Goal: Task Accomplishment & Management: Manage account settings

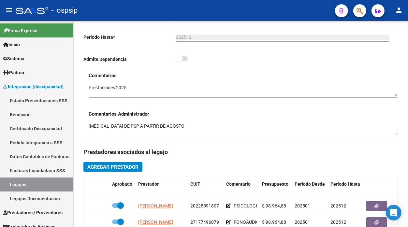
scroll to position [253, 0]
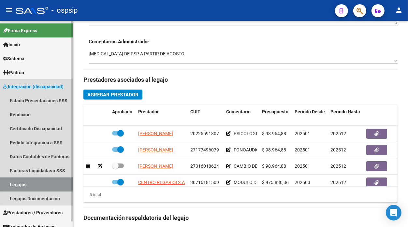
click at [35, 179] on link "Legajos" at bounding box center [36, 185] width 73 height 14
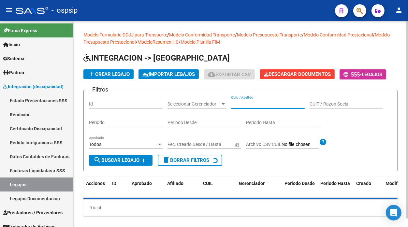
click at [255, 106] on input "CUIL / Apellido" at bounding box center [268, 104] width 74 height 6
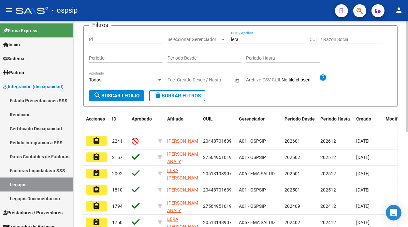
scroll to position [72, 0]
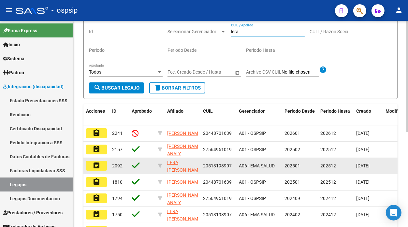
type input "lera"
click at [98, 166] on mat-icon "assignment" at bounding box center [97, 166] width 8 height 8
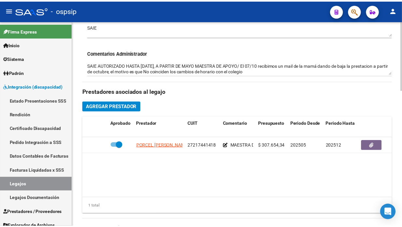
scroll to position [253, 0]
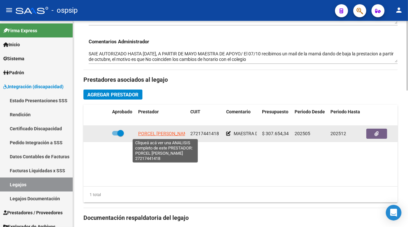
click at [156, 134] on span "PORCEL VIVIANA ANDREA" at bounding box center [164, 133] width 53 height 5
type textarea "27217441418"
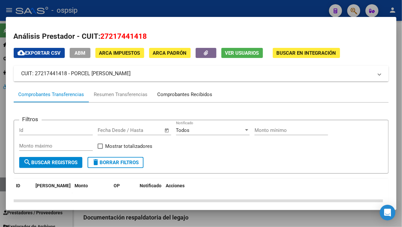
click at [173, 93] on div "Comprobantes Recibidos" at bounding box center [185, 94] width 55 height 7
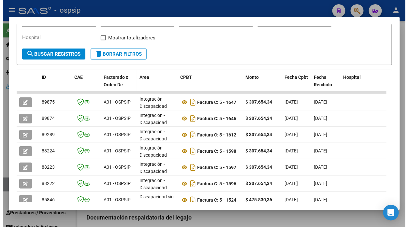
scroll to position [0, 0]
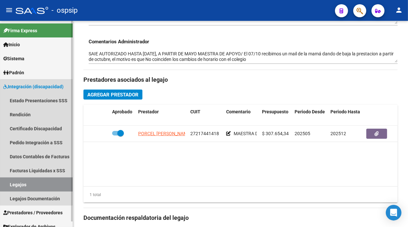
click at [42, 182] on link "Legajos" at bounding box center [36, 185] width 73 height 14
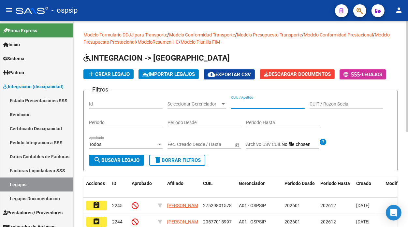
click at [237, 105] on input "CUIL / Apellido" at bounding box center [268, 104] width 74 height 6
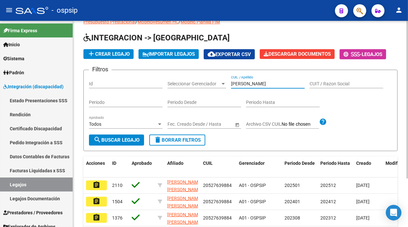
scroll to position [36, 0]
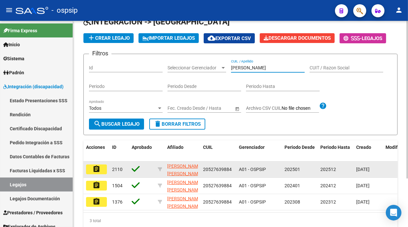
type input "dionisio"
click at [98, 168] on mat-icon "assignment" at bounding box center [97, 169] width 8 height 8
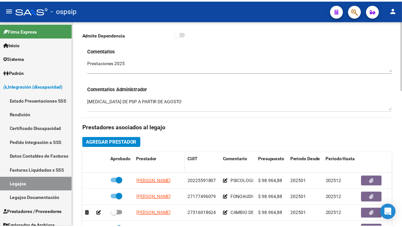
scroll to position [217, 0]
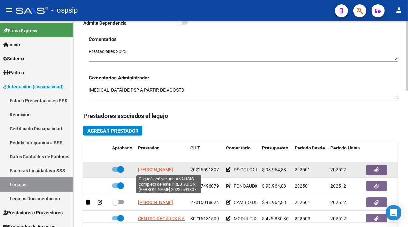
click at [163, 169] on span "BENEGAS LOYO DIEGO ALEJO" at bounding box center [155, 169] width 35 height 5
type textarea "20225591807"
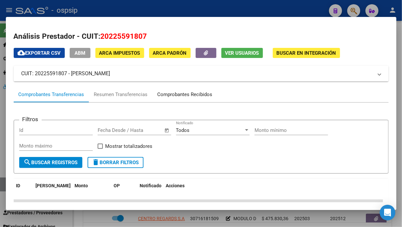
click at [181, 93] on div "Comprobantes Recibidos" at bounding box center [185, 94] width 55 height 7
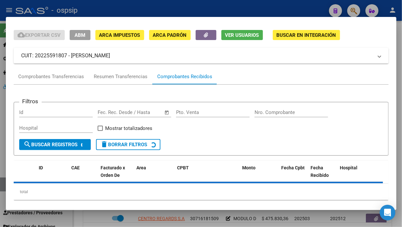
scroll to position [27, 0]
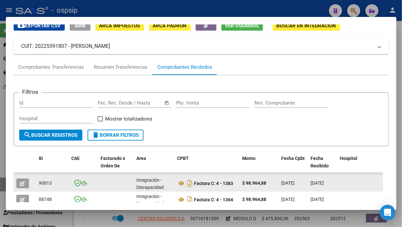
click at [20, 181] on span "button" at bounding box center [22, 184] width 5 height 6
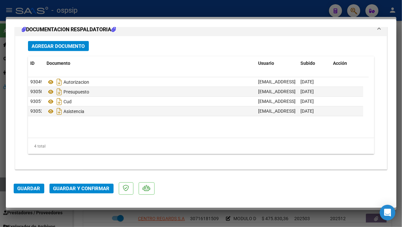
scroll to position [807, 0]
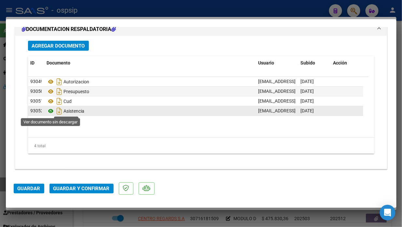
click at [53, 113] on icon at bounding box center [51, 111] width 8 height 8
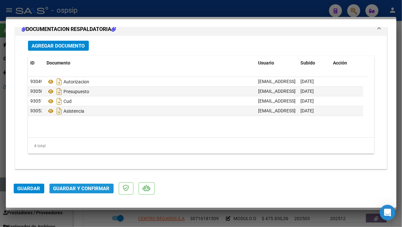
click at [74, 188] on span "Guardar y Confirmar" at bounding box center [81, 189] width 56 height 6
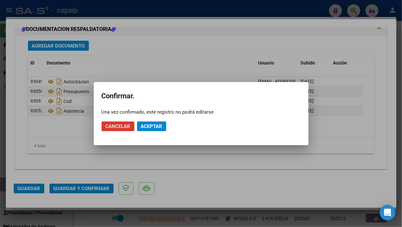
click at [146, 126] on span "Aceptar" at bounding box center [152, 127] width 22 height 6
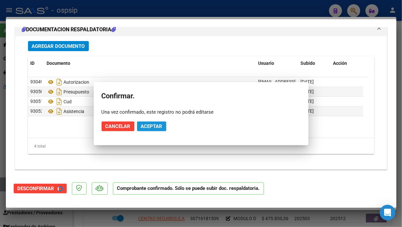
scroll to position [733, 0]
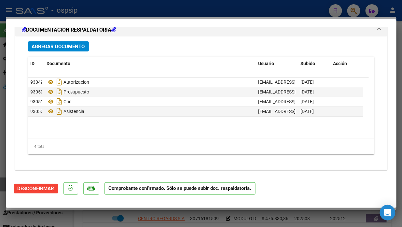
type input "$ 0,00"
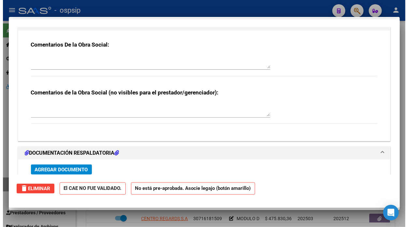
scroll to position [0, 0]
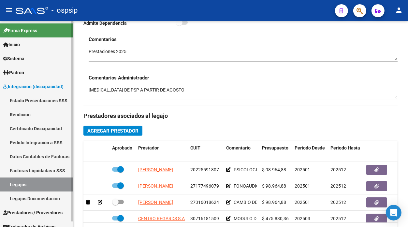
click at [16, 183] on link "Legajos" at bounding box center [36, 185] width 73 height 14
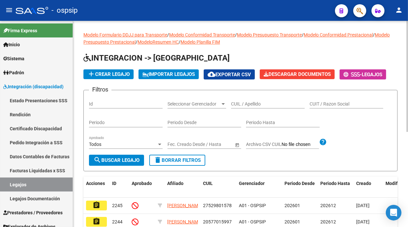
click at [242, 110] on div "CUIL / Apellido" at bounding box center [268, 104] width 74 height 19
click at [242, 108] on div "CUIL / Apellido" at bounding box center [268, 101] width 74 height 13
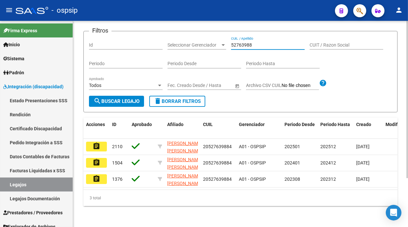
scroll to position [64, 0]
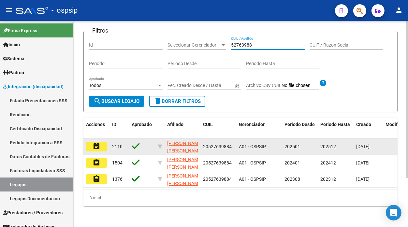
type input "52763988"
click at [100, 145] on button "assignment" at bounding box center [96, 147] width 21 height 10
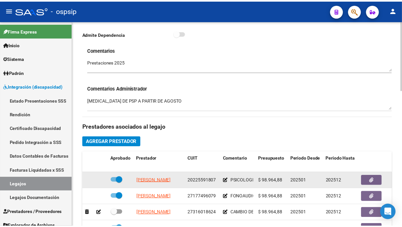
scroll to position [253, 0]
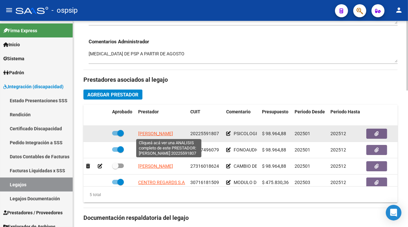
click at [152, 135] on span "BENEGAS LOYO DIEGO ALEJO" at bounding box center [155, 133] width 35 height 5
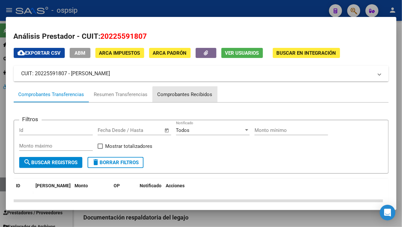
click at [188, 98] on div "Comprobantes Recibidos" at bounding box center [185, 95] width 65 height 16
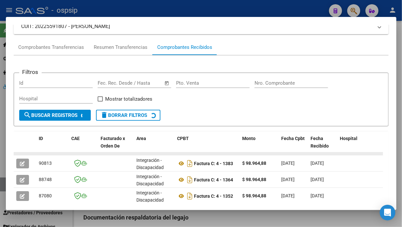
scroll to position [64, 0]
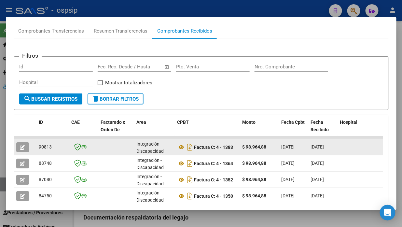
click at [23, 144] on span "button" at bounding box center [22, 147] width 5 height 6
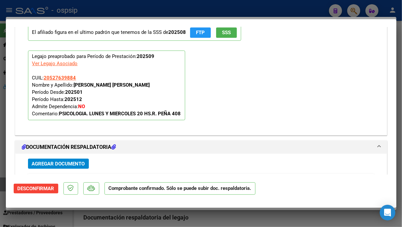
scroll to position [724, 0]
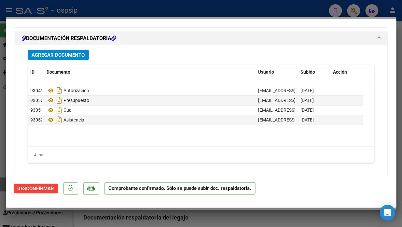
click at [6, 183] on mat-dialog-container "COMPROBANTE VER COMPROBANTE ESTADO: El comprobante fue aceptado por la obra soc…" at bounding box center [201, 113] width 391 height 189
click at [1, 183] on div at bounding box center [201, 113] width 402 height 227
type input "$ 0,00"
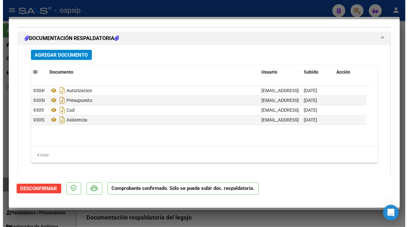
scroll to position [0, 0]
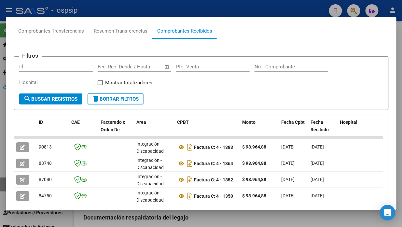
click at [1, 183] on div at bounding box center [201, 113] width 402 height 227
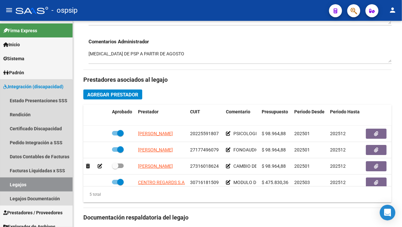
click at [1, 183] on link "Legajos" at bounding box center [36, 185] width 73 height 14
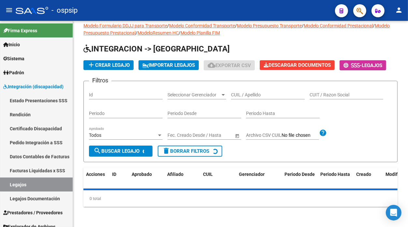
click at [1, 183] on link "Legajos" at bounding box center [36, 185] width 73 height 14
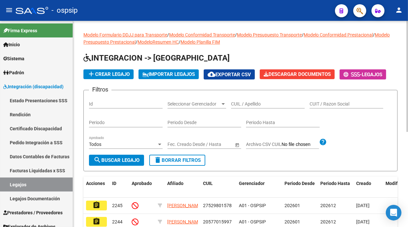
click at [243, 109] on div "CUIL / Apellido" at bounding box center [268, 104] width 74 height 19
click at [243, 105] on input "CUIL / Apellido" at bounding box center [268, 104] width 74 height 6
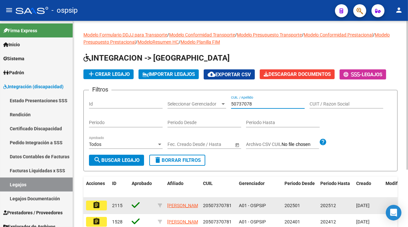
type input "50737078"
click at [100, 203] on button "assignment" at bounding box center [96, 206] width 21 height 10
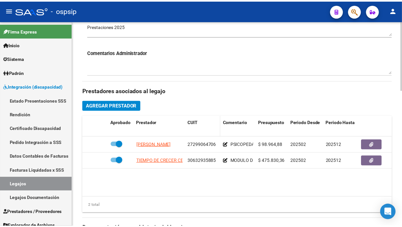
scroll to position [253, 0]
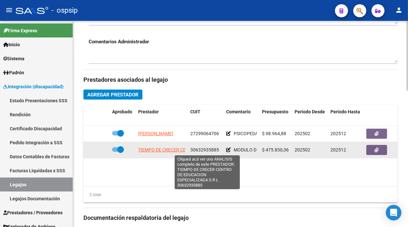
click at [157, 149] on span "TIEMPO DE CRECER CENTRO DE EDUCACION ESPECIALIZADA S R L" at bounding box center [207, 149] width 138 height 5
type textarea "30632935885"
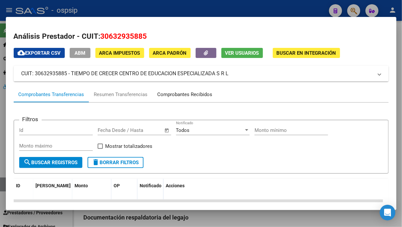
click at [181, 92] on div "Comprobantes Recibidos" at bounding box center [185, 94] width 55 height 7
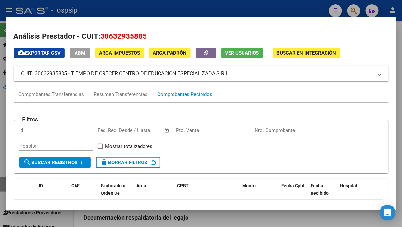
scroll to position [42, 0]
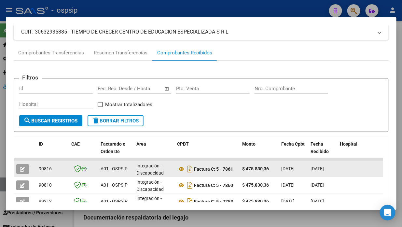
click at [24, 168] on icon "button" at bounding box center [22, 169] width 5 height 5
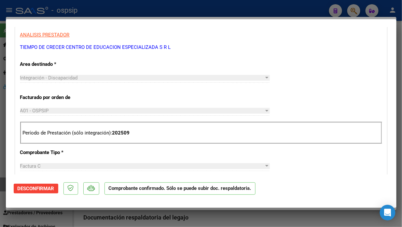
scroll to position [181, 0]
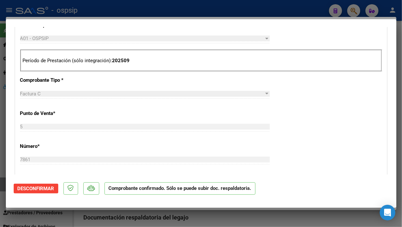
type input "$ 0,00"
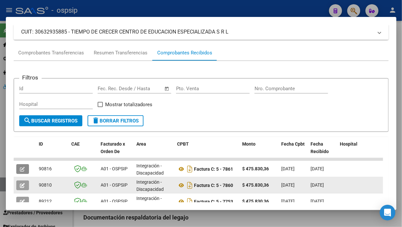
click at [23, 183] on icon "button" at bounding box center [22, 185] width 5 height 5
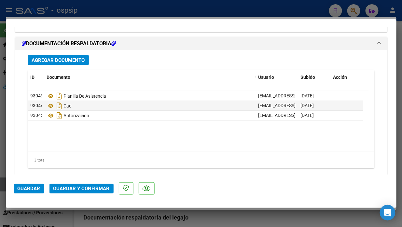
scroll to position [796, 0]
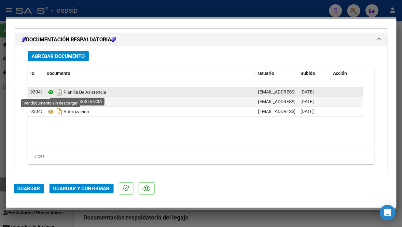
click at [50, 90] on icon at bounding box center [51, 92] width 8 height 8
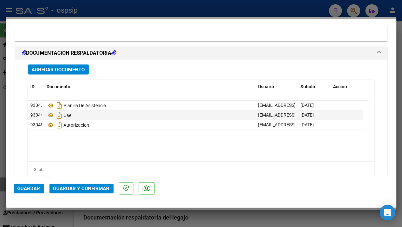
scroll to position [807, 0]
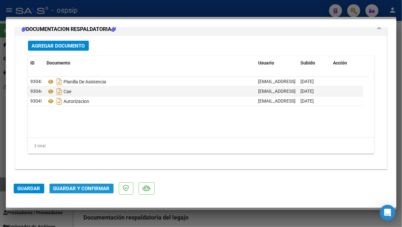
click at [88, 189] on span "Guardar y Confirmar" at bounding box center [81, 189] width 56 height 6
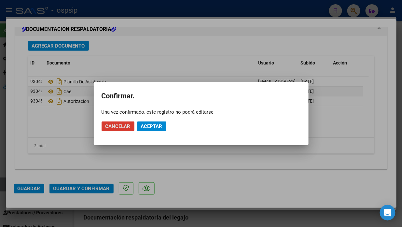
click at [145, 125] on span "Aceptar" at bounding box center [152, 127] width 22 height 6
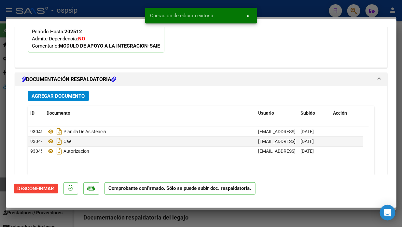
scroll to position [588, 0]
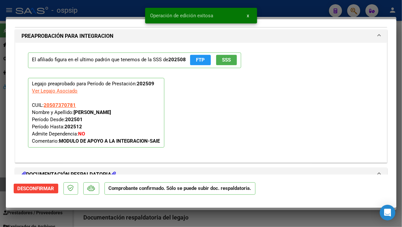
type input "$ 0,00"
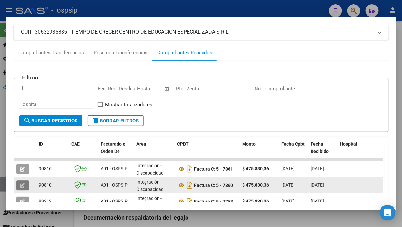
click at [18, 186] on button "button" at bounding box center [22, 186] width 13 height 10
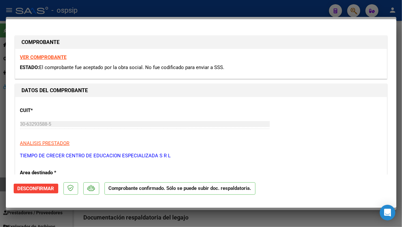
type input "$ 0,00"
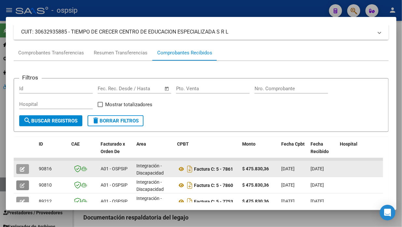
click at [24, 167] on icon "button" at bounding box center [22, 169] width 5 height 5
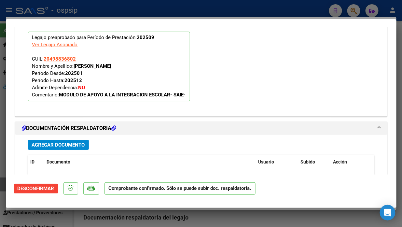
scroll to position [652, 0]
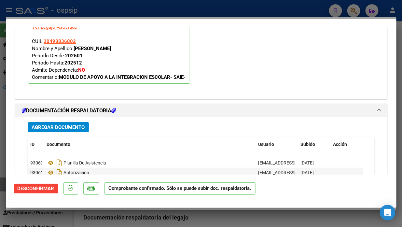
click at [2, 186] on div at bounding box center [201, 113] width 402 height 227
type input "$ 0,00"
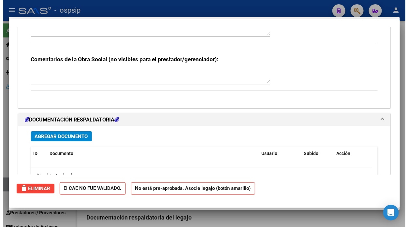
scroll to position [0, 0]
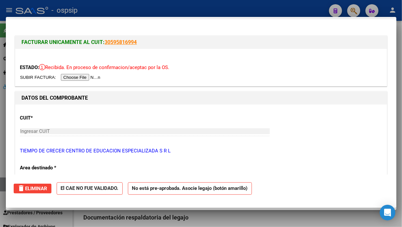
click at [2, 186] on div at bounding box center [201, 113] width 402 height 227
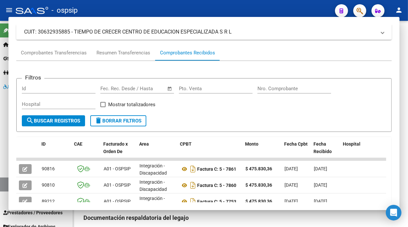
click at [2, 186] on link "Legajos" at bounding box center [36, 185] width 73 height 14
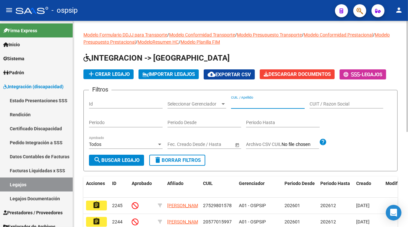
click at [240, 106] on input "CUIL / Apellido" at bounding box center [268, 104] width 74 height 6
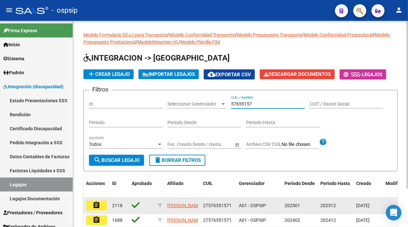
type input "57655157"
click at [93, 206] on mat-icon "assignment" at bounding box center [97, 205] width 8 height 8
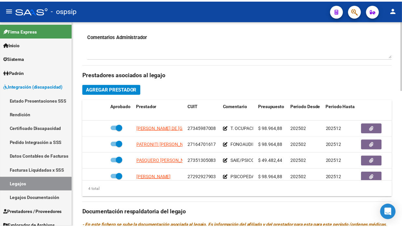
scroll to position [289, 0]
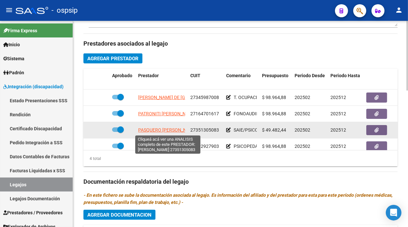
click at [161, 132] on span "PASQUERO ROMINA VANINA" at bounding box center [167, 129] width 59 height 5
type textarea "27351305083"
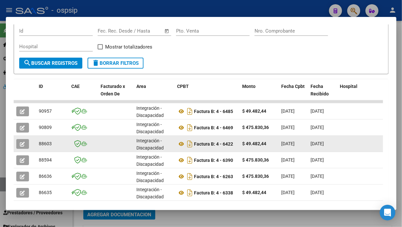
scroll to position [100, 0]
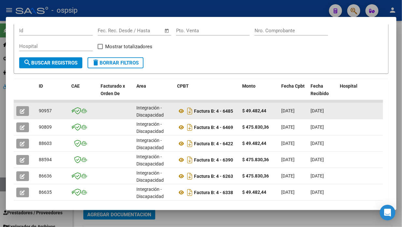
click at [22, 109] on icon "button" at bounding box center [22, 111] width 5 height 5
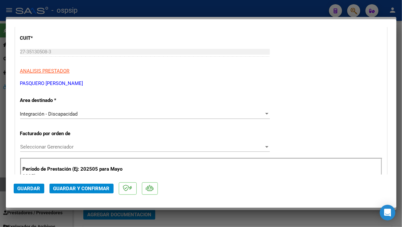
scroll to position [217, 0]
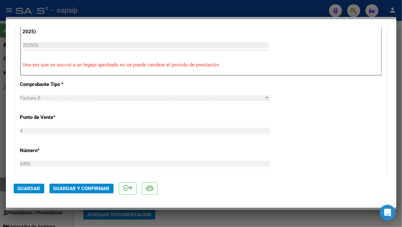
type input "$ 0,00"
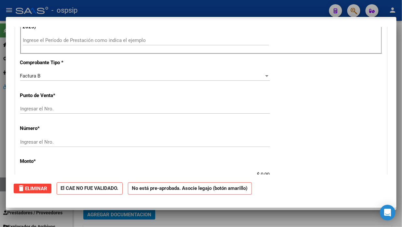
scroll to position [0, 0]
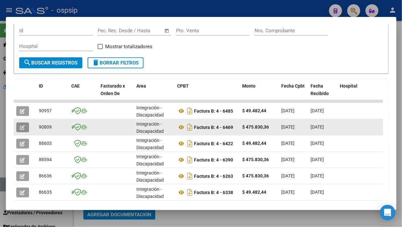
click at [19, 124] on button "button" at bounding box center [22, 128] width 13 height 10
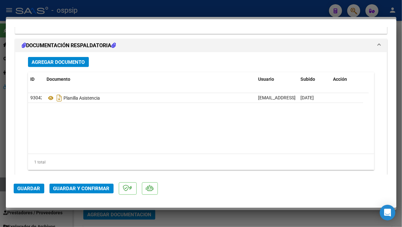
scroll to position [796, 0]
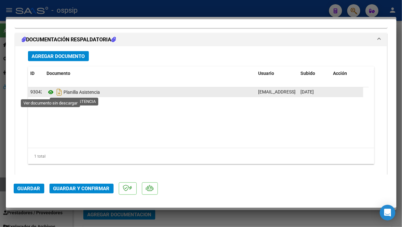
click at [48, 92] on icon at bounding box center [51, 92] width 8 height 8
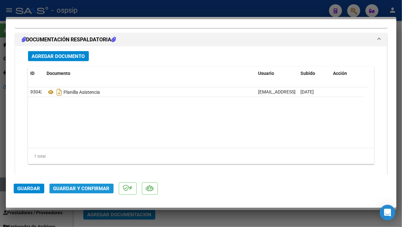
click at [86, 189] on span "Guardar y Confirmar" at bounding box center [81, 189] width 56 height 6
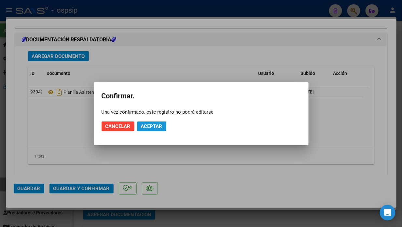
click at [146, 130] on button "Aceptar" at bounding box center [151, 127] width 29 height 10
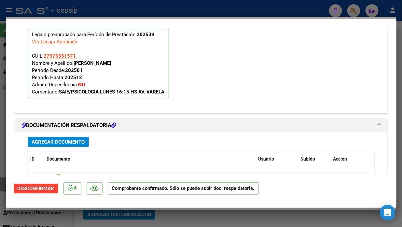
scroll to position [624, 0]
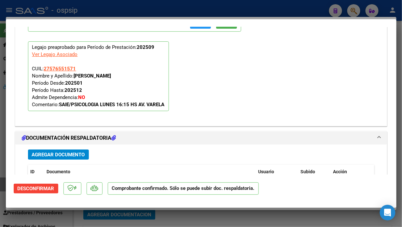
type input "$ 0,00"
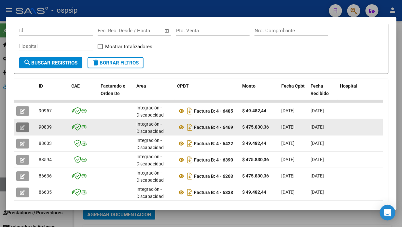
click at [22, 129] on icon "button" at bounding box center [22, 127] width 5 height 5
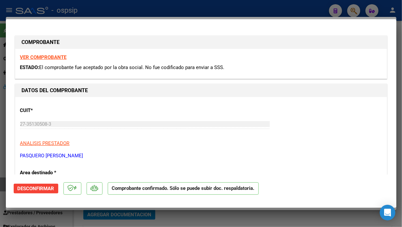
scroll to position [109, 0]
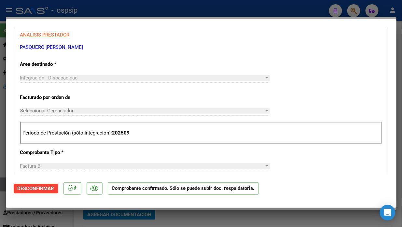
click at [1, 185] on div at bounding box center [201, 113] width 402 height 227
type input "$ 0,00"
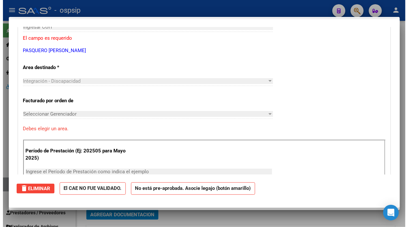
scroll to position [0, 0]
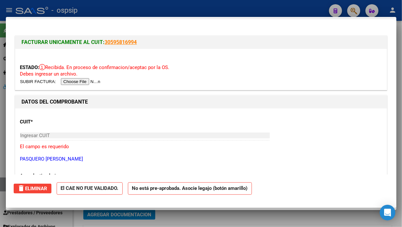
click at [1, 185] on div at bounding box center [201, 113] width 402 height 227
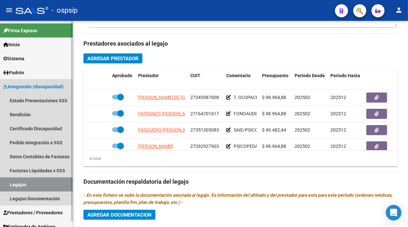
click at [17, 185] on link "Legajos" at bounding box center [36, 185] width 73 height 14
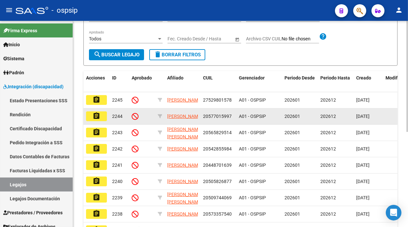
scroll to position [33, 0]
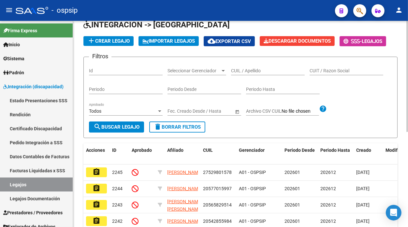
click at [242, 70] on input "CUIL / Apellido" at bounding box center [268, 71] width 74 height 6
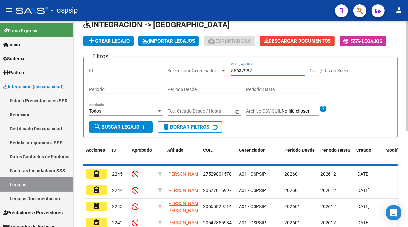
scroll to position [31, 0]
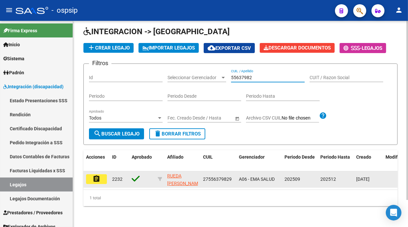
type input "55637982"
click at [85, 175] on datatable-body-cell "assignment" at bounding box center [96, 179] width 26 height 16
click at [104, 174] on button "assignment" at bounding box center [96, 179] width 21 height 10
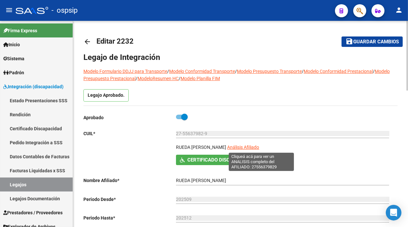
click at [254, 145] on span "Análisis Afiliado" at bounding box center [243, 147] width 32 height 5
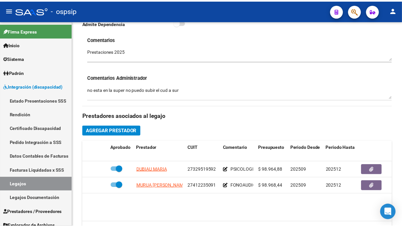
scroll to position [326, 0]
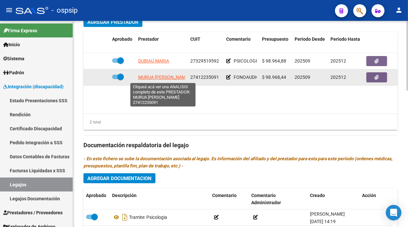
click at [152, 75] on span "MURUA AGUSTINA INES" at bounding box center [163, 77] width 51 height 5
type textarea "27412235091"
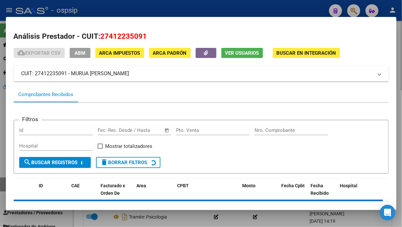
scroll to position [27, 0]
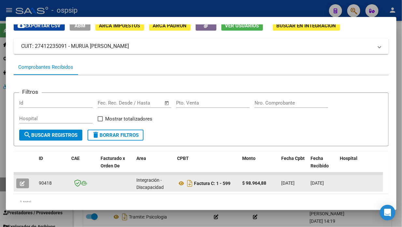
click at [23, 182] on icon "button" at bounding box center [22, 183] width 5 height 5
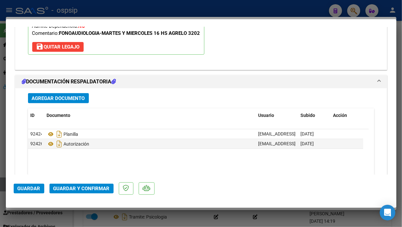
scroll to position [807, 0]
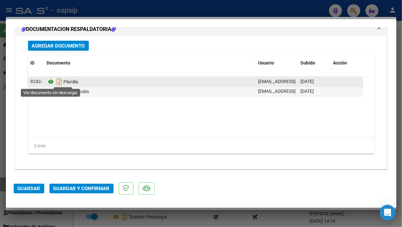
click at [51, 83] on icon at bounding box center [51, 82] width 8 height 8
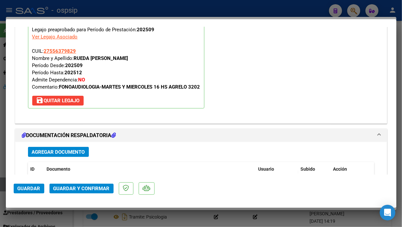
scroll to position [698, 0]
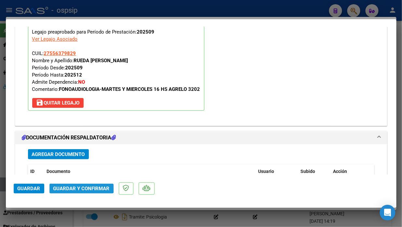
click at [70, 187] on span "Guardar y Confirmar" at bounding box center [81, 189] width 56 height 6
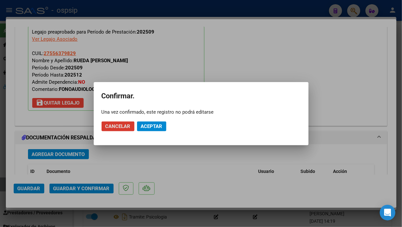
click at [146, 134] on mat-dialog-actions "Cancelar Aceptar" at bounding box center [201, 126] width 199 height 22
click at [150, 126] on span "Aceptar" at bounding box center [152, 127] width 22 height 6
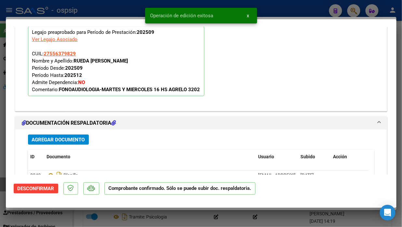
click at [2, 183] on div at bounding box center [201, 113] width 402 height 227
type input "$ 0,00"
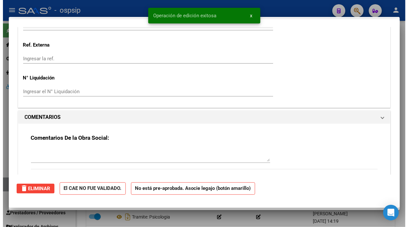
scroll to position [652, 0]
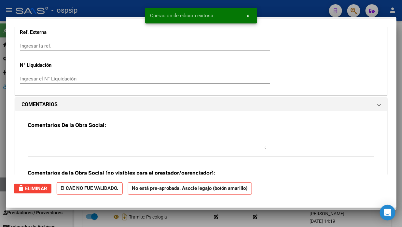
click at [2, 183] on div at bounding box center [201, 113] width 402 height 227
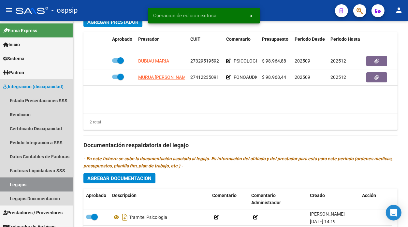
click at [2, 183] on link "Legajos" at bounding box center [36, 185] width 73 height 14
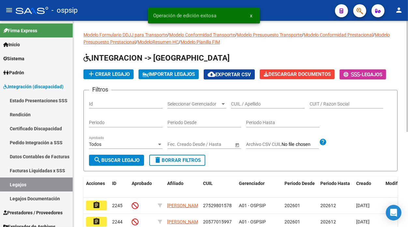
click at [250, 95] on div "CUIL / Apellido" at bounding box center [268, 101] width 74 height 13
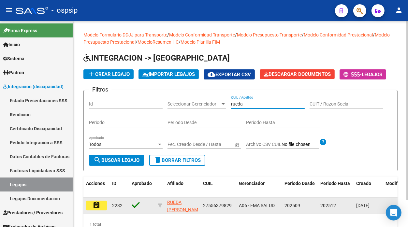
type input "rueda"
click at [93, 207] on mat-icon "assignment" at bounding box center [97, 205] width 8 height 8
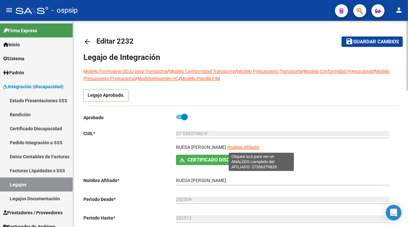
click at [246, 146] on span "Análisis Afiliado" at bounding box center [243, 147] width 32 height 5
type textarea "27556379829"
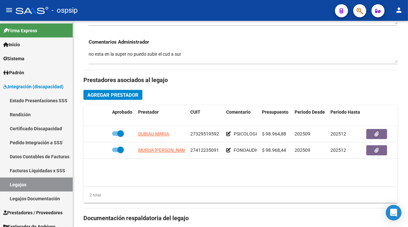
scroll to position [253, 0]
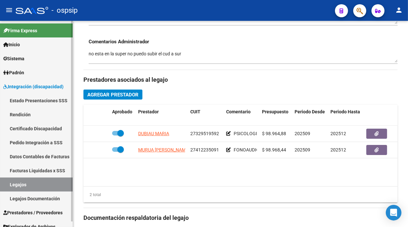
click at [38, 185] on link "Legajos" at bounding box center [36, 185] width 73 height 14
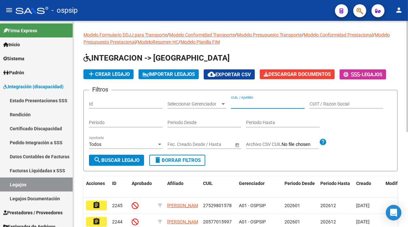
click at [242, 103] on input "CUIL / Apellido" at bounding box center [268, 104] width 74 height 6
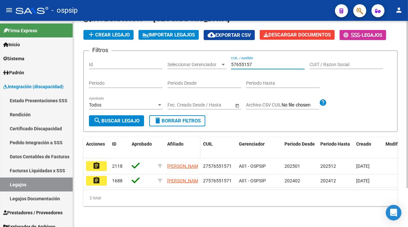
scroll to position [47, 0]
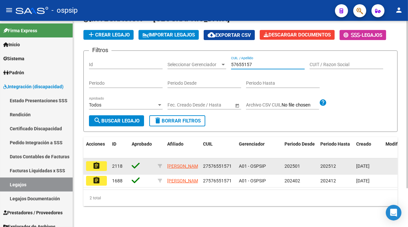
type input "57655157"
click at [96, 162] on mat-icon "assignment" at bounding box center [97, 166] width 8 height 8
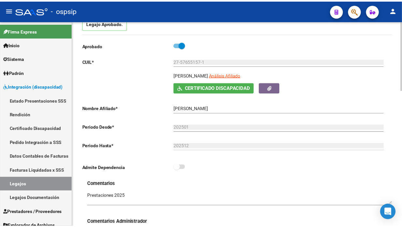
scroll to position [72, 0]
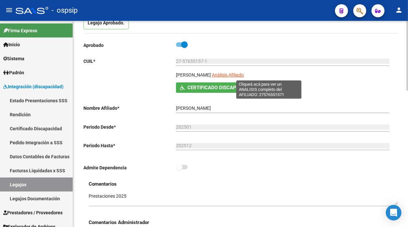
click at [244, 76] on span "Análisis Afiliado" at bounding box center [228, 74] width 32 height 5
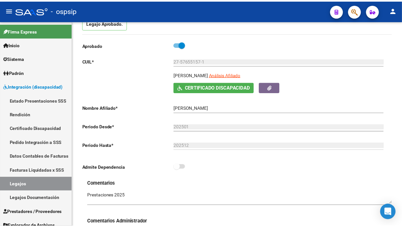
scroll to position [289, 0]
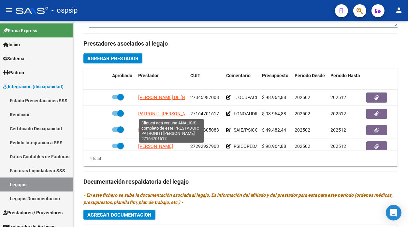
click at [179, 116] on span "PATRONITI RAMONA DEL VALLE" at bounding box center [167, 113] width 58 height 5
type textarea "27164701617"
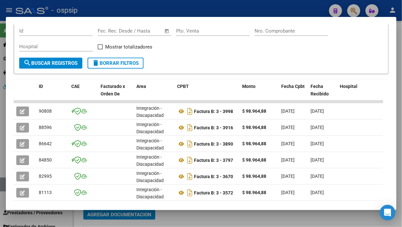
scroll to position [100, 0]
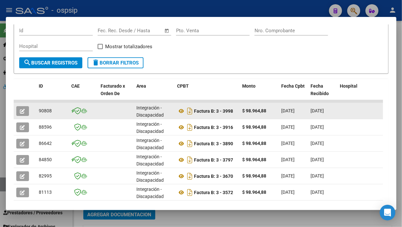
click at [23, 109] on icon "button" at bounding box center [22, 111] width 5 height 5
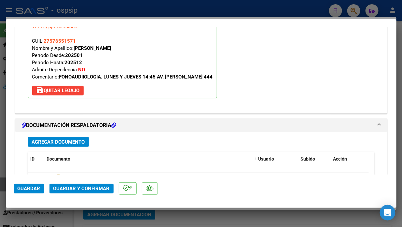
scroll to position [796, 0]
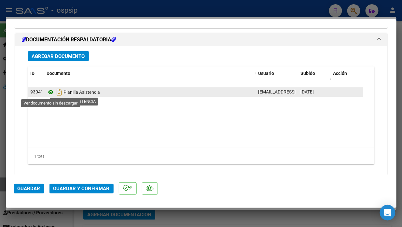
click at [48, 91] on icon at bounding box center [51, 92] width 8 height 8
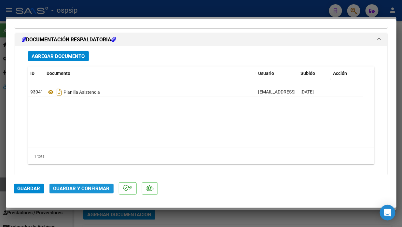
click at [76, 186] on span "Guardar y Confirmar" at bounding box center [81, 189] width 56 height 6
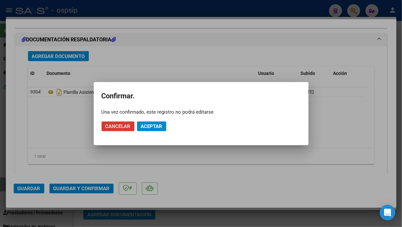
click at [153, 132] on mat-dialog-actions "Cancelar Aceptar" at bounding box center [201, 126] width 199 height 22
click at [149, 125] on span "Aceptar" at bounding box center [152, 127] width 22 height 6
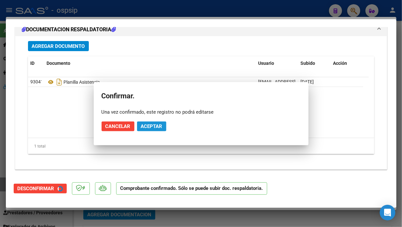
scroll to position [733, 0]
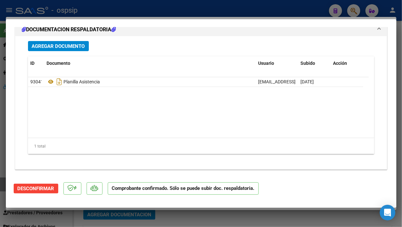
click at [3, 183] on div at bounding box center [201, 113] width 402 height 227
type input "$ 0,00"
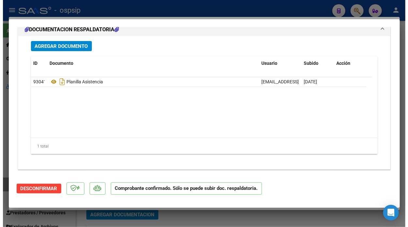
scroll to position [0, 0]
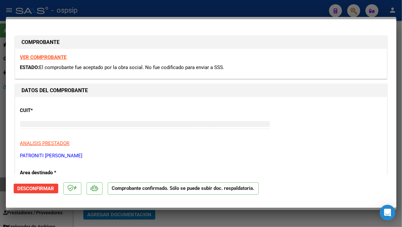
click at [3, 183] on div at bounding box center [201, 113] width 402 height 227
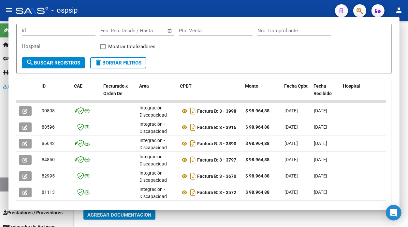
click at [3, 183] on link "Legajos" at bounding box center [36, 185] width 73 height 14
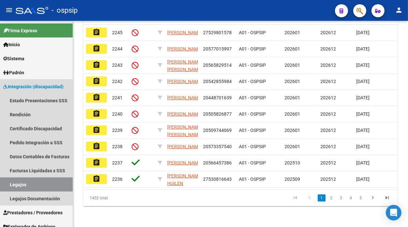
click at [3, 183] on link "Legajos" at bounding box center [36, 185] width 73 height 14
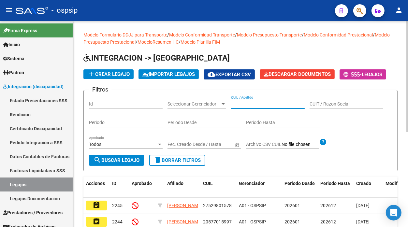
click at [245, 104] on input "CUIL / Apellido" at bounding box center [268, 104] width 74 height 6
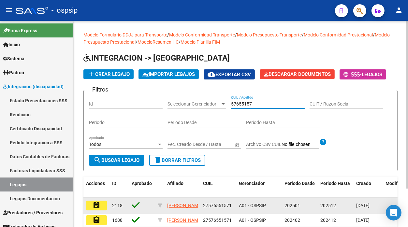
type input "57655157"
click at [100, 203] on button "assignment" at bounding box center [96, 206] width 21 height 10
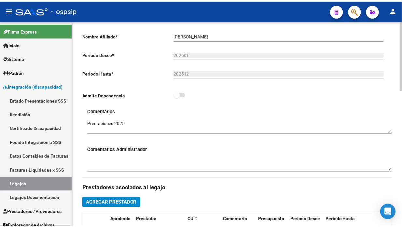
scroll to position [217, 0]
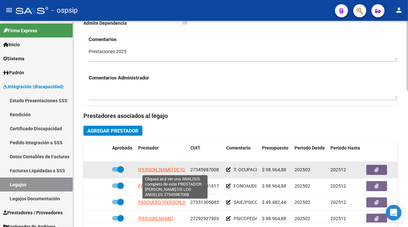
click at [164, 170] on span "BENITEZ EVELINA DE LOS ANGELES" at bounding box center [181, 169] width 86 height 5
type textarea "27345987008"
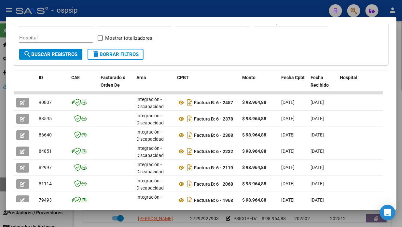
scroll to position [109, 0]
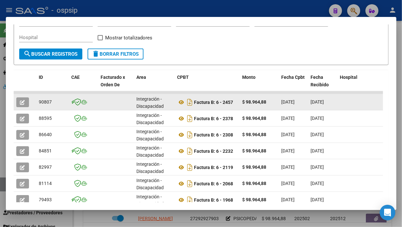
click at [21, 102] on icon "button" at bounding box center [22, 102] width 5 height 5
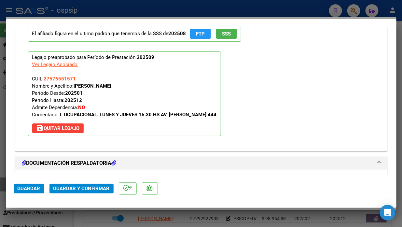
scroll to position [736, 0]
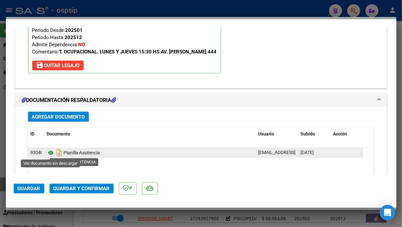
click at [49, 153] on icon at bounding box center [51, 153] width 8 height 8
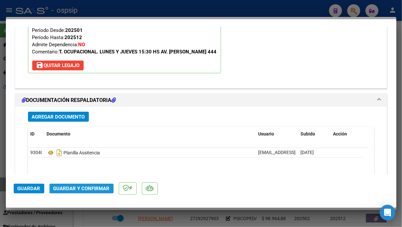
click at [66, 187] on span "Guardar y Confirmar" at bounding box center [81, 189] width 56 height 6
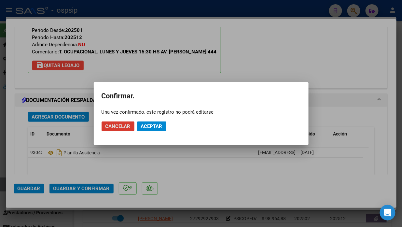
click at [152, 127] on span "Aceptar" at bounding box center [152, 127] width 22 height 6
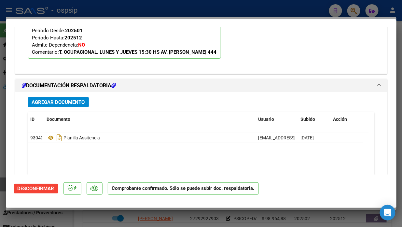
scroll to position [733, 0]
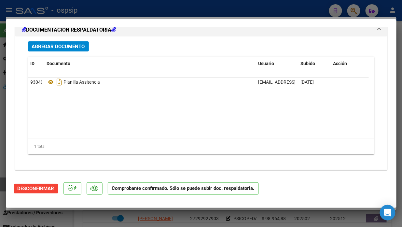
click at [1, 185] on div at bounding box center [201, 113] width 402 height 227
type input "$ 0,00"
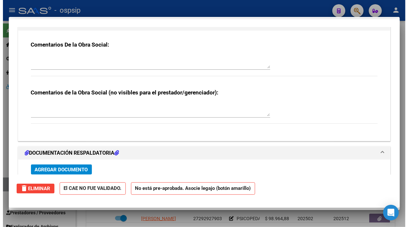
scroll to position [0, 0]
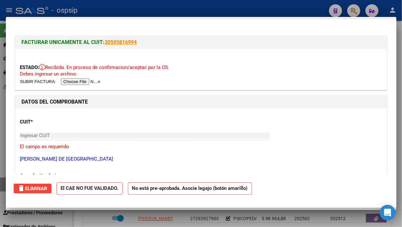
click at [1, 185] on div at bounding box center [201, 113] width 402 height 227
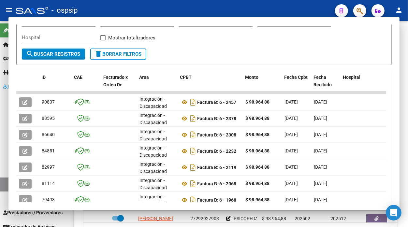
click at [1, 185] on link "Legajos" at bounding box center [36, 185] width 73 height 14
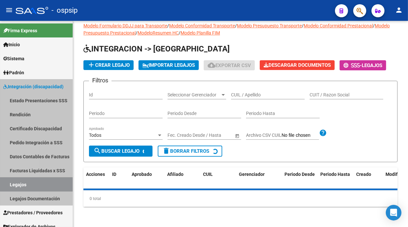
click at [1, 185] on link "Legajos" at bounding box center [36, 185] width 73 height 14
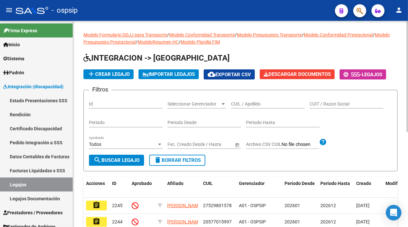
click at [252, 100] on div "CUIL / Apellido" at bounding box center [268, 101] width 74 height 13
click at [251, 100] on div "CUIL / Apellido" at bounding box center [268, 101] width 74 height 13
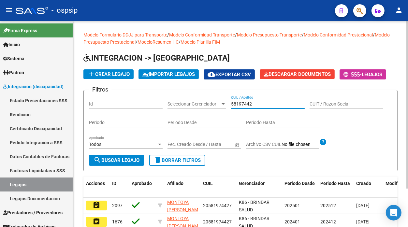
scroll to position [36, 0]
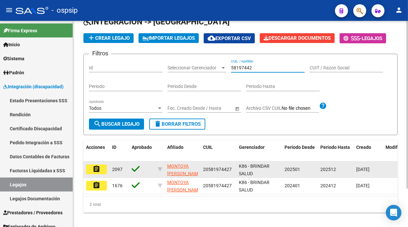
type input "58197442"
click at [96, 168] on mat-icon "assignment" at bounding box center [97, 169] width 8 height 8
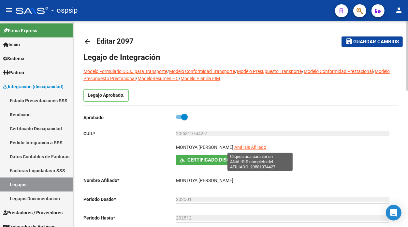
click at [249, 149] on span "Análisis Afiliado" at bounding box center [250, 147] width 32 height 5
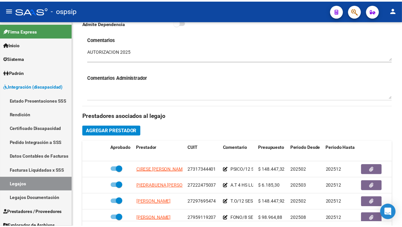
scroll to position [289, 0]
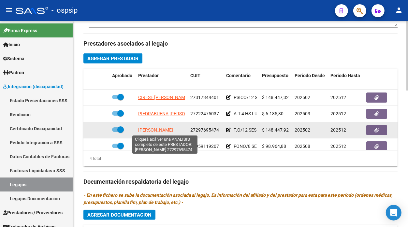
click at [148, 131] on span "GONZALEZ BELO MARINA" at bounding box center [155, 129] width 35 height 5
type textarea "27297695474"
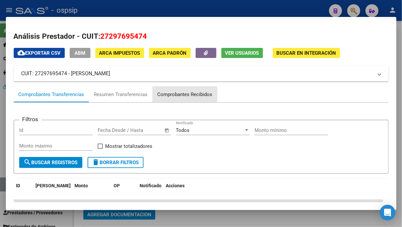
click at [176, 94] on div "Comprobantes Recibidos" at bounding box center [185, 94] width 55 height 7
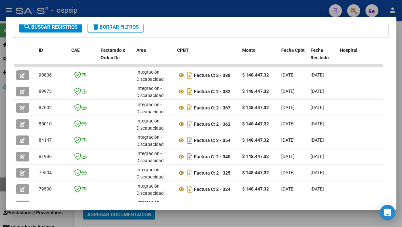
scroll to position [136, 0]
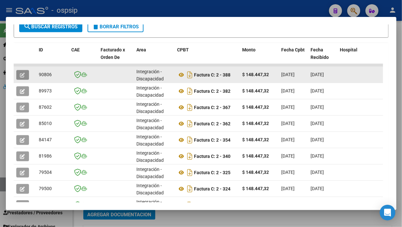
click at [20, 75] on icon "button" at bounding box center [22, 75] width 5 height 5
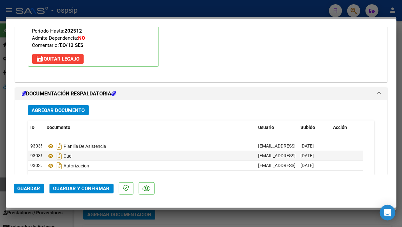
scroll to position [760, 0]
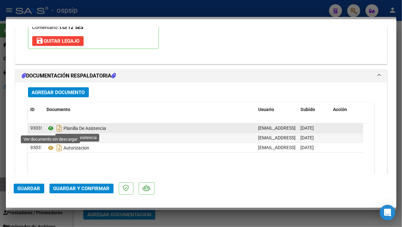
click at [52, 128] on icon at bounding box center [51, 128] width 8 height 8
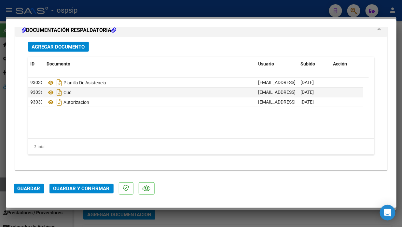
scroll to position [807, 0]
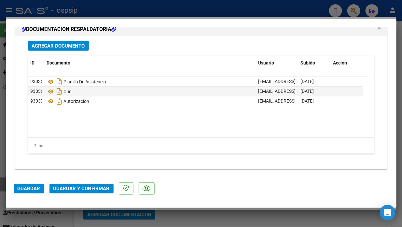
click at [79, 191] on span "Guardar y Confirmar" at bounding box center [81, 189] width 56 height 6
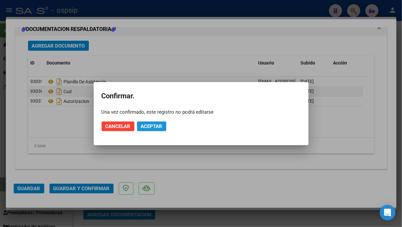
click at [142, 125] on span "Aceptar" at bounding box center [152, 127] width 22 height 6
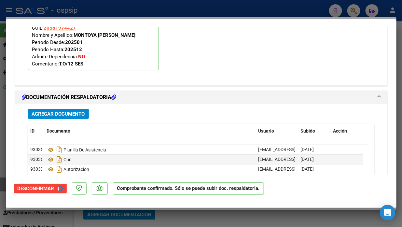
scroll to position [660, 0]
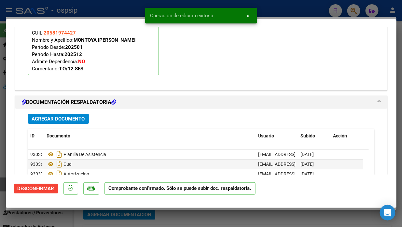
click at [1, 185] on div at bounding box center [201, 113] width 402 height 227
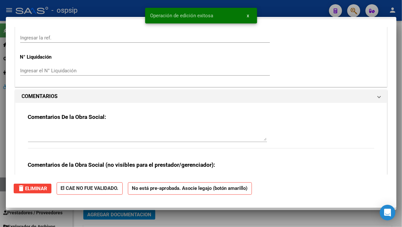
type input "$ 0,00"
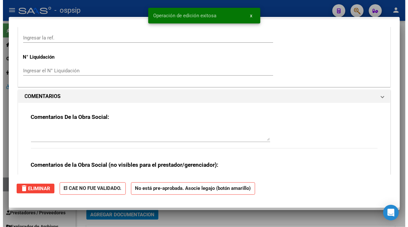
scroll to position [0, 0]
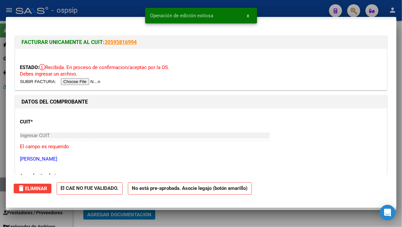
click at [1, 185] on div at bounding box center [201, 113] width 402 height 227
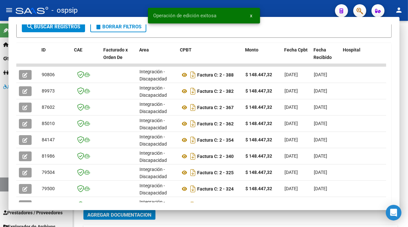
click at [1, 185] on link "Legajos" at bounding box center [36, 185] width 73 height 14
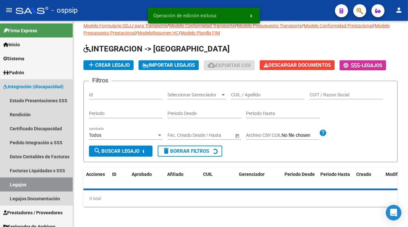
click at [1, 185] on link "Legajos" at bounding box center [36, 185] width 73 height 14
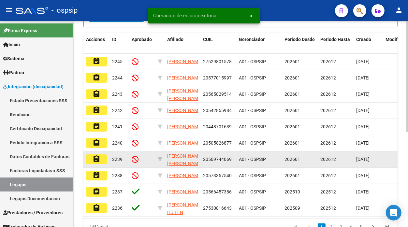
scroll to position [33, 0]
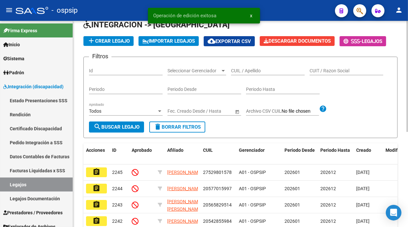
click at [246, 63] on div "CUIL / Apellido" at bounding box center [268, 68] width 74 height 13
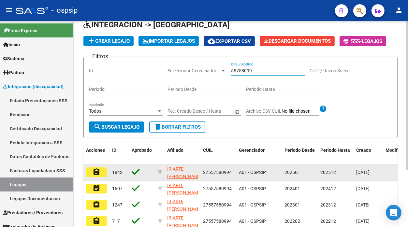
type input "55758099"
click at [100, 171] on mat-icon "assignment" at bounding box center [97, 172] width 8 height 8
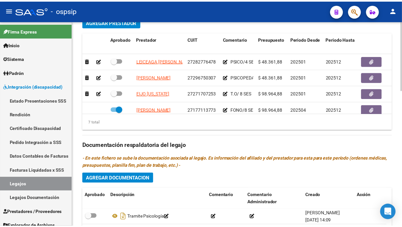
scroll to position [61, 0]
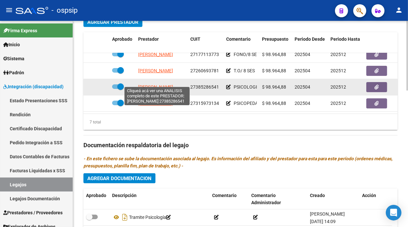
click at [158, 84] on span "GRAZIADEI BELEN" at bounding box center [155, 86] width 35 height 5
type textarea "27385286541"
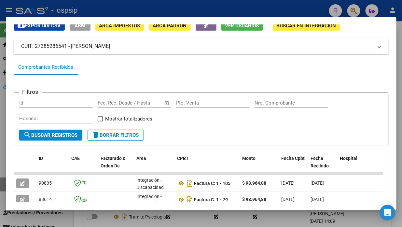
scroll to position [64, 0]
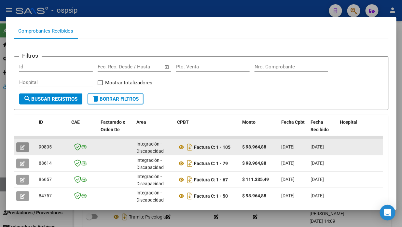
click at [23, 145] on icon "button" at bounding box center [22, 147] width 5 height 5
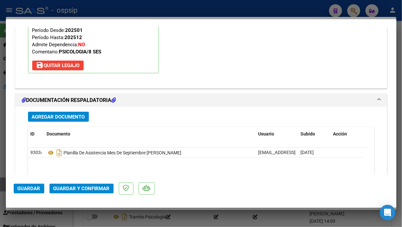
scroll to position [807, 0]
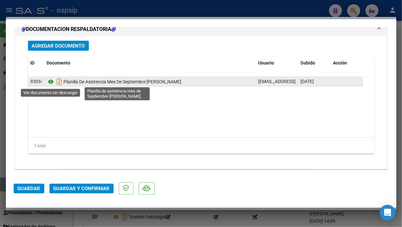
click at [51, 84] on icon at bounding box center [51, 82] width 8 height 8
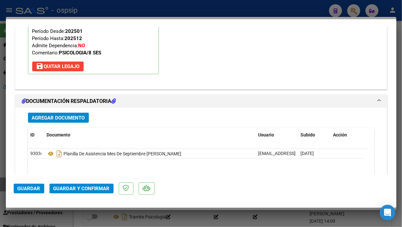
scroll to position [734, 0]
click at [74, 188] on span "Guardar y Confirmar" at bounding box center [81, 189] width 56 height 6
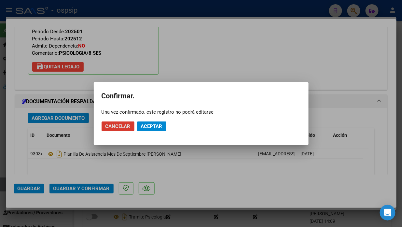
click at [142, 127] on span "Aceptar" at bounding box center [152, 127] width 22 height 6
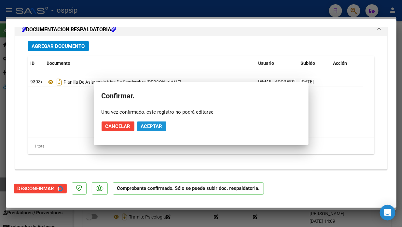
scroll to position [676, 0]
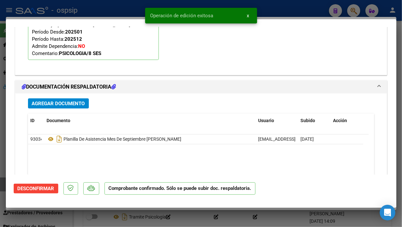
click at [8, 178] on mat-dialog-container "COMPROBANTE VER COMPROBANTE ESTADO: El comprobante fue aceptado por la obra soc…" at bounding box center [201, 113] width 391 height 189
click at [2, 180] on div at bounding box center [201, 113] width 402 height 227
type input "$ 0,00"
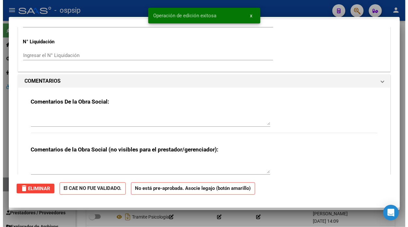
scroll to position [0, 0]
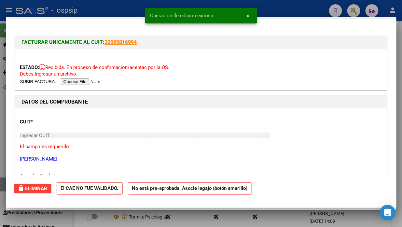
click at [2, 180] on div at bounding box center [201, 113] width 402 height 227
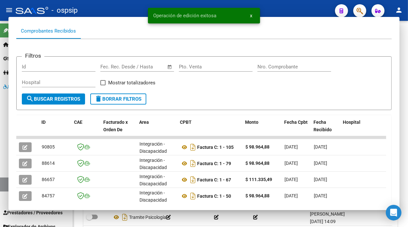
click at [2, 180] on link "Legajos" at bounding box center [36, 185] width 73 height 14
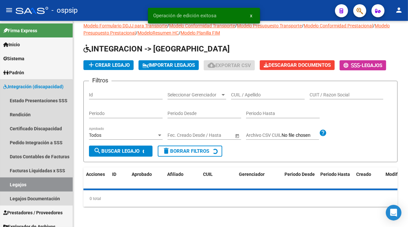
click at [2, 180] on link "Legajos" at bounding box center [36, 185] width 73 height 14
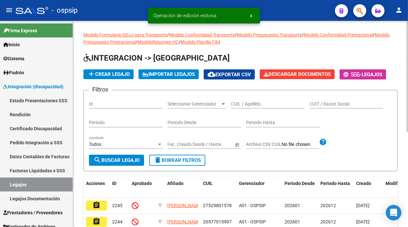
click at [234, 100] on div "CUIL / Apellido" at bounding box center [268, 101] width 74 height 13
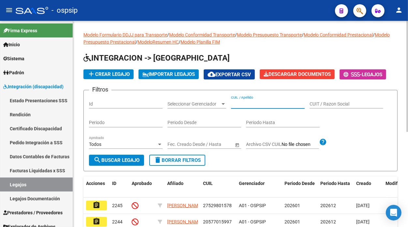
click at [234, 102] on input "CUIL / Apellido" at bounding box center [268, 104] width 74 height 6
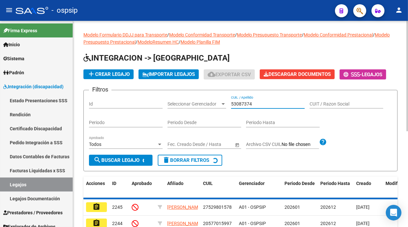
scroll to position [72, 0]
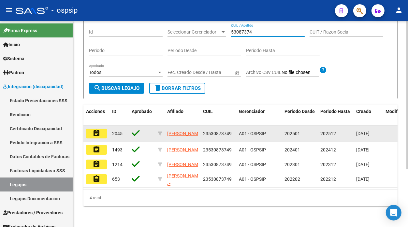
type input "53087374"
click at [97, 133] on mat-icon "assignment" at bounding box center [97, 133] width 8 height 8
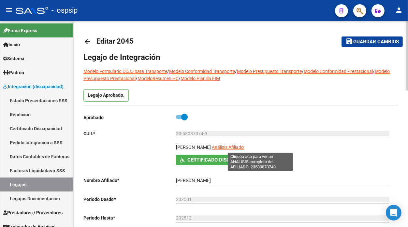
click at [244, 148] on span "Análisis Afiliado" at bounding box center [228, 147] width 32 height 5
type textarea "23530873749"
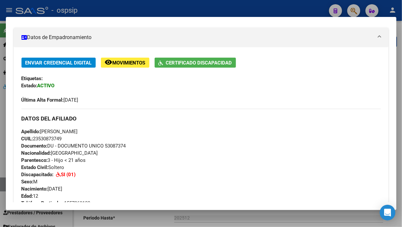
scroll to position [36, 0]
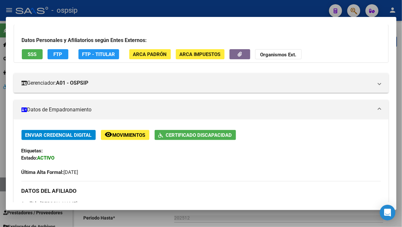
click at [29, 54] on span "SSS" at bounding box center [32, 54] width 9 height 6
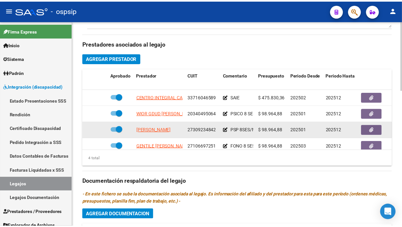
scroll to position [12, 0]
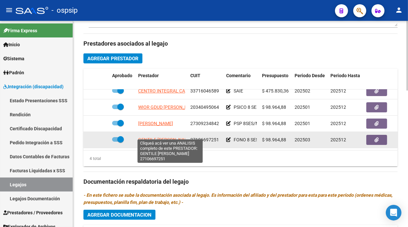
click at [149, 137] on span "GENTILE MARIA LUISA LETICIA" at bounding box center [165, 139] width 54 height 5
type textarea "27106697251"
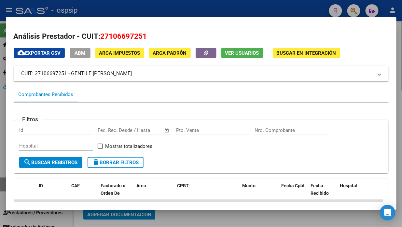
scroll to position [109, 0]
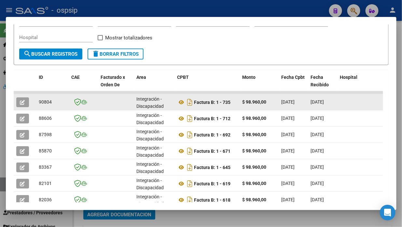
click at [26, 101] on button "button" at bounding box center [22, 102] width 13 height 10
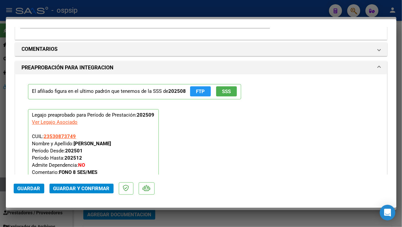
scroll to position [807, 0]
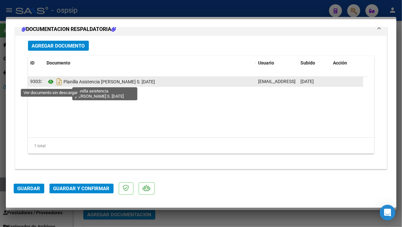
click at [52, 83] on icon at bounding box center [51, 82] width 8 height 8
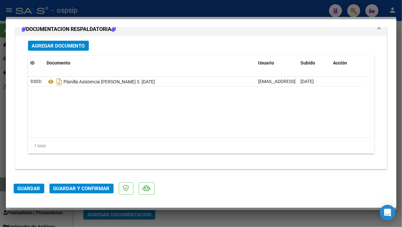
click at [72, 190] on span "Guardar y Confirmar" at bounding box center [81, 189] width 56 height 6
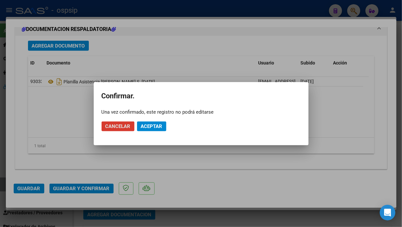
click at [152, 127] on span "Aceptar" at bounding box center [152, 127] width 22 height 6
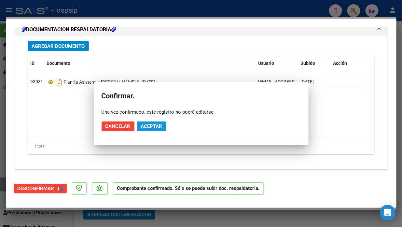
scroll to position [733, 0]
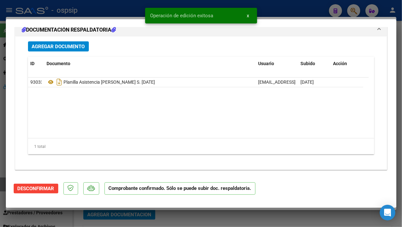
click at [5, 186] on div at bounding box center [201, 113] width 402 height 227
type input "$ 0,00"
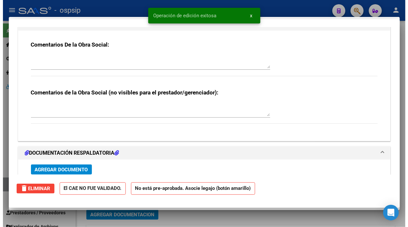
scroll to position [0, 0]
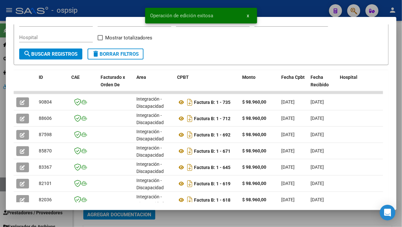
click at [3, 186] on div at bounding box center [201, 113] width 402 height 227
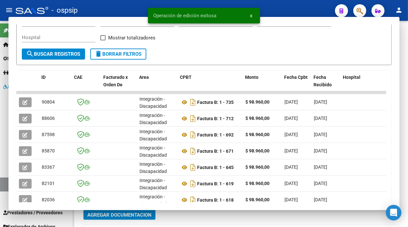
click at [3, 186] on link "Legajos" at bounding box center [36, 185] width 73 height 14
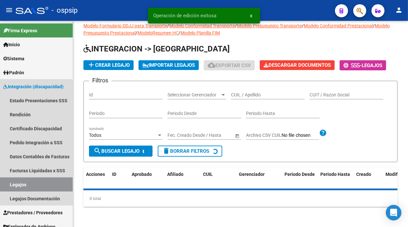
click at [3, 186] on link "Legajos" at bounding box center [36, 185] width 73 height 14
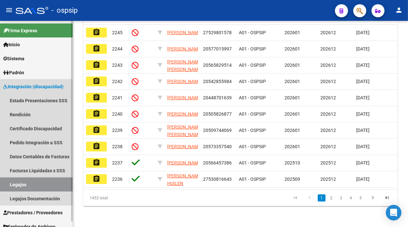
click at [38, 178] on link "Legajos" at bounding box center [36, 185] width 73 height 14
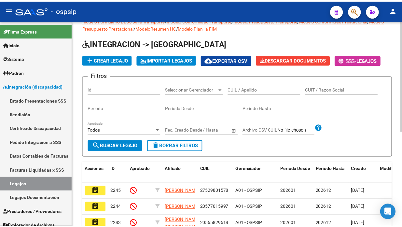
scroll to position [0, 0]
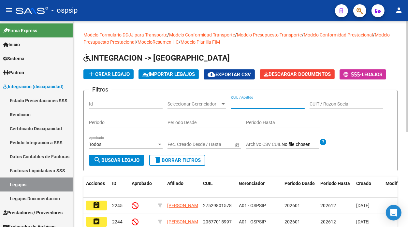
click at [249, 102] on input "CUIL / Apellido" at bounding box center [268, 104] width 74 height 6
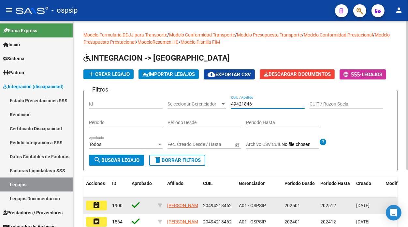
type input "49421846"
click at [92, 207] on button "assignment" at bounding box center [96, 206] width 21 height 10
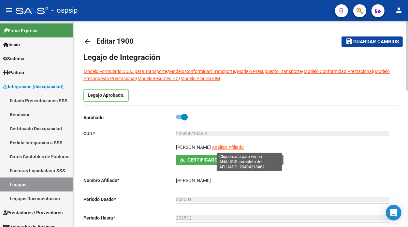
click at [244, 147] on span "Análisis Afiliado" at bounding box center [228, 147] width 32 height 5
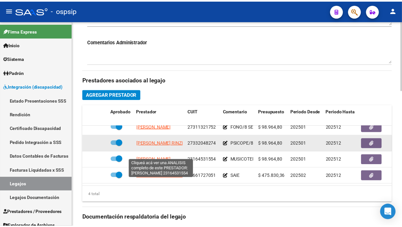
scroll to position [289, 0]
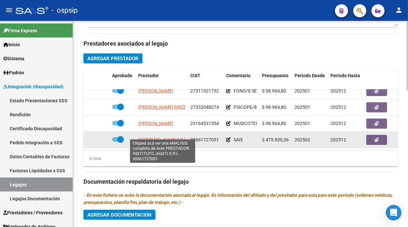
click at [164, 137] on span "INSTITUTO JHAITI S R L" at bounding box center [162, 139] width 49 height 5
type textarea "30661727051"
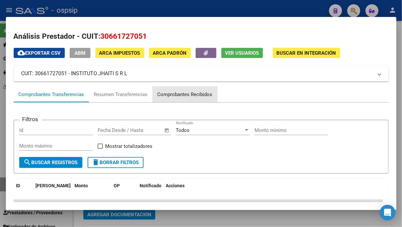
click at [191, 90] on div "Comprobantes Recibidos" at bounding box center [185, 95] width 65 height 16
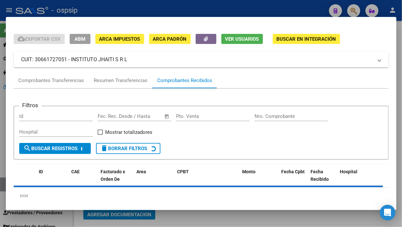
scroll to position [27, 0]
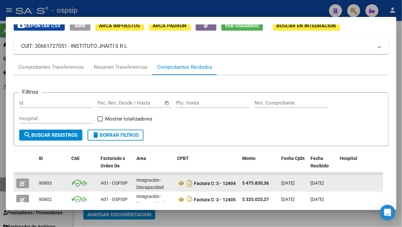
click at [23, 182] on icon "button" at bounding box center [22, 183] width 5 height 5
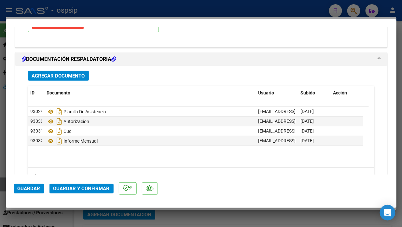
scroll to position [807, 0]
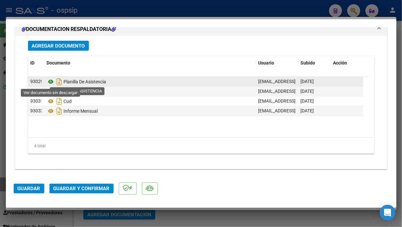
click at [50, 80] on icon at bounding box center [51, 82] width 8 height 8
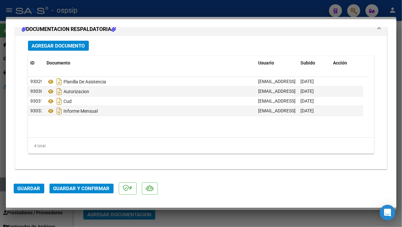
click at [80, 190] on span "Guardar y Confirmar" at bounding box center [81, 189] width 56 height 6
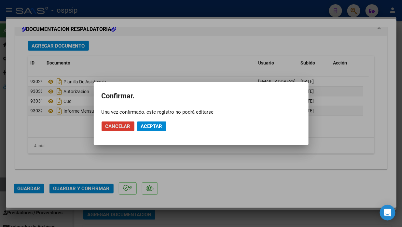
click at [146, 127] on span "Aceptar" at bounding box center [152, 127] width 22 height 6
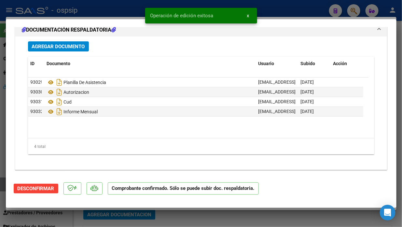
scroll to position [588, 0]
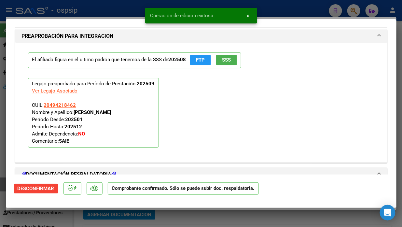
click at [2, 186] on div at bounding box center [201, 113] width 402 height 227
type input "$ 0,00"
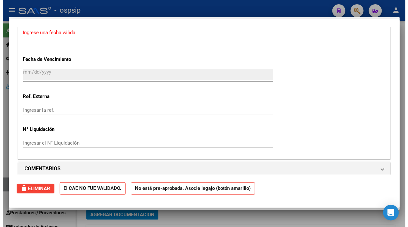
scroll to position [0, 0]
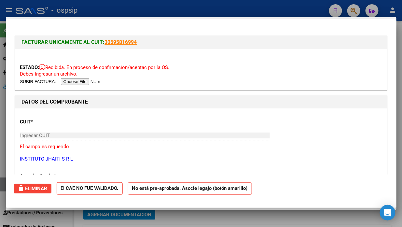
click at [2, 186] on div at bounding box center [201, 113] width 402 height 227
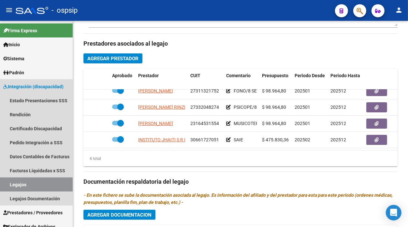
click at [2, 186] on link "Legajos" at bounding box center [36, 185] width 73 height 14
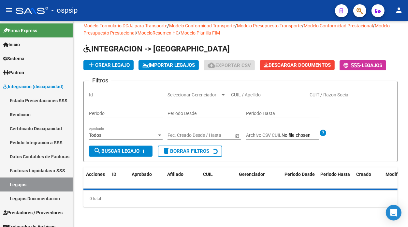
click at [2, 186] on link "Legajos" at bounding box center [36, 185] width 73 height 14
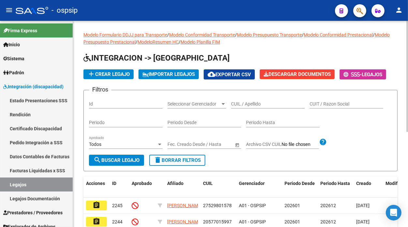
click at [239, 103] on input "CUIL / Apellido" at bounding box center [268, 104] width 74 height 6
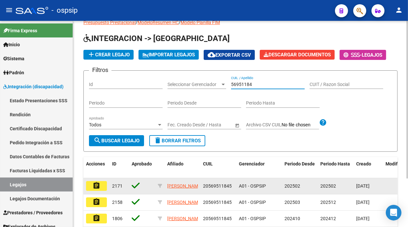
scroll to position [36, 0]
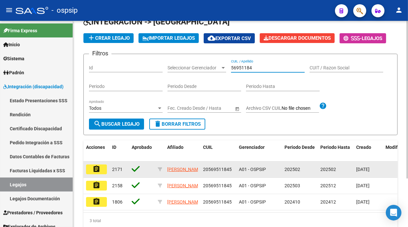
type input "56951184"
click at [99, 167] on mat-icon "assignment" at bounding box center [97, 169] width 8 height 8
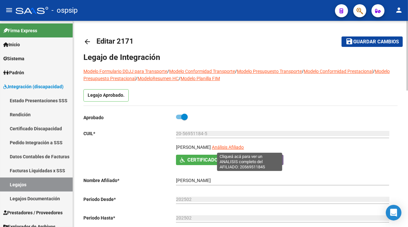
click at [242, 147] on span "Análisis Afiliado" at bounding box center [228, 147] width 32 height 5
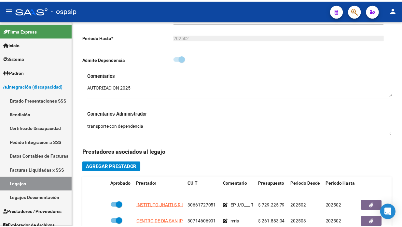
scroll to position [253, 0]
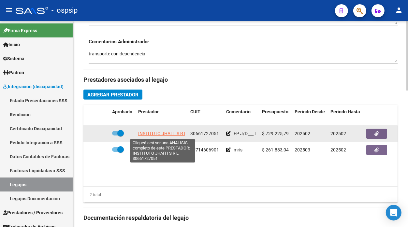
click at [156, 134] on span "INSTITUTO JHAITI S R L" at bounding box center [162, 133] width 49 height 5
type textarea "30661727051"
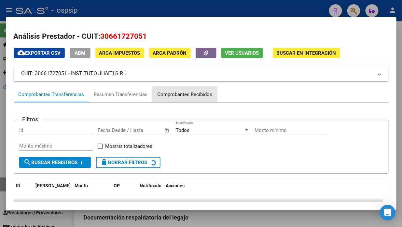
click at [171, 93] on div "Comprobantes Recibidos" at bounding box center [185, 94] width 55 height 7
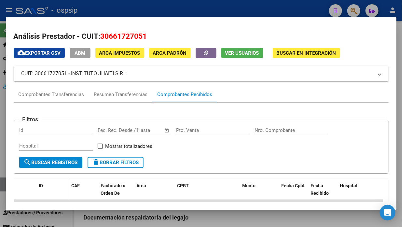
scroll to position [109, 0]
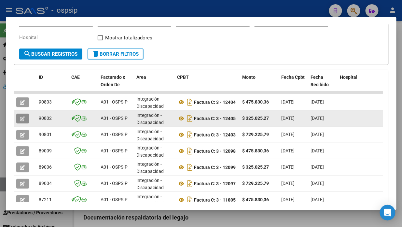
click at [20, 118] on icon "button" at bounding box center [22, 118] width 5 height 5
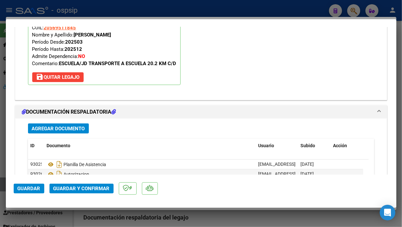
scroll to position [807, 0]
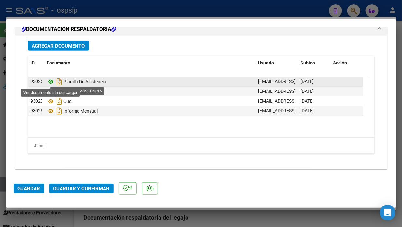
click at [51, 82] on icon at bounding box center [51, 82] width 8 height 8
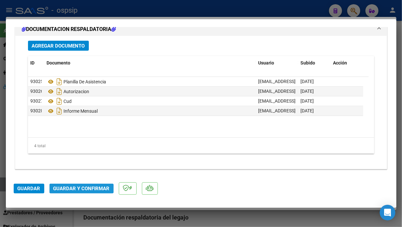
click at [74, 190] on span "Guardar y Confirmar" at bounding box center [81, 189] width 56 height 6
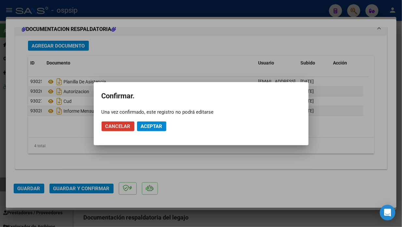
click at [145, 126] on span "Aceptar" at bounding box center [152, 127] width 22 height 6
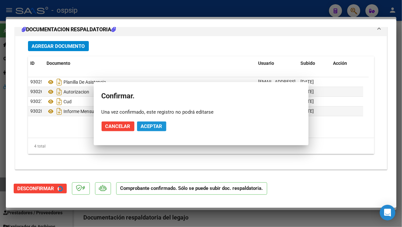
scroll to position [733, 0]
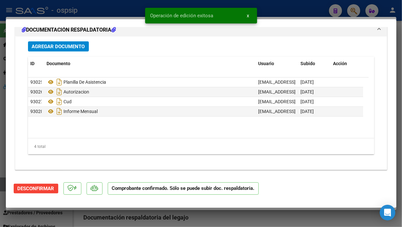
click at [3, 183] on div at bounding box center [201, 113] width 402 height 227
type input "$ 0,00"
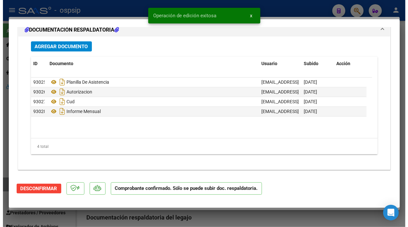
scroll to position [0, 0]
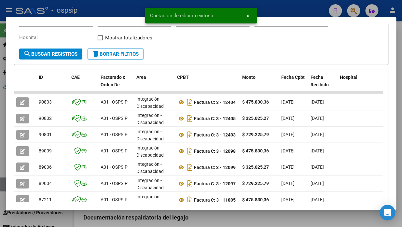
click at [3, 183] on div at bounding box center [201, 113] width 402 height 227
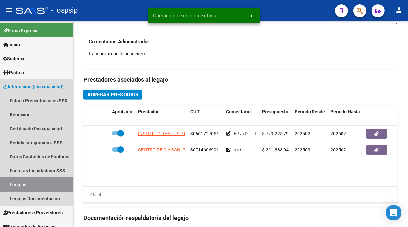
click at [3, 183] on link "Legajos" at bounding box center [36, 185] width 73 height 14
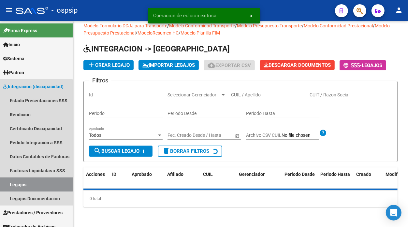
click at [3, 183] on link "Legajos" at bounding box center [36, 185] width 73 height 14
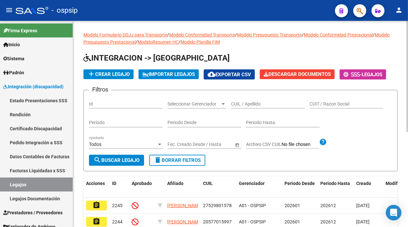
click at [242, 100] on div "CUIL / Apellido" at bounding box center [268, 101] width 74 height 13
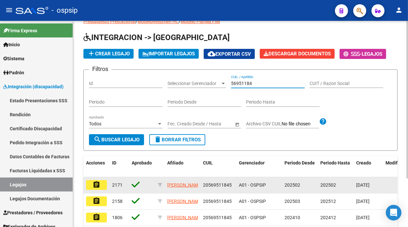
scroll to position [36, 0]
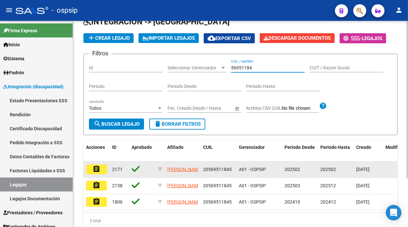
type input "56951184"
click at [90, 172] on button "assignment" at bounding box center [96, 170] width 21 height 10
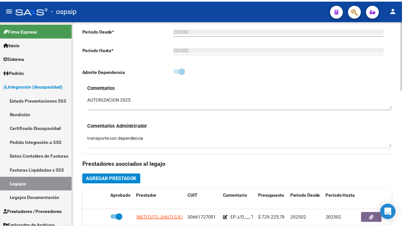
scroll to position [217, 0]
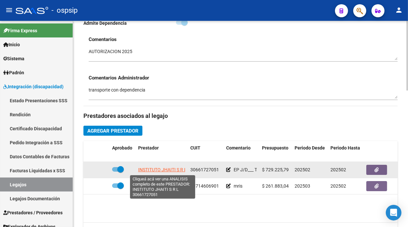
click at [170, 168] on span "INSTITUTO JHAITI S R L" at bounding box center [162, 169] width 49 height 5
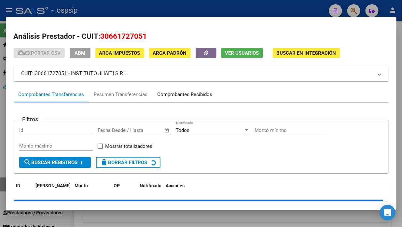
click at [168, 97] on div "Comprobantes Recibidos" at bounding box center [185, 94] width 55 height 7
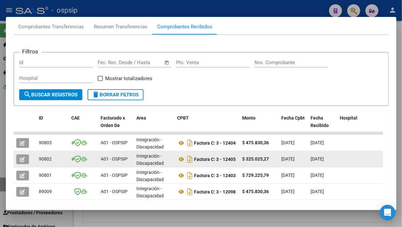
scroll to position [114, 0]
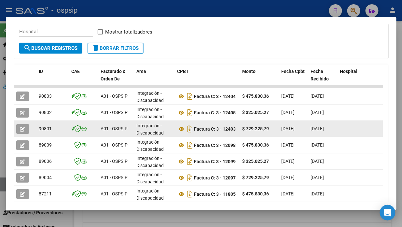
click at [23, 128] on icon "button" at bounding box center [22, 129] width 5 height 5
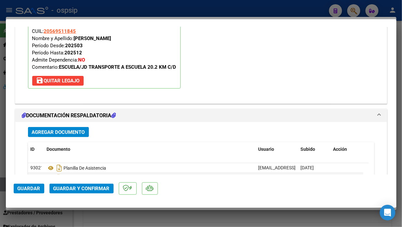
scroll to position [724, 0]
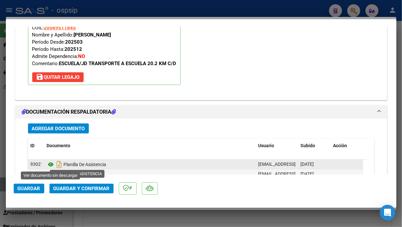
click at [51, 163] on icon at bounding box center [51, 165] width 8 height 8
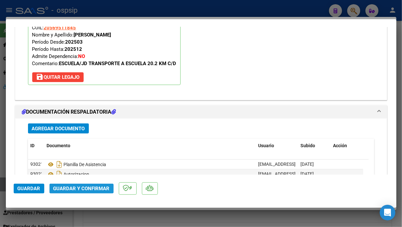
click at [87, 186] on span "Guardar y Confirmar" at bounding box center [81, 189] width 56 height 6
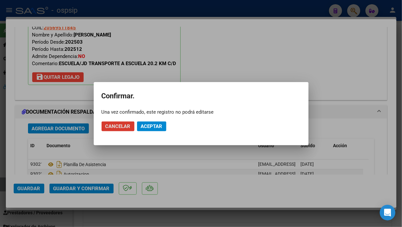
click at [141, 131] on button "Aceptar" at bounding box center [151, 127] width 29 height 10
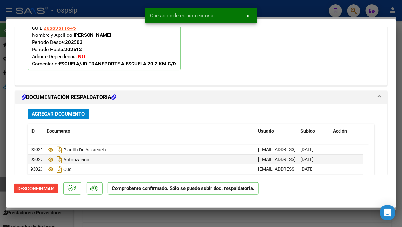
scroll to position [733, 0]
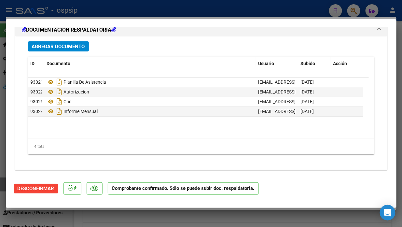
click at [0, 184] on div at bounding box center [201, 113] width 402 height 227
type input "$ 0,00"
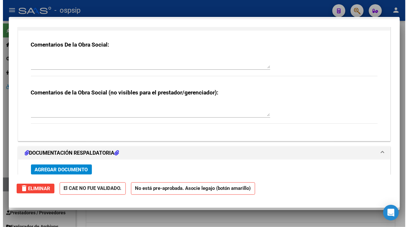
scroll to position [745, 0]
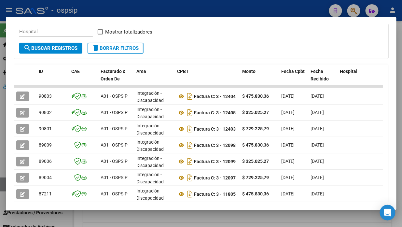
click at [0, 184] on div at bounding box center [201, 113] width 402 height 227
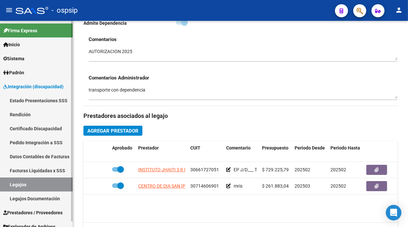
click at [5, 184] on link "Legajos" at bounding box center [36, 185] width 73 height 14
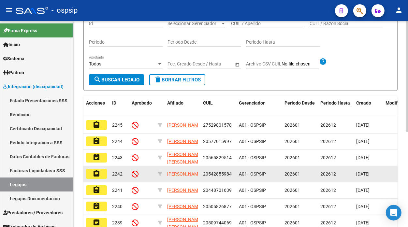
scroll to position [69, 0]
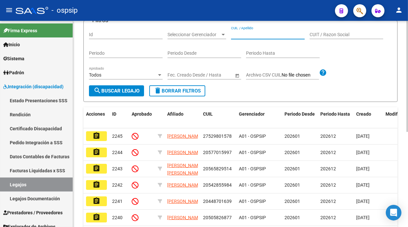
click at [246, 34] on input "CUIL / Apellido" at bounding box center [268, 35] width 74 height 6
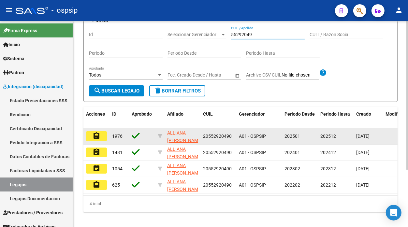
type input "55292049"
click at [101, 138] on button "assignment" at bounding box center [96, 136] width 21 height 10
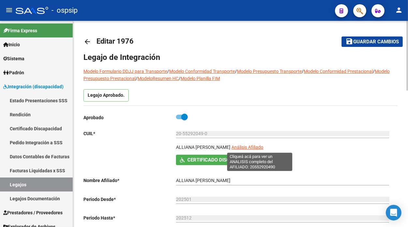
click at [260, 149] on span "Análisis Afiliado" at bounding box center [247, 147] width 32 height 5
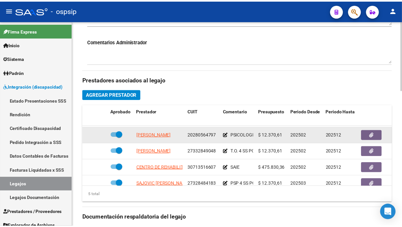
scroll to position [28, 0]
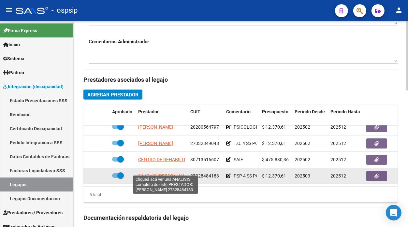
click at [156, 173] on span "SAJOVIC NOELIA CELESTE" at bounding box center [165, 175] width 54 height 5
type textarea "27328484183"
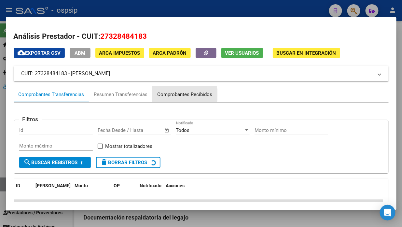
click at [167, 95] on div "Comprobantes Recibidos" at bounding box center [185, 94] width 55 height 7
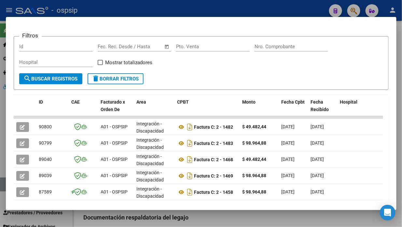
scroll to position [151, 0]
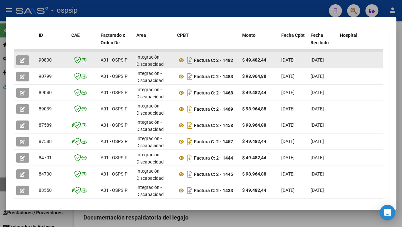
click at [19, 57] on button "button" at bounding box center [22, 60] width 13 height 10
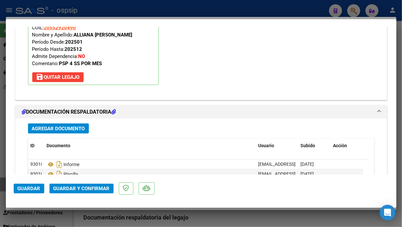
scroll to position [807, 0]
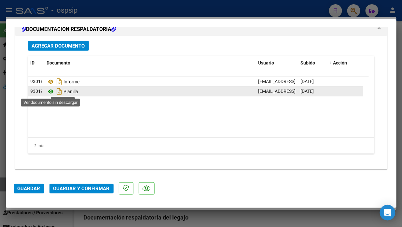
click at [50, 93] on icon at bounding box center [51, 92] width 8 height 8
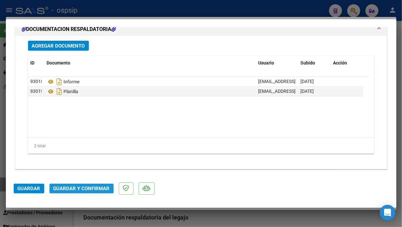
click at [70, 186] on span "Guardar y Confirmar" at bounding box center [81, 189] width 56 height 6
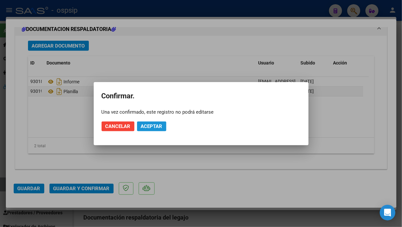
click at [151, 126] on span "Aceptar" at bounding box center [152, 127] width 22 height 6
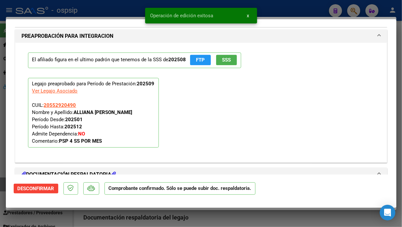
scroll to position [552, 0]
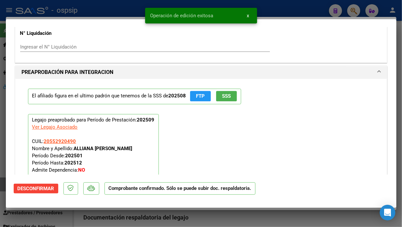
click at [3, 187] on div at bounding box center [201, 113] width 402 height 227
type input "$ 0,00"
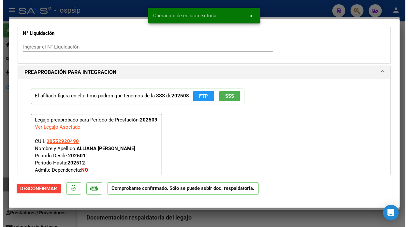
scroll to position [0, 0]
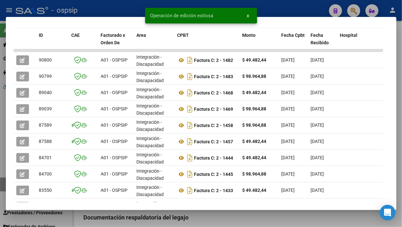
click at [3, 187] on div at bounding box center [201, 113] width 402 height 227
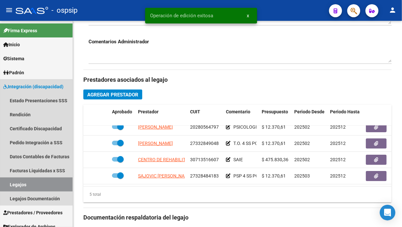
click at [3, 187] on link "Legajos" at bounding box center [36, 185] width 73 height 14
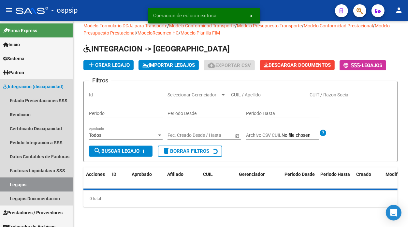
click at [3, 187] on link "Legajos" at bounding box center [36, 185] width 73 height 14
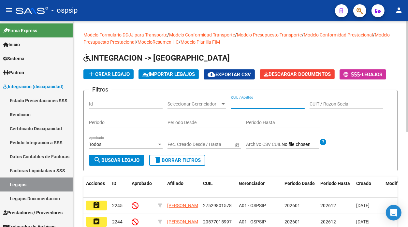
click at [236, 102] on input "CUIL / Apellido" at bounding box center [268, 104] width 74 height 6
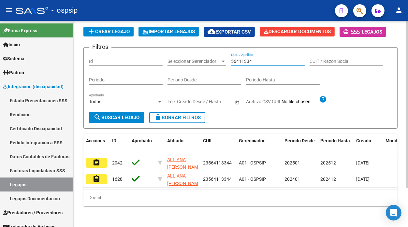
scroll to position [47, 0]
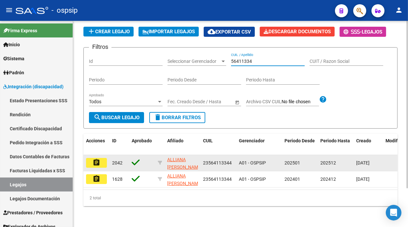
type input "56411334"
click at [95, 160] on mat-icon "assignment" at bounding box center [97, 163] width 8 height 8
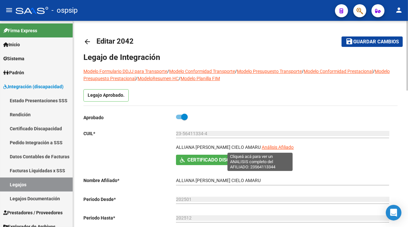
click at [262, 145] on span "Análisis Afiliado" at bounding box center [278, 147] width 32 height 5
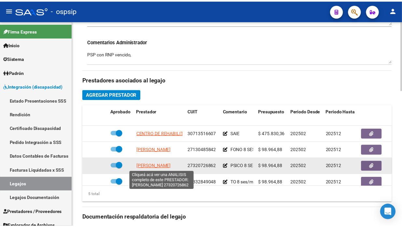
scroll to position [28, 0]
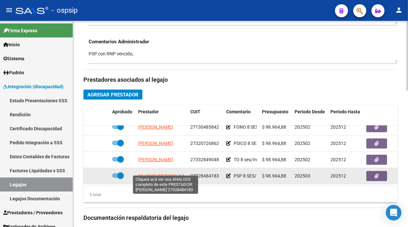
click at [152, 173] on span "SAJOVIC NOELIA CELESTE" at bounding box center [165, 175] width 54 height 5
type textarea "27328484183"
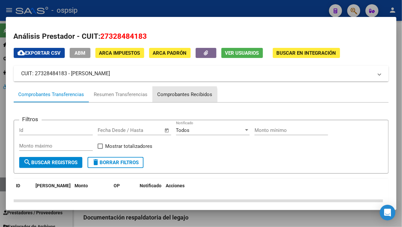
click at [181, 96] on div "Comprobantes Recibidos" at bounding box center [185, 94] width 55 height 7
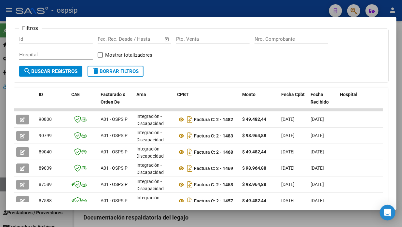
scroll to position [90, 0]
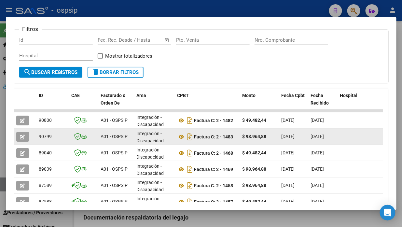
click at [19, 137] on button "button" at bounding box center [22, 137] width 13 height 10
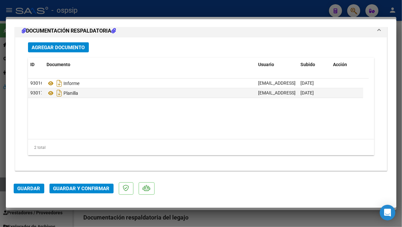
scroll to position [807, 0]
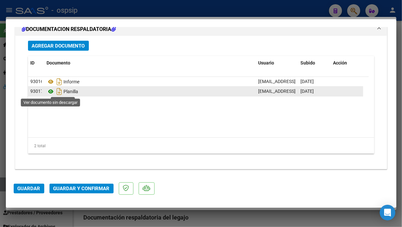
click at [52, 92] on icon at bounding box center [51, 92] width 8 height 8
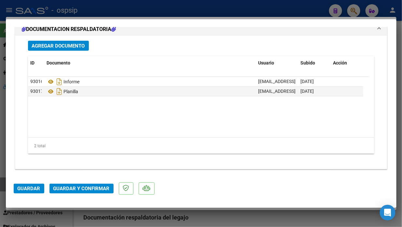
click at [93, 184] on button "Guardar y Confirmar" at bounding box center [82, 189] width 64 height 10
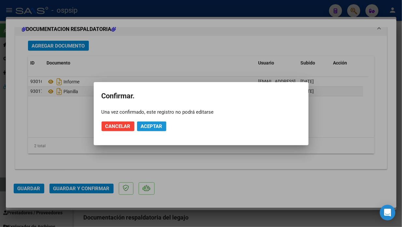
click at [155, 126] on span "Aceptar" at bounding box center [152, 127] width 22 height 6
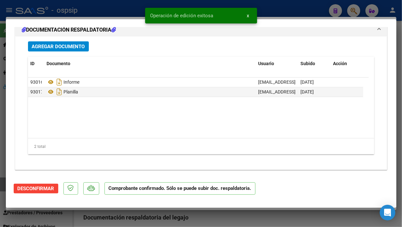
click at [3, 184] on div at bounding box center [201, 113] width 402 height 227
type input "$ 0,00"
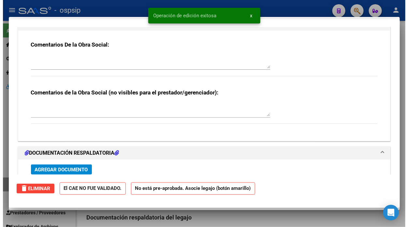
scroll to position [0, 0]
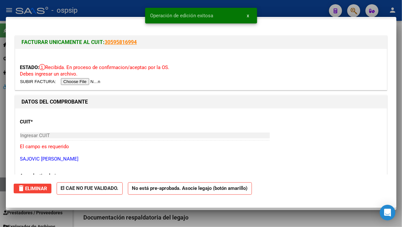
click at [3, 184] on div at bounding box center [201, 113] width 402 height 227
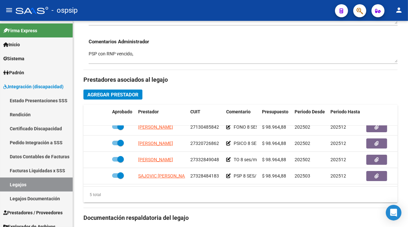
click at [3, 184] on link "Legajos" at bounding box center [36, 185] width 73 height 14
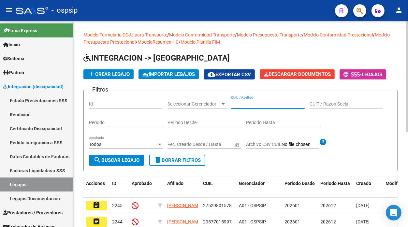
click at [242, 103] on input "CUIL / Apellido" at bounding box center [268, 104] width 74 height 6
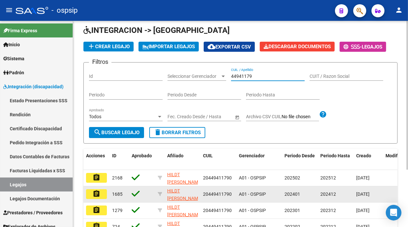
scroll to position [72, 0]
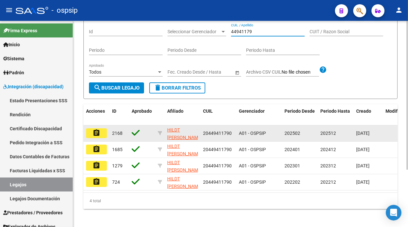
type input "44941179"
click at [99, 131] on mat-icon "assignment" at bounding box center [97, 133] width 8 height 8
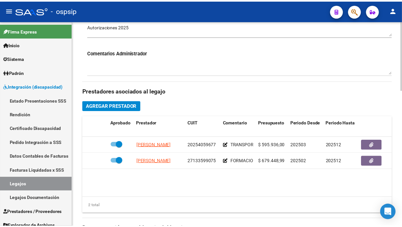
scroll to position [326, 0]
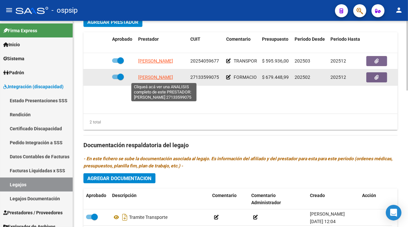
click at [151, 76] on span "GIMENEZ STELLA MARIS" at bounding box center [155, 77] width 35 height 5
type textarea "27133599075"
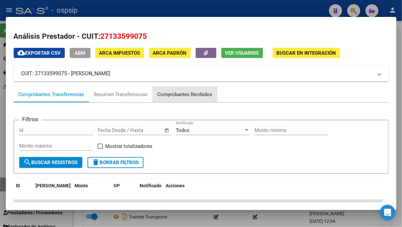
click at [167, 93] on div "Comprobantes Recibidos" at bounding box center [185, 94] width 55 height 7
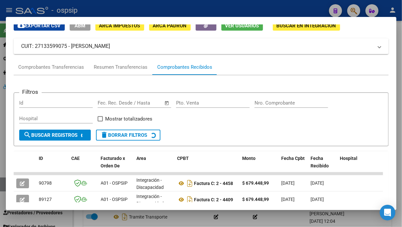
scroll to position [100, 0]
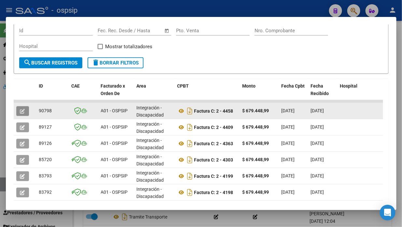
click at [21, 108] on span "button" at bounding box center [22, 111] width 5 height 6
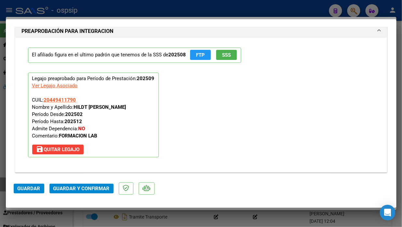
scroll to position [760, 0]
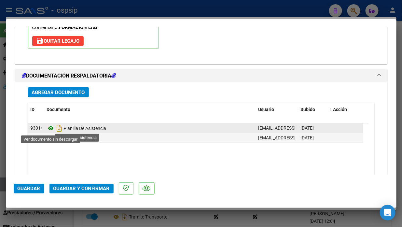
click at [51, 128] on icon at bounding box center [51, 128] width 8 height 8
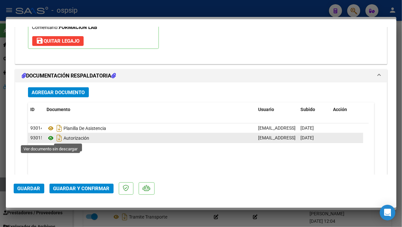
click at [50, 136] on icon at bounding box center [51, 138] width 8 height 8
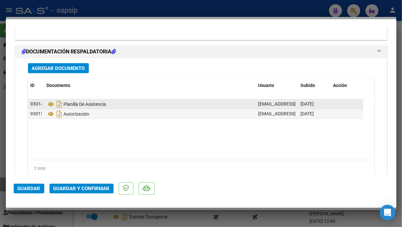
scroll to position [807, 0]
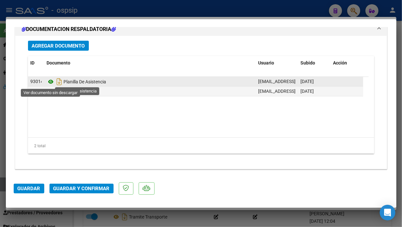
click at [48, 80] on icon at bounding box center [51, 82] width 8 height 8
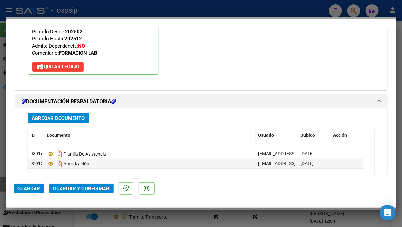
type input "$ 0,00"
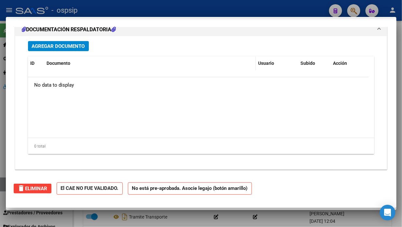
scroll to position [559, 0]
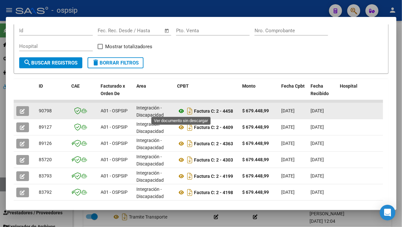
click at [182, 111] on icon at bounding box center [182, 111] width 8 height 8
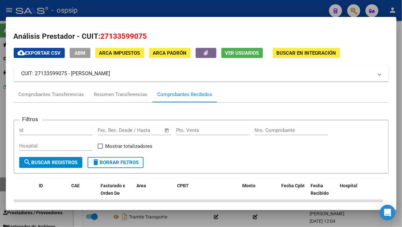
scroll to position [109, 0]
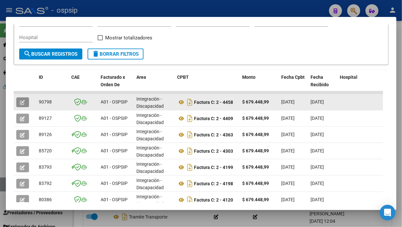
click at [21, 100] on icon "button" at bounding box center [22, 102] width 5 height 5
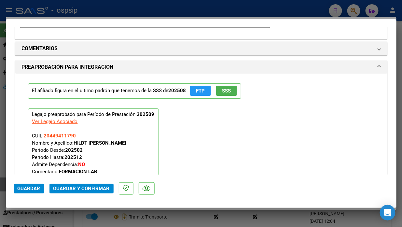
scroll to position [615, 0]
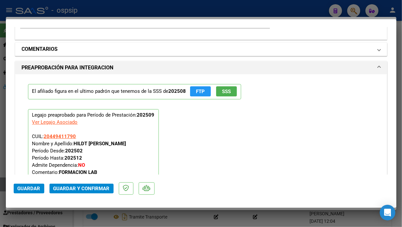
click at [378, 51] on span at bounding box center [379, 49] width 3 height 8
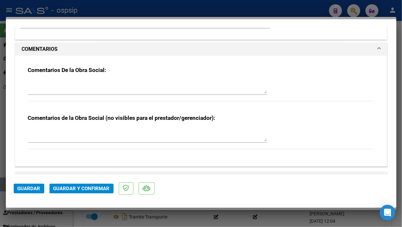
click at [240, 85] on textarea at bounding box center [147, 86] width 239 height 13
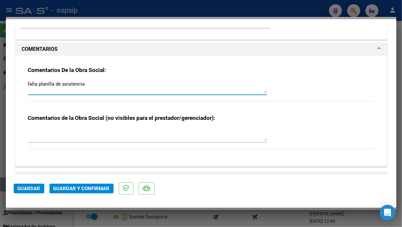
type textarea "falta planilla de asistencia"
click at [30, 187] on span "Guardar" at bounding box center [29, 189] width 23 height 6
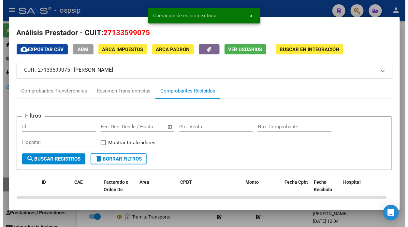
scroll to position [0, 0]
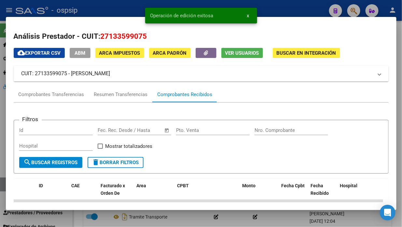
click at [241, 50] on span "Ver Usuarios" at bounding box center [242, 53] width 34 height 6
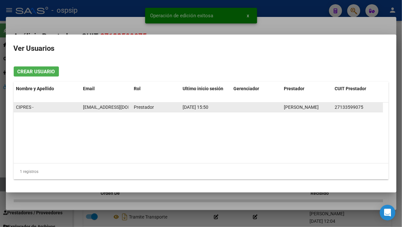
click at [101, 107] on span "escuela_cipres@hotmail.com" at bounding box center [119, 107] width 72 height 5
copy span "escuela_cipres@hotmail.com"
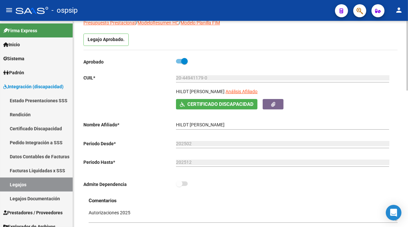
scroll to position [72, 0]
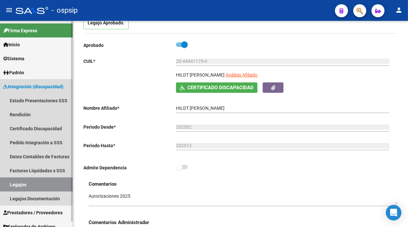
click at [14, 184] on link "Legajos" at bounding box center [36, 185] width 73 height 14
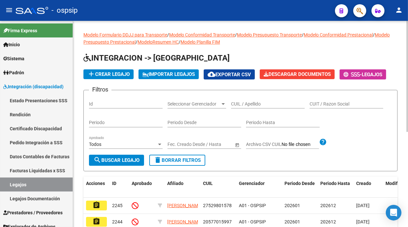
click at [240, 101] on div "CUIL / Apellido" at bounding box center [268, 101] width 74 height 13
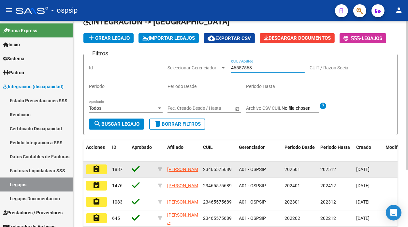
click at [95, 166] on mat-icon "assignment" at bounding box center [97, 169] width 8 height 8
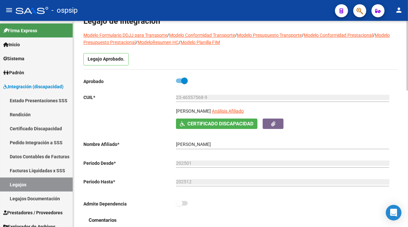
scroll to position [72, 0]
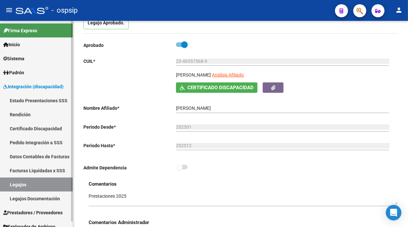
click at [24, 187] on link "Legajos" at bounding box center [36, 185] width 73 height 14
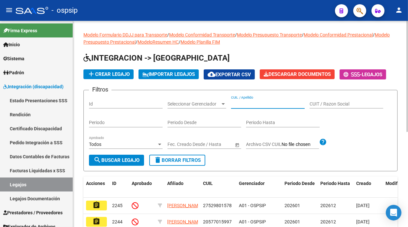
click at [254, 105] on input "CUIL / Apellido" at bounding box center [268, 104] width 74 height 6
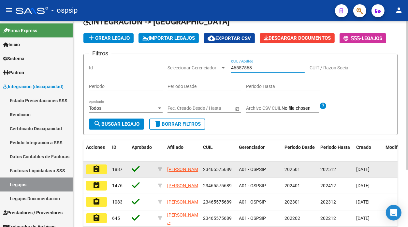
click at [96, 171] on mat-icon "assignment" at bounding box center [97, 169] width 8 height 8
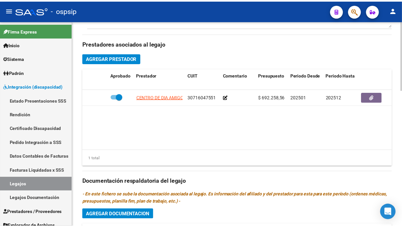
scroll to position [253, 0]
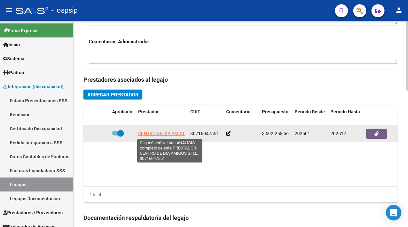
click at [165, 136] on span "CENTRO DE DIA AMIGOS S.R.L." at bounding box center [170, 133] width 64 height 5
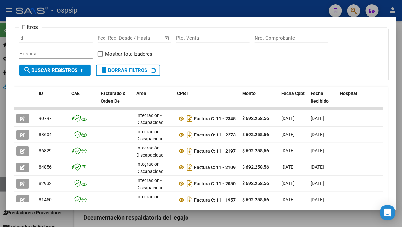
scroll to position [100, 0]
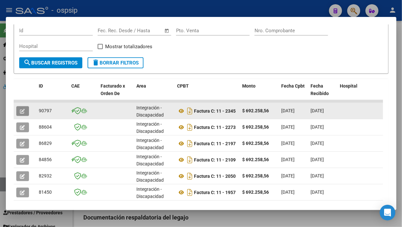
click at [20, 109] on icon "button" at bounding box center [22, 111] width 5 height 5
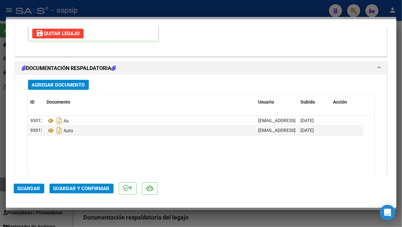
scroll to position [800, 0]
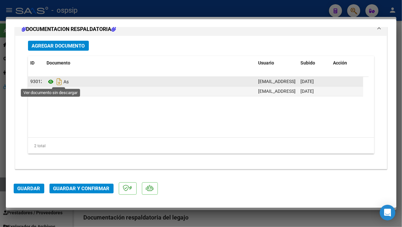
click at [52, 81] on icon at bounding box center [51, 82] width 8 height 8
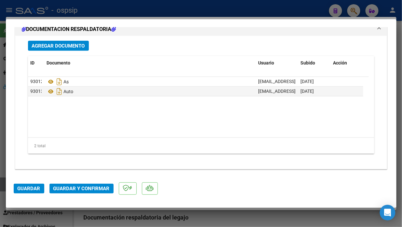
click at [103, 191] on span "Guardar y Confirmar" at bounding box center [81, 189] width 56 height 6
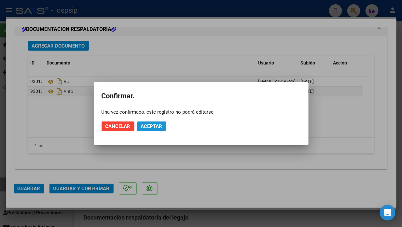
click at [162, 123] on button "Aceptar" at bounding box center [151, 127] width 29 height 10
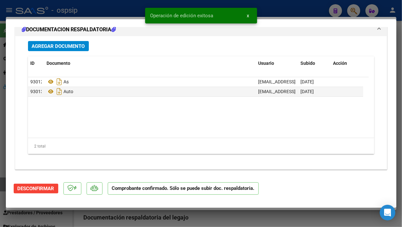
click at [3, 185] on div at bounding box center [201, 113] width 402 height 227
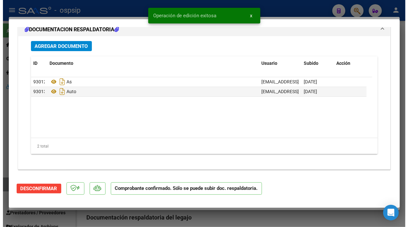
scroll to position [0, 0]
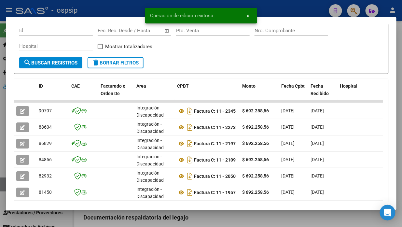
click at [3, 185] on div at bounding box center [201, 113] width 402 height 227
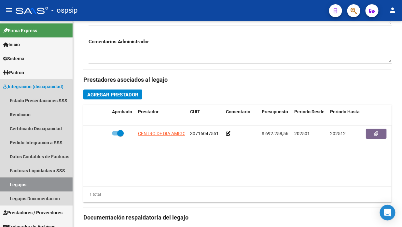
click at [3, 185] on link "Legajos" at bounding box center [36, 185] width 73 height 14
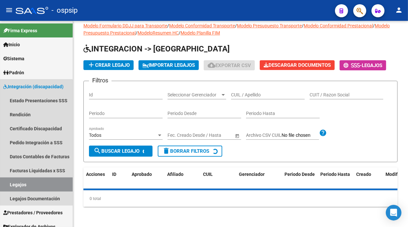
click at [3, 185] on link "Legajos" at bounding box center [36, 185] width 73 height 14
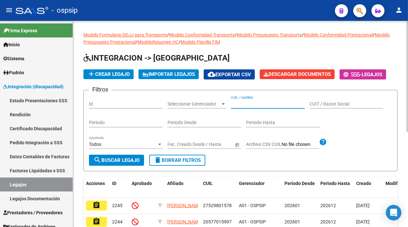
click at [246, 102] on input "CUIL / Apellido" at bounding box center [268, 104] width 74 height 6
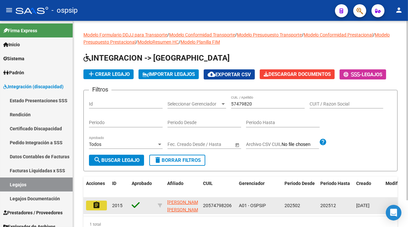
click at [99, 202] on mat-icon "assignment" at bounding box center [97, 205] width 8 height 8
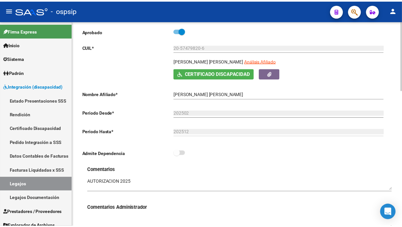
scroll to position [109, 0]
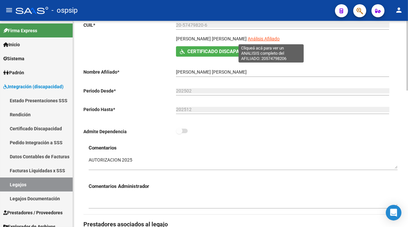
click at [276, 36] on span "Análisis Afiliado" at bounding box center [264, 38] width 32 height 5
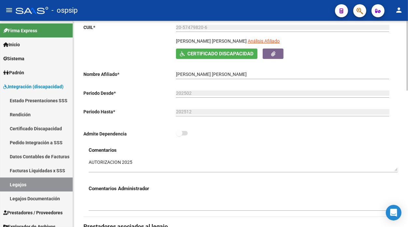
scroll to position [36, 0]
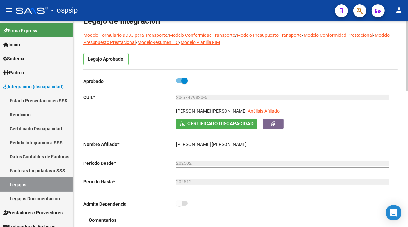
click at [271, 108] on app-link-go-to "Análisis Afiliado" at bounding box center [264, 113] width 32 height 11
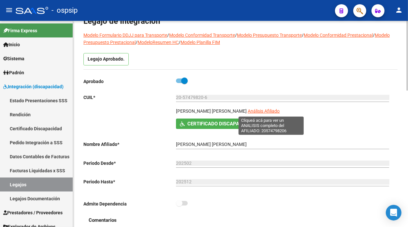
click at [278, 111] on span "Análisis Afiliado" at bounding box center [264, 111] width 32 height 5
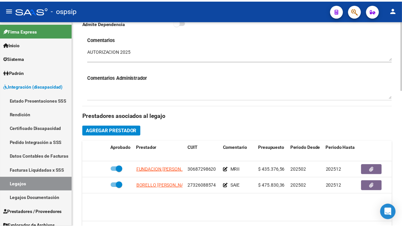
scroll to position [362, 0]
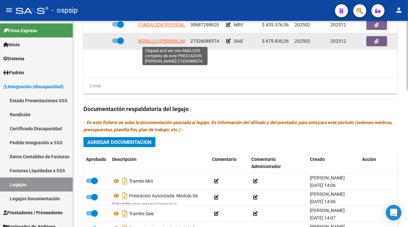
click at [144, 43] on span "BORELLO BENITEZ ALEXIA PAMELA" at bounding box center [166, 40] width 56 height 5
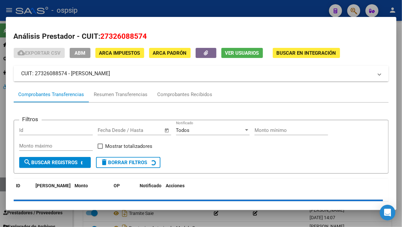
scroll to position [27, 0]
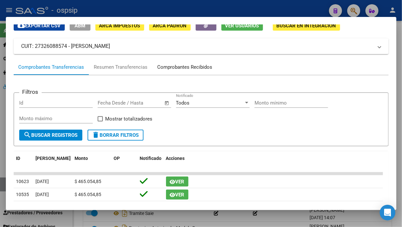
click at [178, 63] on div "Comprobantes Recibidos" at bounding box center [185, 67] width 65 height 16
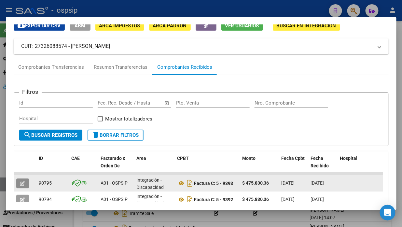
click at [26, 183] on button "button" at bounding box center [22, 184] width 13 height 10
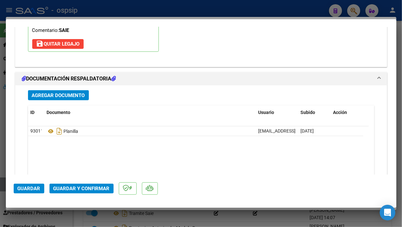
scroll to position [760, 0]
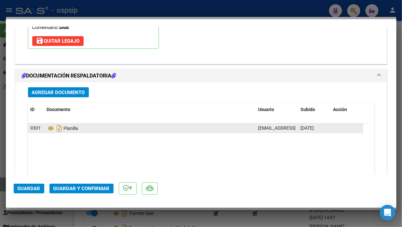
click at [40, 127] on span "93011" at bounding box center [37, 127] width 13 height 5
click at [51, 127] on icon at bounding box center [51, 128] width 8 height 8
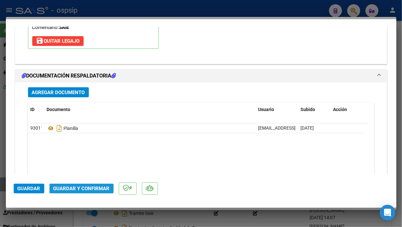
click at [90, 184] on button "Guardar y Confirmar" at bounding box center [82, 189] width 64 height 10
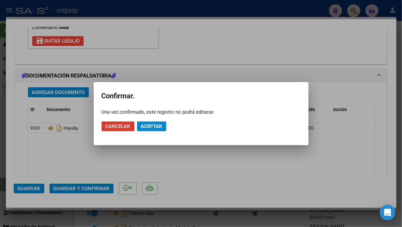
click at [141, 128] on span "Aceptar" at bounding box center [152, 127] width 22 height 6
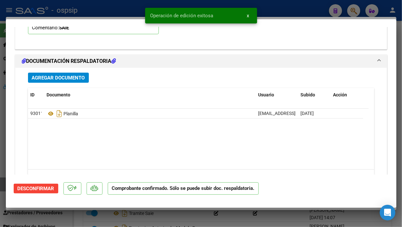
scroll to position [733, 0]
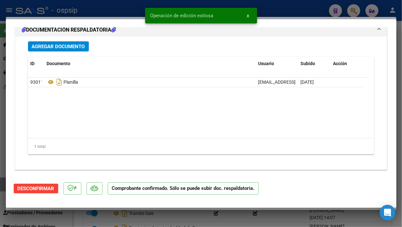
click at [2, 187] on div at bounding box center [201, 113] width 402 height 227
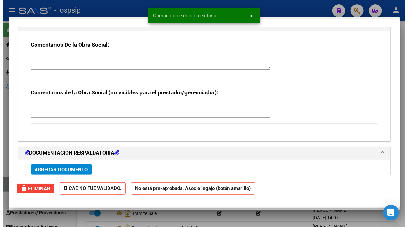
scroll to position [0, 0]
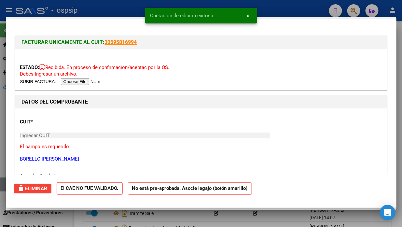
click at [2, 187] on div at bounding box center [201, 113] width 402 height 227
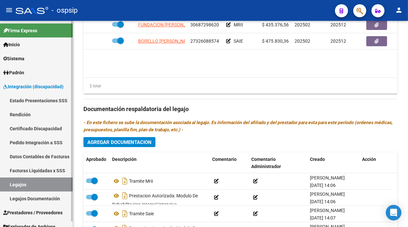
click at [26, 185] on link "Legajos" at bounding box center [36, 185] width 73 height 14
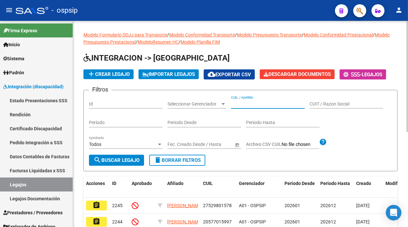
click at [239, 106] on input "CUIL / Apellido" at bounding box center [268, 104] width 74 height 6
click at [253, 105] on input "55071647" at bounding box center [268, 104] width 74 height 6
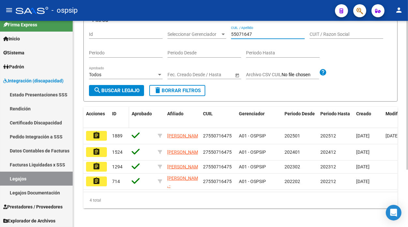
scroll to position [72, 0]
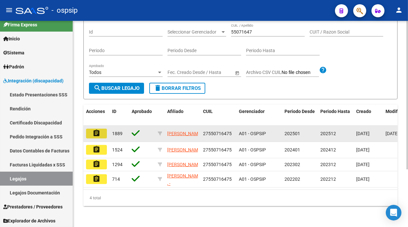
click at [95, 134] on mat-icon "assignment" at bounding box center [97, 133] width 8 height 8
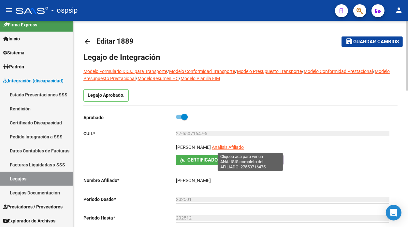
click at [244, 148] on span "Análisis Afiliado" at bounding box center [228, 147] width 32 height 5
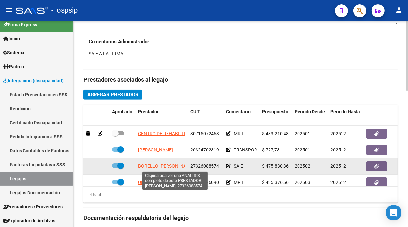
click at [162, 167] on span "BORELLO BENITEZ ALEXIA PAMELA" at bounding box center [166, 166] width 56 height 5
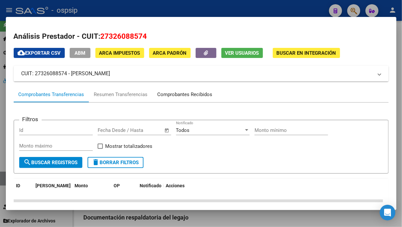
click at [190, 98] on div "Comprobantes Recibidos" at bounding box center [185, 94] width 55 height 7
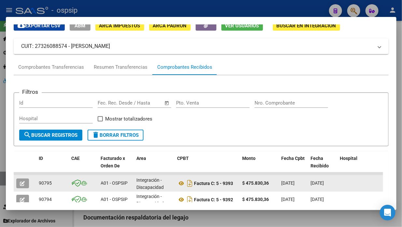
scroll to position [64, 0]
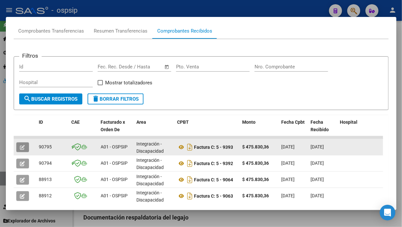
click at [26, 147] on button "button" at bounding box center [22, 147] width 13 height 10
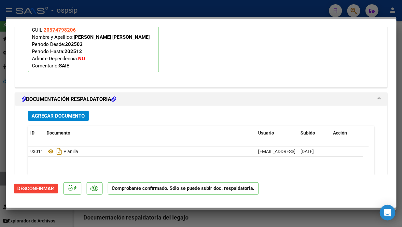
scroll to position [660, 0]
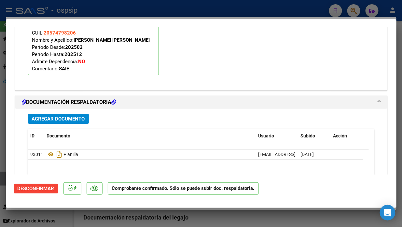
click at [3, 181] on div at bounding box center [201, 113] width 402 height 227
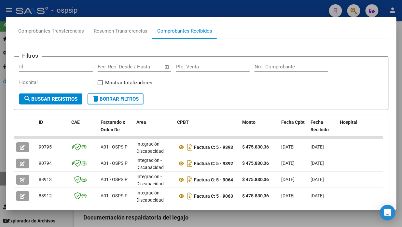
click at [0, 179] on div at bounding box center [201, 113] width 402 height 227
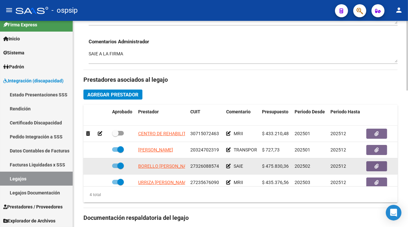
click at [149, 169] on app-link-go-to "BORELLO BENITEZ ALEXIA PAMELA" at bounding box center [166, 166] width 56 height 7
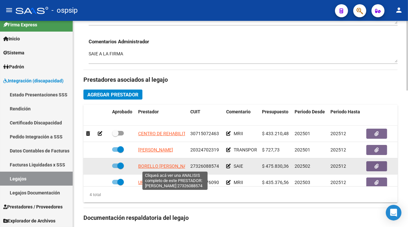
click at [149, 166] on span "BORELLO BENITEZ ALEXIA PAMELA" at bounding box center [166, 166] width 56 height 5
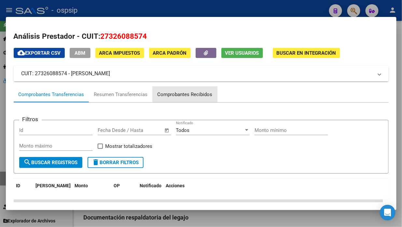
click at [190, 92] on div "Comprobantes Recibidos" at bounding box center [185, 94] width 55 height 7
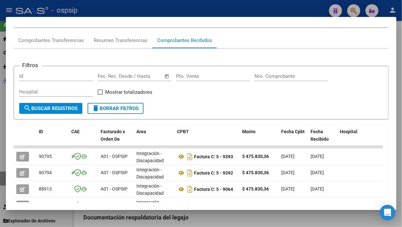
scroll to position [109, 0]
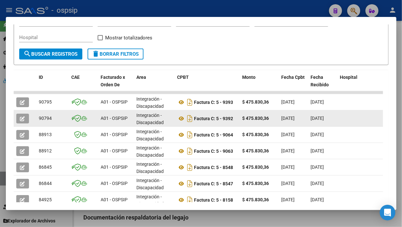
click at [25, 119] on icon "button" at bounding box center [22, 118] width 5 height 5
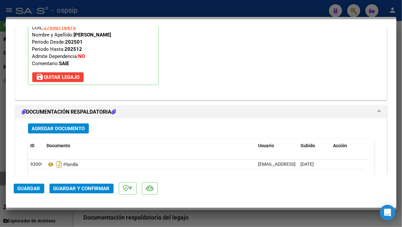
scroll to position [760, 0]
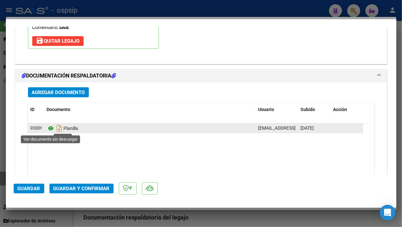
click at [53, 130] on icon at bounding box center [51, 128] width 8 height 8
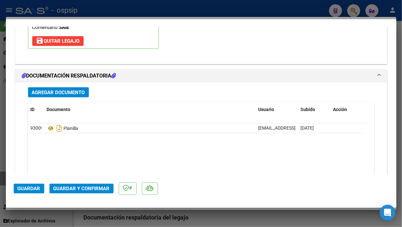
click at [98, 191] on span "Guardar y Confirmar" at bounding box center [81, 189] width 56 height 6
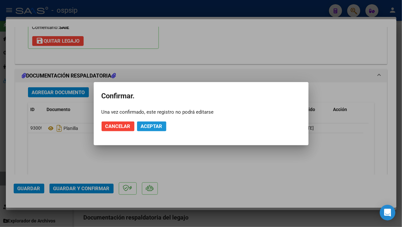
click at [153, 127] on span "Aceptar" at bounding box center [152, 127] width 22 height 6
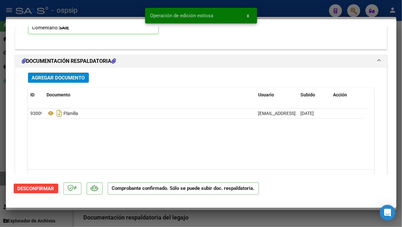
click at [2, 180] on div at bounding box center [201, 113] width 402 height 227
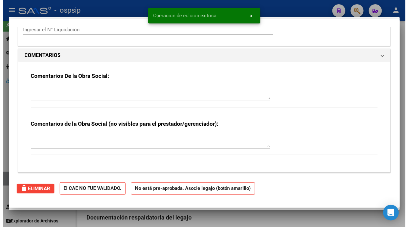
scroll to position [0, 0]
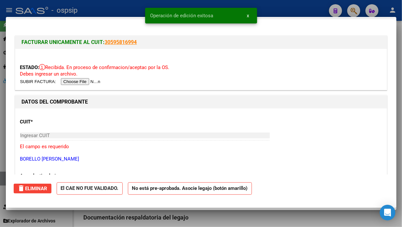
click at [2, 180] on div at bounding box center [201, 113] width 402 height 227
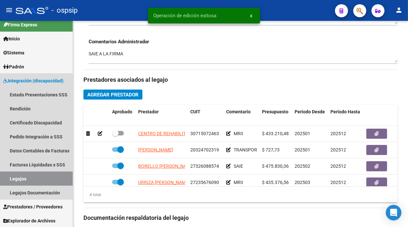
click at [2, 180] on link "Legajos" at bounding box center [36, 179] width 73 height 14
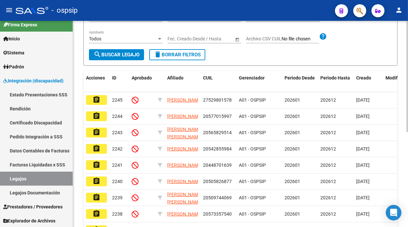
scroll to position [33, 0]
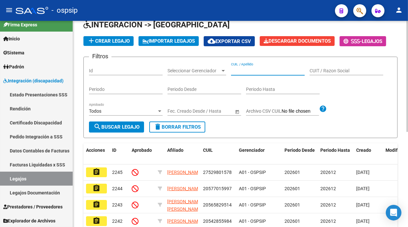
click at [239, 69] on input "CUIL / Apellido" at bounding box center [268, 71] width 74 height 6
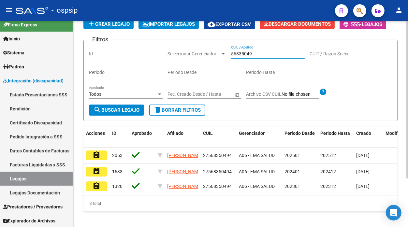
scroll to position [64, 0]
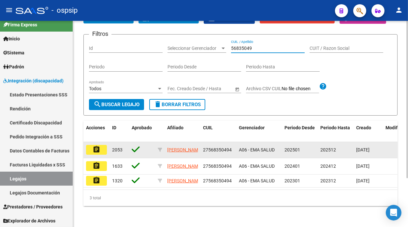
click at [93, 146] on mat-icon "assignment" at bounding box center [97, 150] width 8 height 8
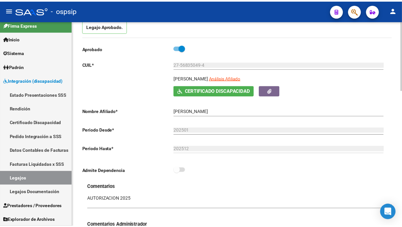
scroll to position [72, 0]
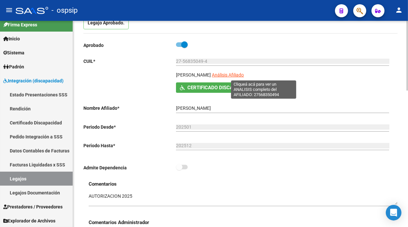
click at [244, 73] on span "Análisis Afiliado" at bounding box center [228, 74] width 32 height 5
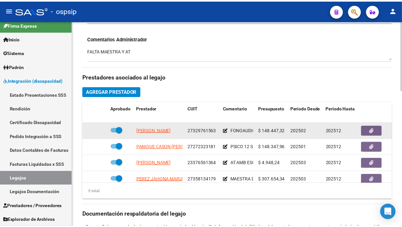
scroll to position [326, 0]
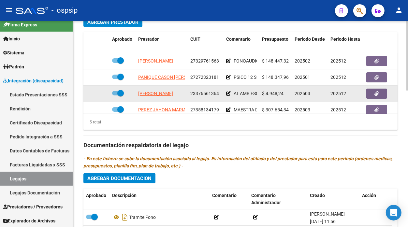
click at [158, 89] on datatable-body-cell "[PERSON_NAME]" at bounding box center [162, 94] width 52 height 16
click at [157, 92] on span "[PERSON_NAME]" at bounding box center [155, 93] width 35 height 5
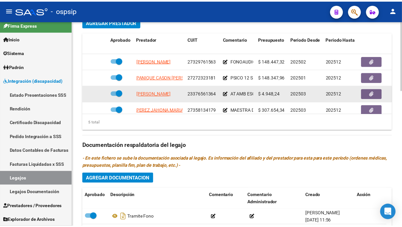
scroll to position [28, 0]
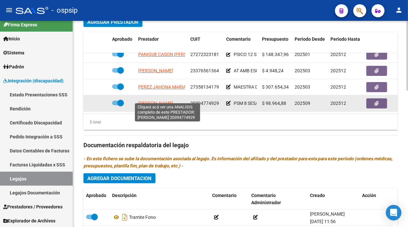
click at [167, 101] on span "[PERSON_NAME]" at bounding box center [155, 103] width 35 height 5
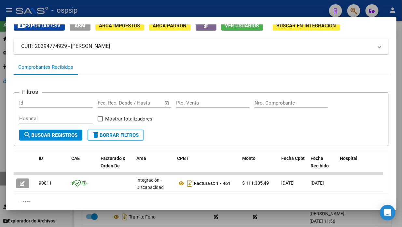
scroll to position [52, 0]
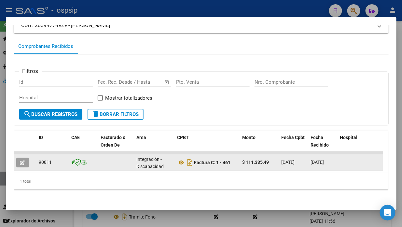
click at [25, 160] on icon "button" at bounding box center [22, 162] width 5 height 5
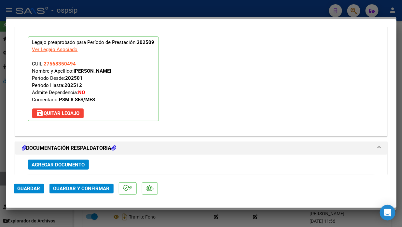
scroll to position [807, 0]
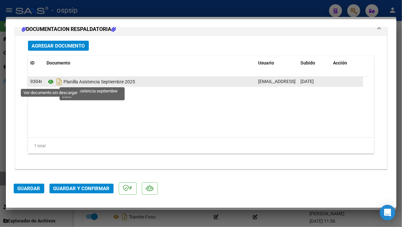
click at [51, 83] on icon at bounding box center [51, 82] width 8 height 8
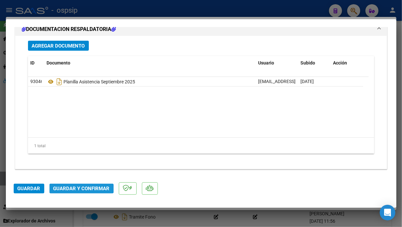
click at [70, 188] on span "Guardar y Confirmar" at bounding box center [81, 189] width 56 height 6
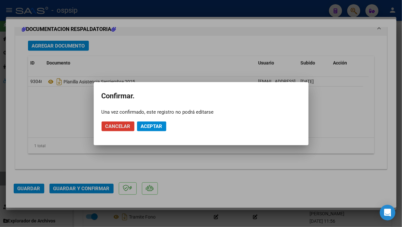
click at [154, 128] on span "Aceptar" at bounding box center [152, 127] width 22 height 6
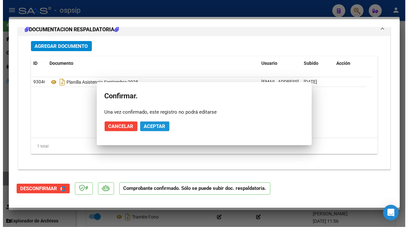
scroll to position [733, 0]
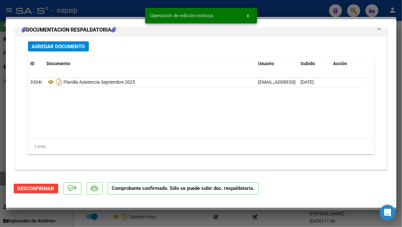
click at [1, 176] on div at bounding box center [201, 113] width 402 height 227
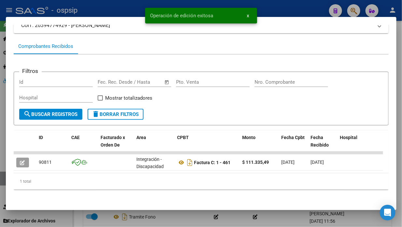
click at [1, 176] on div at bounding box center [201, 113] width 402 height 227
click at [1, 176] on link "Legajos" at bounding box center [36, 179] width 73 height 14
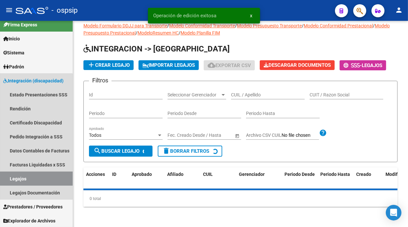
click at [1, 176] on link "Legajos" at bounding box center [36, 179] width 73 height 14
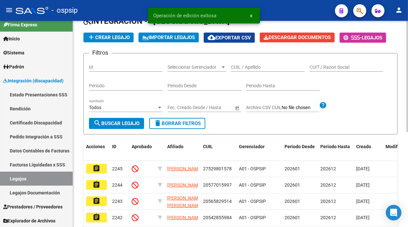
scroll to position [33, 0]
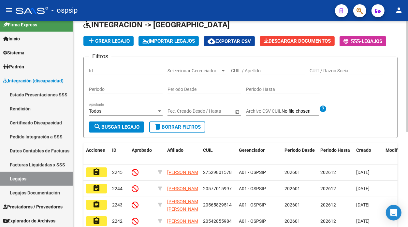
click at [236, 72] on input "CUIL / Apellido" at bounding box center [268, 71] width 74 height 6
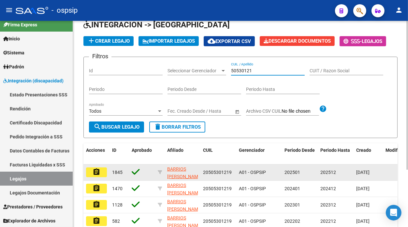
click at [94, 173] on mat-icon "assignment" at bounding box center [97, 172] width 8 height 8
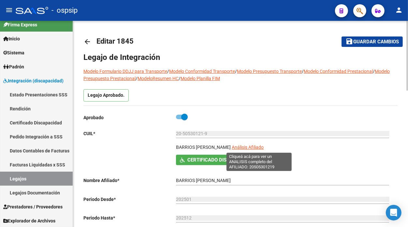
click at [262, 149] on span "Análisis Afiliado" at bounding box center [248, 147] width 32 height 5
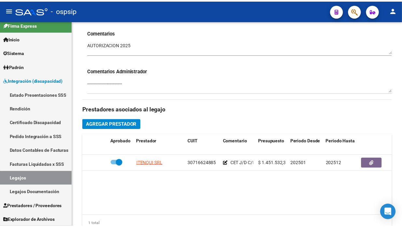
scroll to position [253, 0]
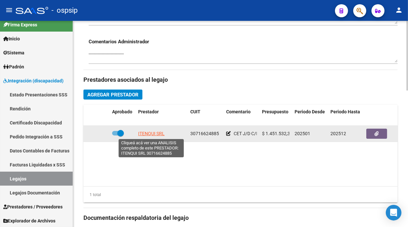
click at [142, 132] on span "ITENQUI SRL" at bounding box center [151, 133] width 26 height 5
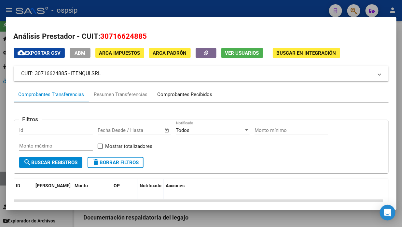
click at [201, 96] on div "Comprobantes Recibidos" at bounding box center [185, 94] width 55 height 7
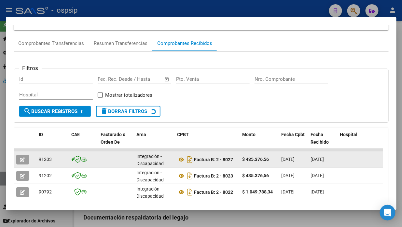
scroll to position [64, 0]
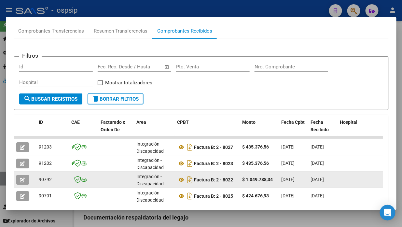
click at [25, 176] on button "button" at bounding box center [22, 180] width 13 height 10
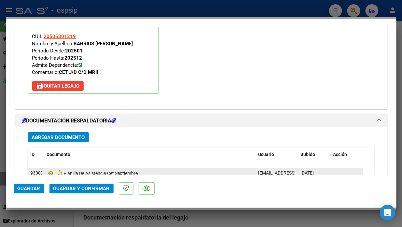
scroll to position [760, 0]
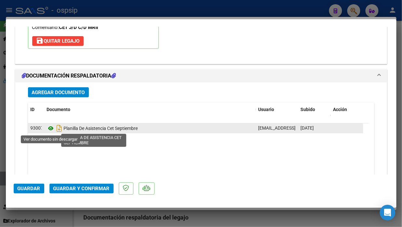
click at [49, 128] on icon at bounding box center [51, 128] width 8 height 8
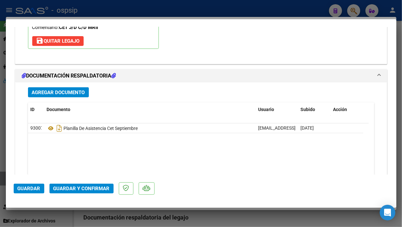
click at [75, 188] on span "Guardar y Confirmar" at bounding box center [81, 189] width 56 height 6
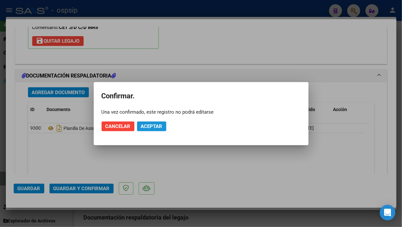
click at [158, 125] on span "Aceptar" at bounding box center [152, 127] width 22 height 6
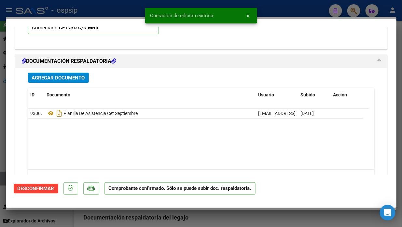
click at [4, 181] on div at bounding box center [201, 113] width 402 height 227
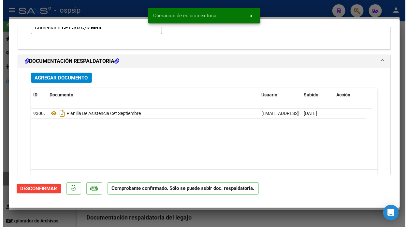
scroll to position [0, 0]
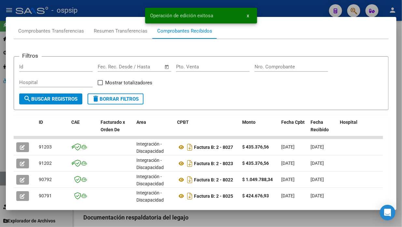
click at [4, 181] on div at bounding box center [201, 113] width 402 height 227
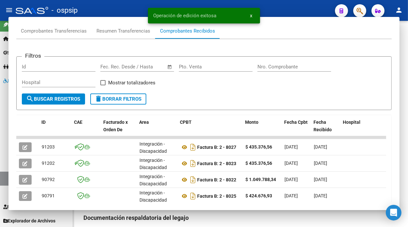
click at [4, 181] on link "Legajos" at bounding box center [36, 179] width 73 height 14
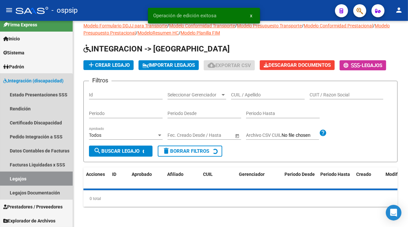
click at [4, 181] on link "Legajos" at bounding box center [36, 179] width 73 height 14
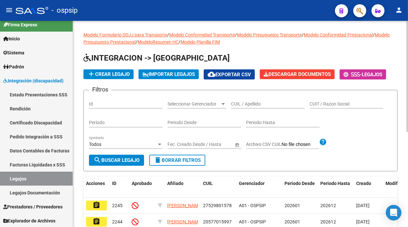
click at [258, 101] on div "CUIL / Apellido" at bounding box center [268, 101] width 74 height 13
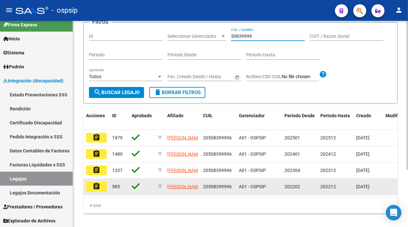
scroll to position [72, 0]
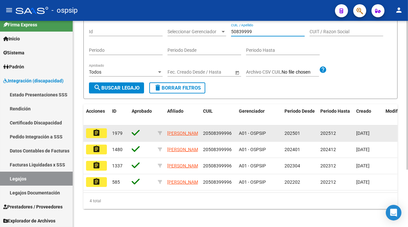
click at [98, 130] on mat-icon "assignment" at bounding box center [97, 133] width 8 height 8
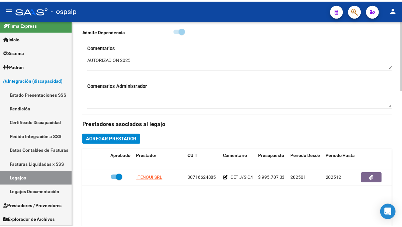
scroll to position [253, 0]
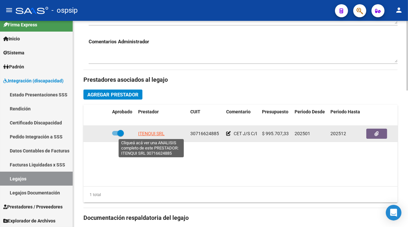
click at [149, 135] on span "ITENQUI SRL" at bounding box center [151, 133] width 26 height 5
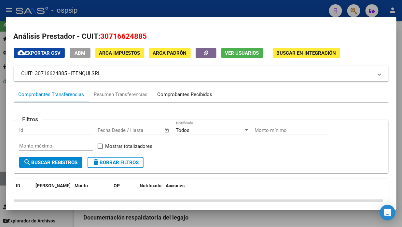
click at [179, 93] on div "Comprobantes Recibidos" at bounding box center [185, 94] width 55 height 7
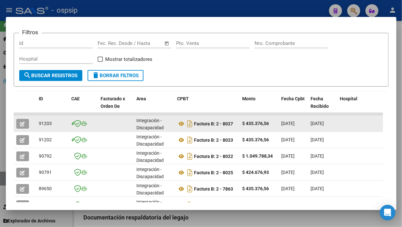
scroll to position [100, 0]
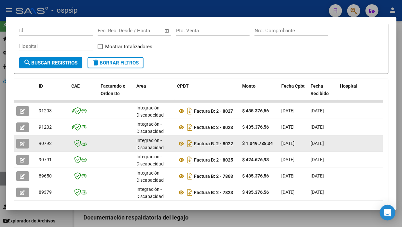
click at [21, 143] on icon "button" at bounding box center [22, 143] width 5 height 5
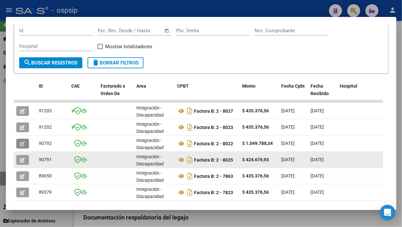
click at [21, 159] on icon "button" at bounding box center [22, 160] width 5 height 5
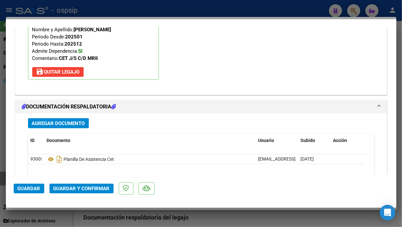
scroll to position [760, 0]
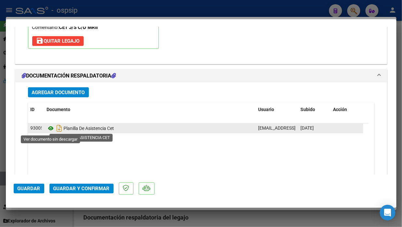
click at [49, 129] on icon at bounding box center [51, 128] width 8 height 8
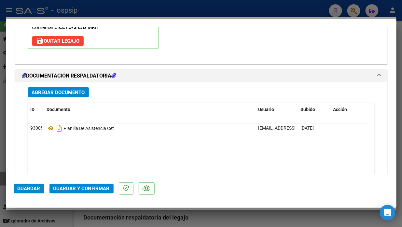
click at [77, 190] on span "Guardar y Confirmar" at bounding box center [81, 189] width 56 height 6
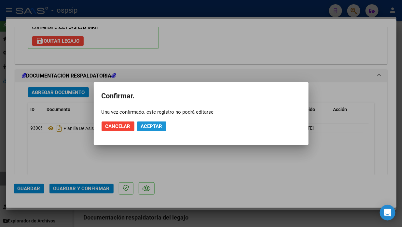
click at [147, 128] on span "Aceptar" at bounding box center [152, 127] width 22 height 6
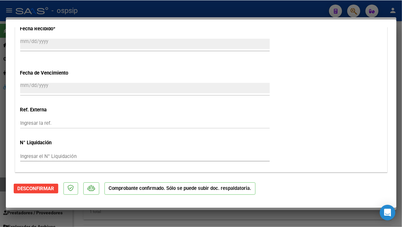
scroll to position [445, 0]
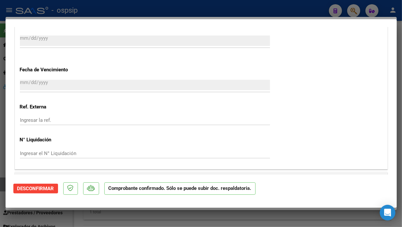
click at [5, 184] on div at bounding box center [201, 113] width 402 height 227
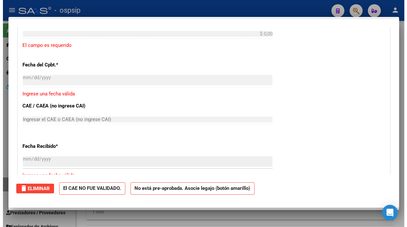
scroll to position [0, 0]
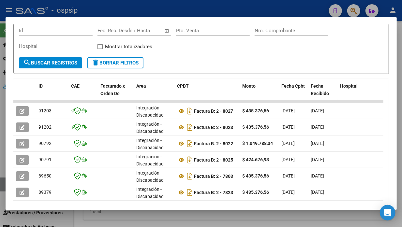
click at [5, 184] on div at bounding box center [201, 113] width 402 height 227
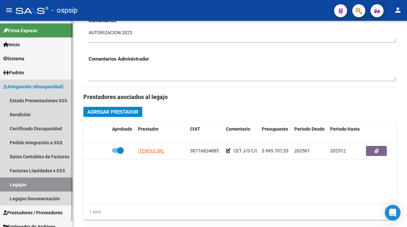
click at [5, 184] on link "Legajos" at bounding box center [36, 185] width 73 height 14
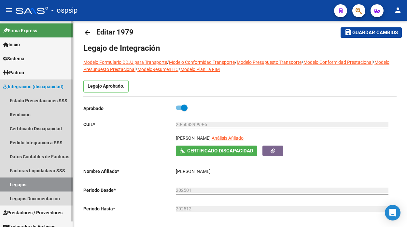
click at [5, 184] on link "Legajos" at bounding box center [36, 185] width 73 height 14
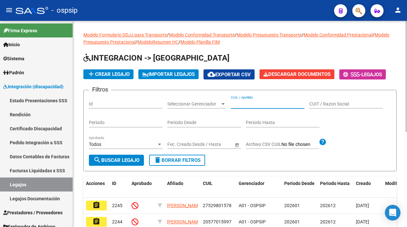
click at [255, 106] on input "CUIL / Apellido" at bounding box center [268, 104] width 74 height 6
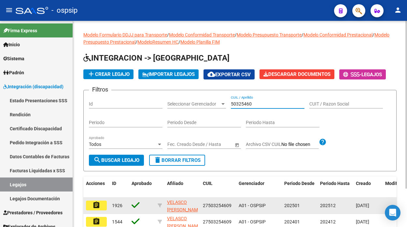
click at [99, 204] on mat-icon "assignment" at bounding box center [97, 205] width 8 height 8
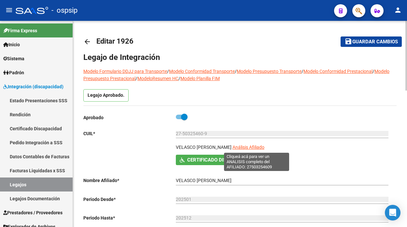
click at [249, 147] on span "Análisis Afiliado" at bounding box center [249, 147] width 32 height 5
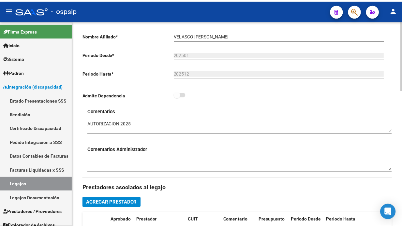
scroll to position [217, 0]
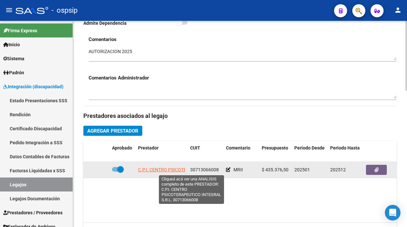
click at [168, 171] on span "C.P.I. CENTRO PSICOTERAPEUTICO INTEGRAL S.R.L." at bounding box center [192, 169] width 108 height 5
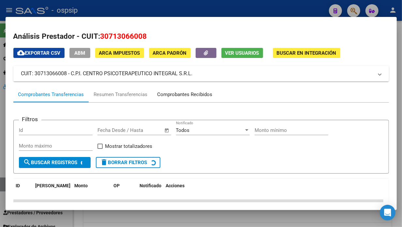
click at [191, 87] on div "Comprobantes Recibidos" at bounding box center [185, 95] width 65 height 16
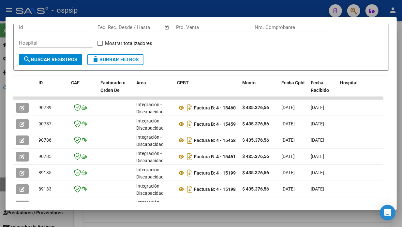
scroll to position [114, 0]
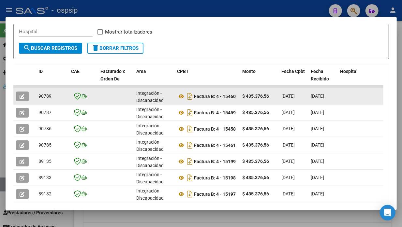
click at [20, 95] on icon "button" at bounding box center [22, 96] width 5 height 5
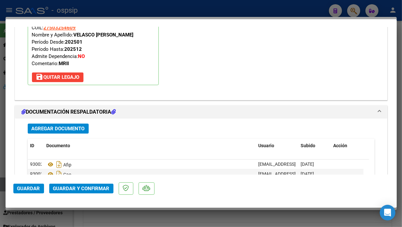
scroll to position [796, 0]
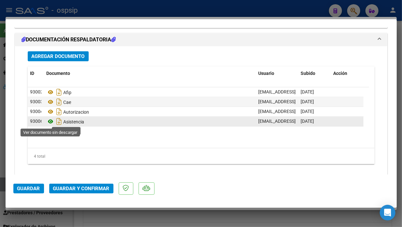
click at [53, 120] on icon at bounding box center [51, 122] width 8 height 8
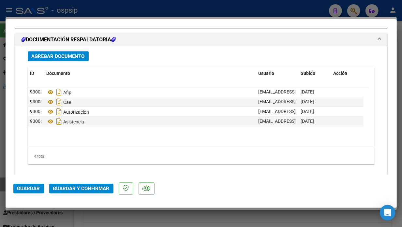
click at [83, 186] on span "Guardar y Confirmar" at bounding box center [81, 189] width 56 height 6
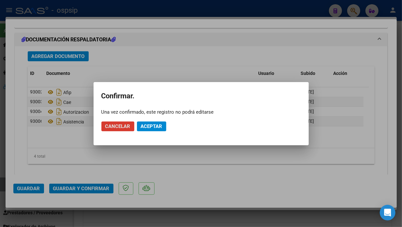
click at [153, 123] on button "Aceptar" at bounding box center [151, 127] width 29 height 10
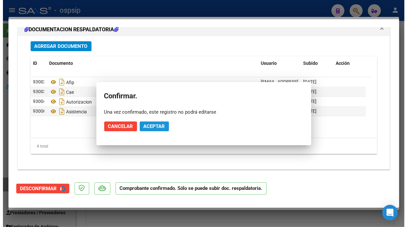
scroll to position [733, 0]
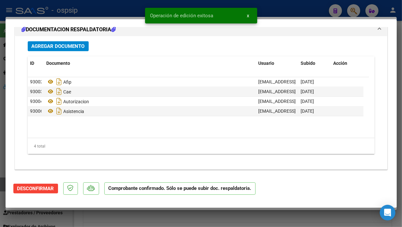
click at [3, 187] on div at bounding box center [201, 113] width 402 height 227
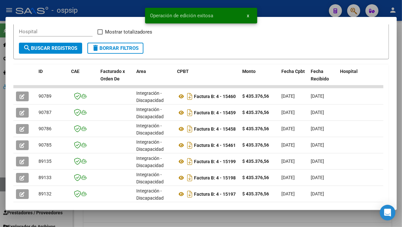
click at [3, 187] on div at bounding box center [201, 113] width 402 height 227
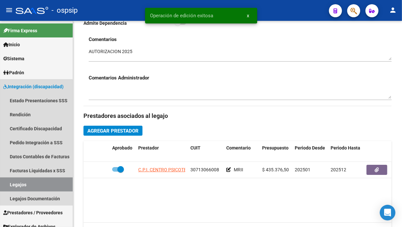
click at [3, 187] on link "Legajos" at bounding box center [36, 185] width 73 height 14
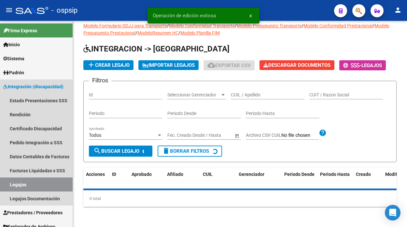
click at [3, 187] on link "Legajos" at bounding box center [36, 185] width 73 height 14
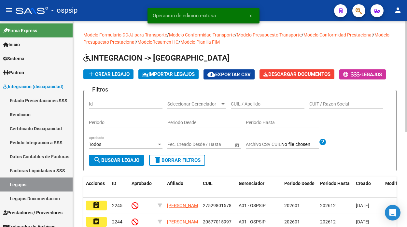
click at [240, 111] on div "CUIL / Apellido" at bounding box center [268, 104] width 74 height 19
click at [240, 108] on div "CUIL / Apellido" at bounding box center [268, 101] width 74 height 13
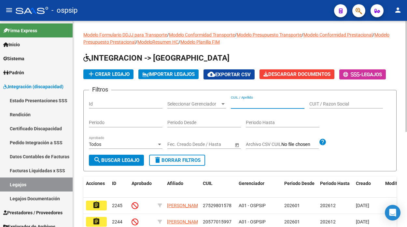
click at [240, 105] on input "CUIL / Apellido" at bounding box center [268, 104] width 74 height 6
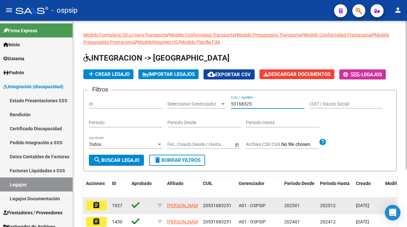
click at [98, 208] on mat-icon "assignment" at bounding box center [97, 205] width 8 height 8
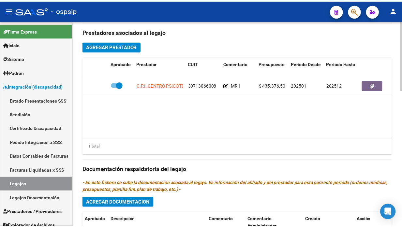
scroll to position [289, 0]
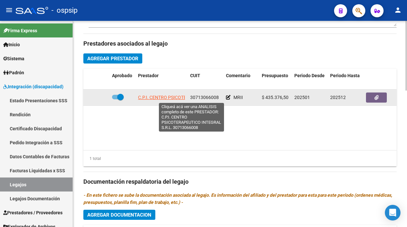
click at [170, 98] on span "C.P.I. CENTRO PSICOTERAPEUTICO INTEGRAL S.R.L." at bounding box center [192, 97] width 108 height 5
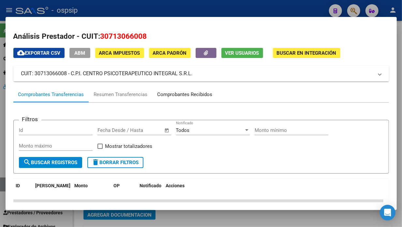
click at [170, 97] on div "Comprobantes Recibidos" at bounding box center [184, 94] width 55 height 7
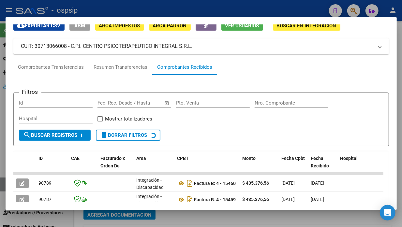
scroll to position [40, 0]
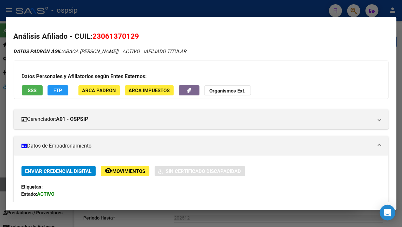
scroll to position [145, 0]
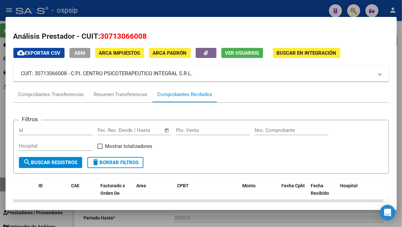
scroll to position [136, 0]
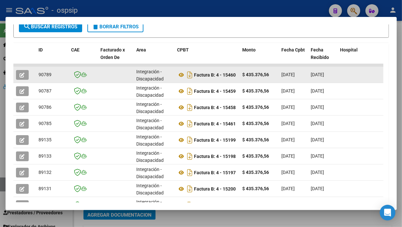
click at [26, 75] on button "button" at bounding box center [22, 75] width 13 height 10
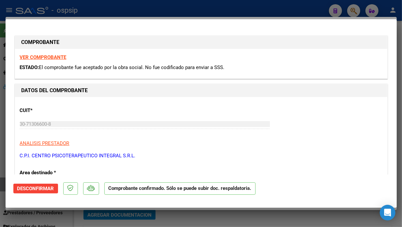
scroll to position [72, 0]
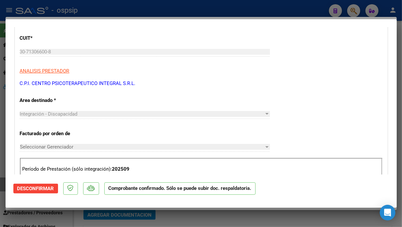
type input "$ 0,00"
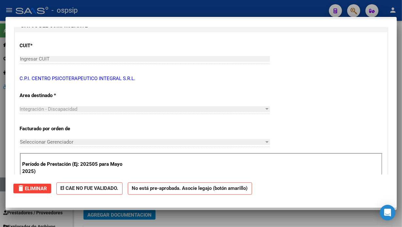
scroll to position [0, 0]
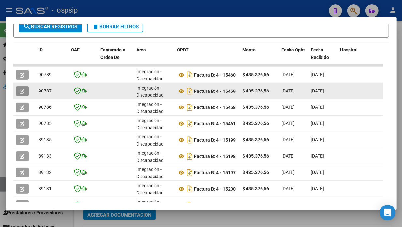
click at [22, 89] on icon "button" at bounding box center [22, 91] width 5 height 5
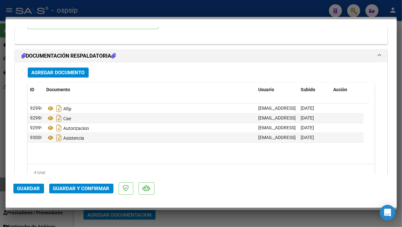
scroll to position [796, 0]
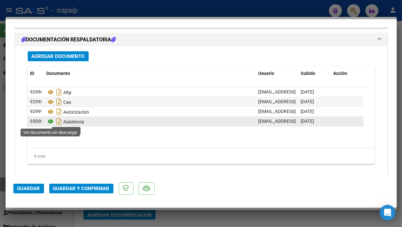
click at [51, 123] on icon at bounding box center [51, 122] width 8 height 8
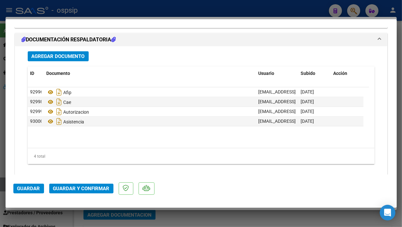
click at [78, 188] on span "Guardar y Confirmar" at bounding box center [81, 189] width 56 height 6
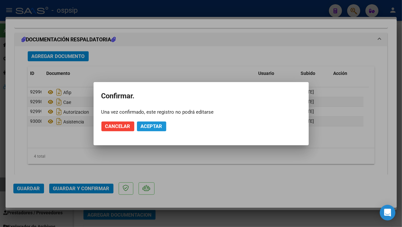
click at [147, 131] on button "Aceptar" at bounding box center [151, 127] width 29 height 10
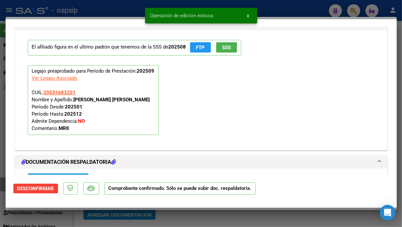
scroll to position [588, 0]
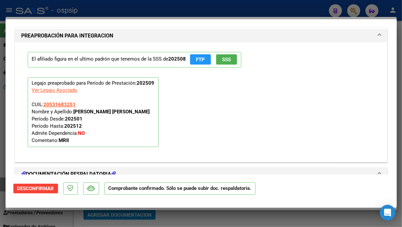
click at [4, 183] on div at bounding box center [201, 113] width 402 height 227
type input "$ 0,00"
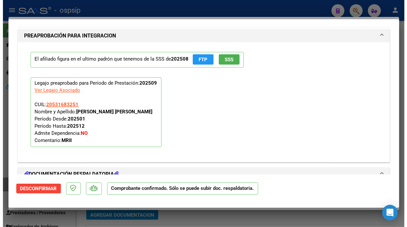
scroll to position [0, 0]
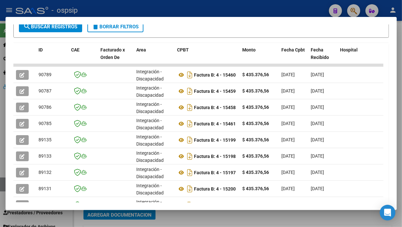
click at [4, 183] on div at bounding box center [201, 113] width 402 height 227
click at [4, 183] on link "Legajos" at bounding box center [36, 185] width 73 height 14
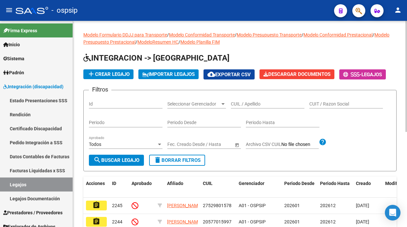
click at [237, 103] on input "CUIL / Apellido" at bounding box center [268, 104] width 74 height 6
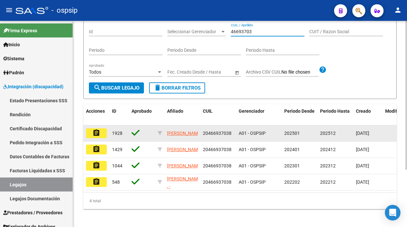
type input "46693703"
click at [99, 130] on mat-icon "assignment" at bounding box center [97, 133] width 8 height 8
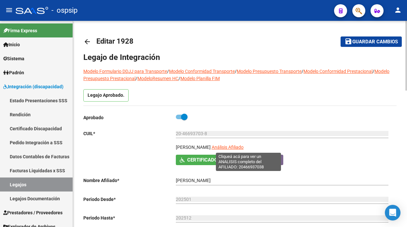
click at [233, 149] on span "Análisis Afiliado" at bounding box center [228, 147] width 32 height 5
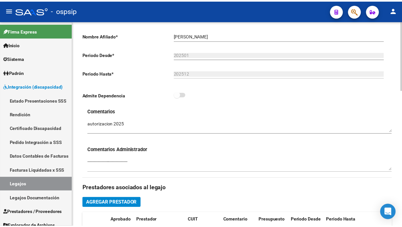
scroll to position [217, 0]
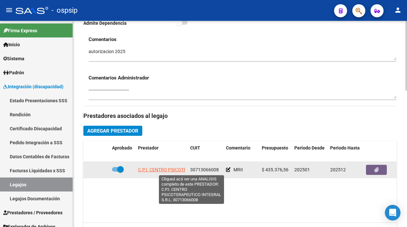
click at [172, 171] on span "C.P.I. CENTRO PSICOTERAPEUTICO INTEGRAL S.R.L." at bounding box center [192, 169] width 108 height 5
type textarea "30713066008"
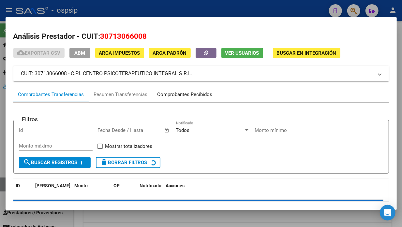
click at [175, 94] on div "Comprobantes Recibidos" at bounding box center [184, 94] width 55 height 7
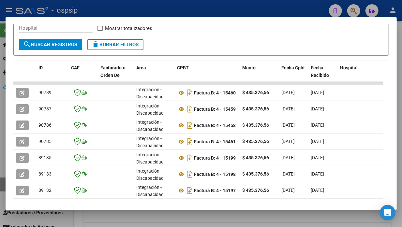
scroll to position [109, 0]
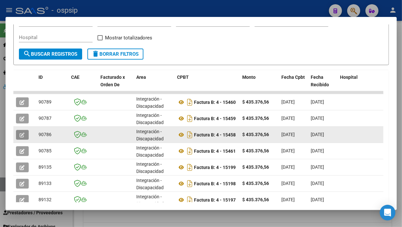
click at [23, 135] on icon "button" at bounding box center [22, 135] width 5 height 5
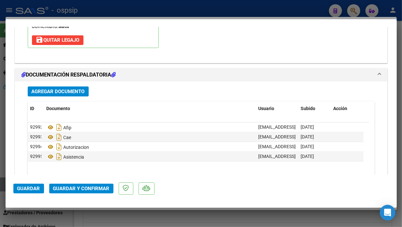
scroll to position [796, 0]
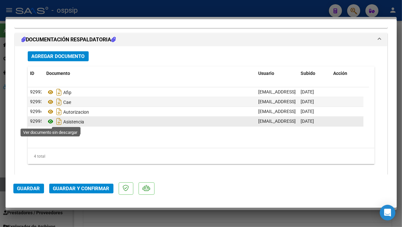
click at [49, 121] on icon at bounding box center [51, 122] width 8 height 8
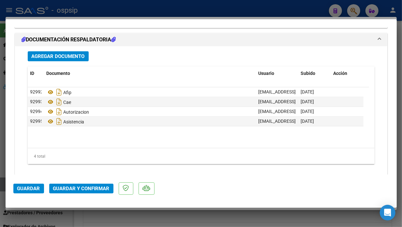
click at [68, 189] on span "Guardar y Confirmar" at bounding box center [81, 189] width 56 height 6
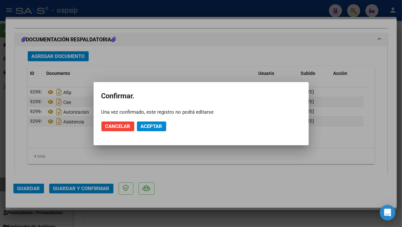
click at [145, 132] on mat-dialog-actions "Cancelar Aceptar" at bounding box center [200, 126] width 199 height 22
click at [145, 130] on button "Aceptar" at bounding box center [151, 127] width 29 height 10
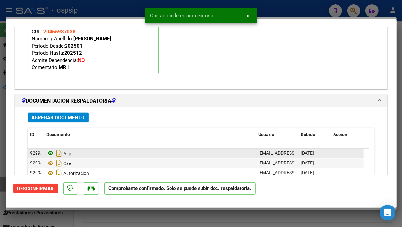
scroll to position [661, 0]
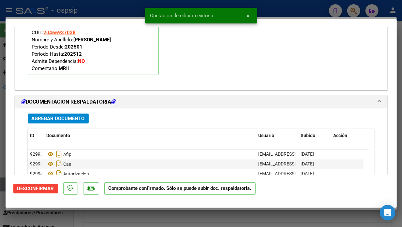
click at [4, 186] on div at bounding box center [201, 113] width 402 height 227
type input "$ 0,00"
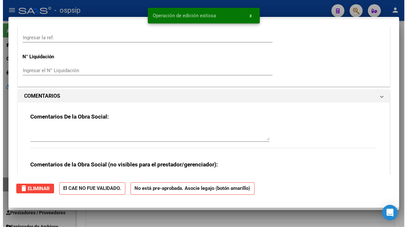
scroll to position [0, 0]
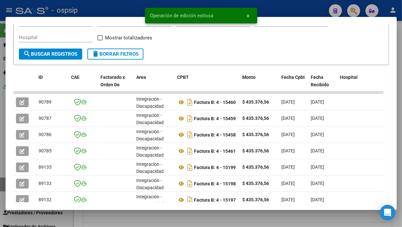
click at [4, 186] on div at bounding box center [201, 113] width 402 height 227
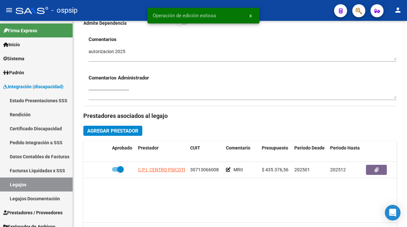
click at [4, 186] on link "Legajos" at bounding box center [36, 185] width 73 height 14
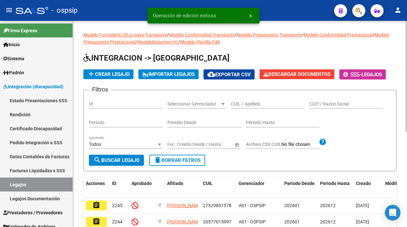
click at [238, 102] on input "CUIL / Apellido" at bounding box center [268, 104] width 74 height 6
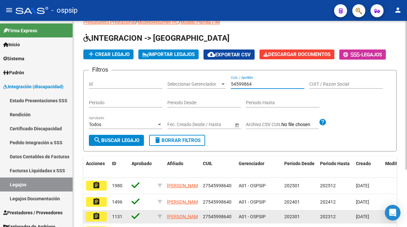
scroll to position [36, 0]
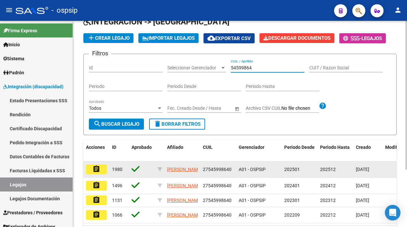
type input "54599864"
click at [99, 167] on mat-icon "assignment" at bounding box center [97, 169] width 8 height 8
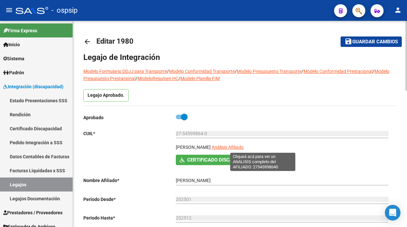
click at [244, 149] on span "Análisis Afiliado" at bounding box center [228, 147] width 32 height 5
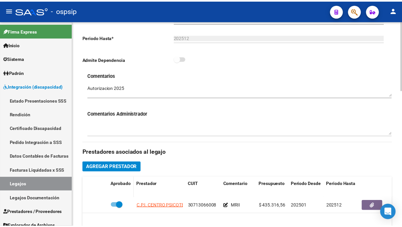
scroll to position [217, 0]
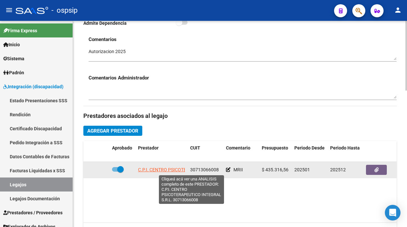
click at [160, 170] on span "C.P.I. CENTRO PSICOTERAPEUTICO INTEGRAL S.R.L." at bounding box center [192, 169] width 108 height 5
type textarea "30713066008"
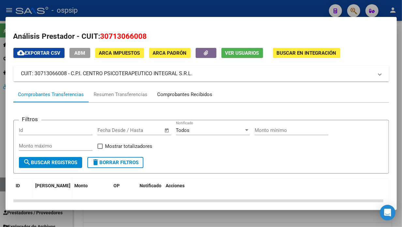
click at [197, 101] on div "Comprobantes Recibidos" at bounding box center [185, 95] width 65 height 16
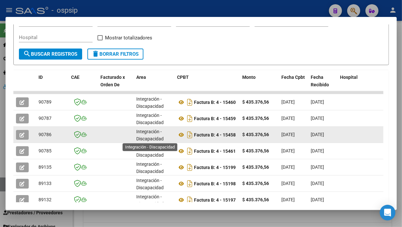
scroll to position [1, 0]
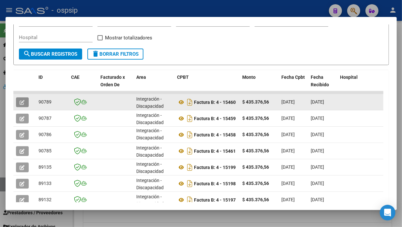
click at [26, 101] on button "button" at bounding box center [22, 102] width 13 height 10
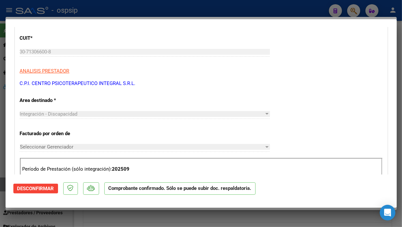
scroll to position [181, 0]
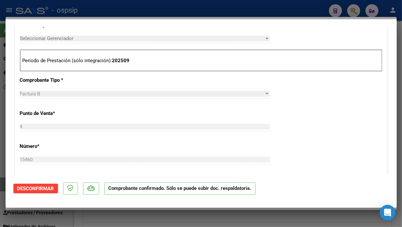
click at [4, 187] on div at bounding box center [201, 113] width 402 height 227
type input "$ 0,00"
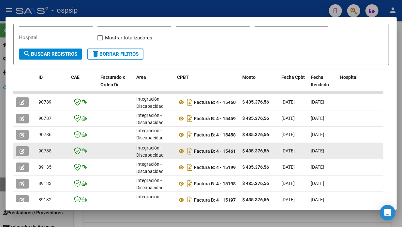
click at [26, 153] on button "button" at bounding box center [22, 151] width 13 height 10
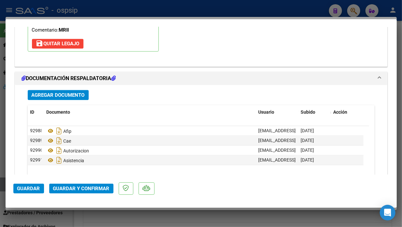
scroll to position [760, 0]
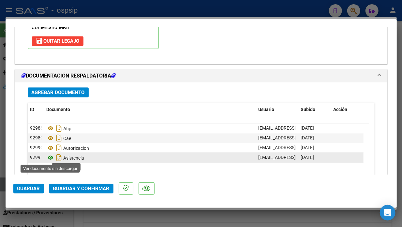
click at [48, 157] on icon at bounding box center [51, 158] width 8 height 8
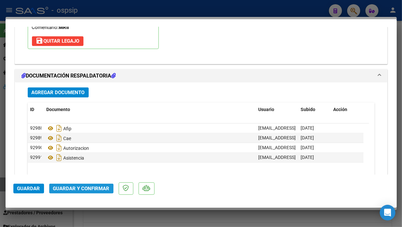
click at [76, 192] on button "Guardar y Confirmar" at bounding box center [81, 189] width 64 height 10
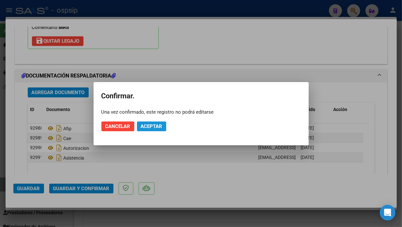
click at [150, 124] on span "Aceptar" at bounding box center [152, 127] width 22 height 6
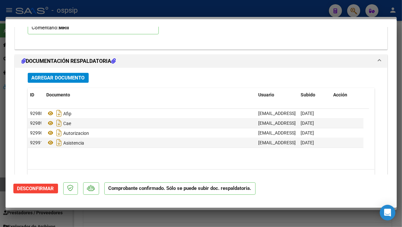
click at [3, 181] on div at bounding box center [201, 113] width 402 height 227
type input "$ 0,00"
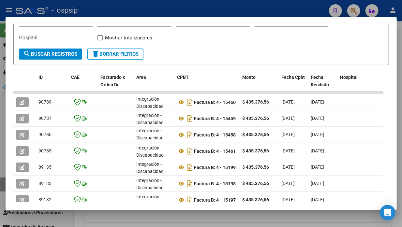
click at [3, 181] on div at bounding box center [201, 113] width 402 height 227
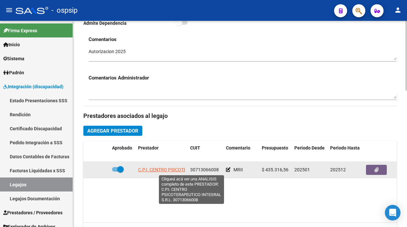
click at [149, 168] on span "C.P.I. CENTRO PSICOTERAPEUTICO INTEGRAL S.R.L." at bounding box center [192, 169] width 108 height 5
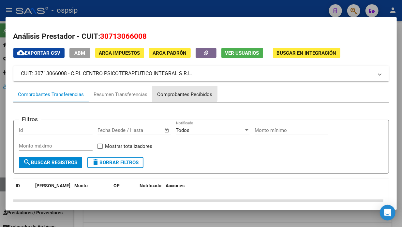
click at [176, 90] on div "Comprobantes Recibidos" at bounding box center [185, 95] width 65 height 16
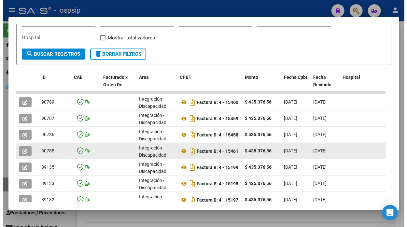
scroll to position [0, 0]
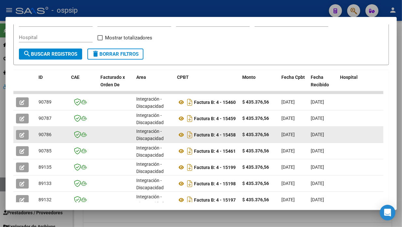
click at [23, 134] on icon "button" at bounding box center [22, 135] width 5 height 5
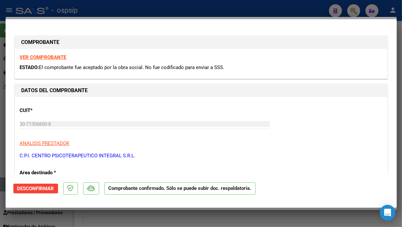
click at [3, 186] on div at bounding box center [201, 113] width 402 height 227
type input "$ 0,00"
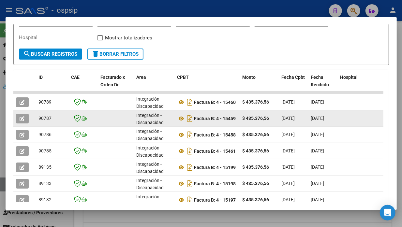
click at [23, 116] on span "button" at bounding box center [22, 119] width 5 height 6
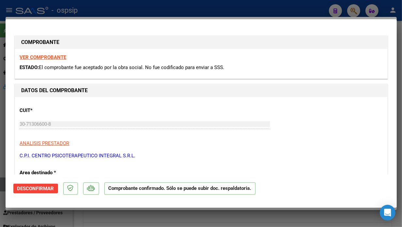
click at [0, 185] on div at bounding box center [201, 113] width 402 height 227
type input "$ 0,00"
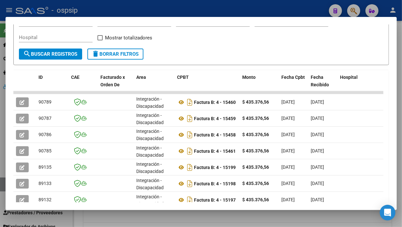
click at [1, 188] on div at bounding box center [201, 113] width 402 height 227
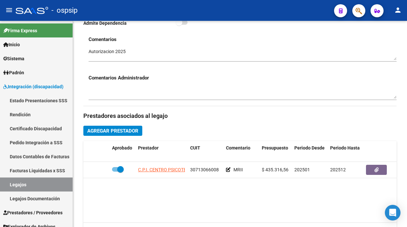
click at [1, 188] on link "Legajos" at bounding box center [36, 185] width 73 height 14
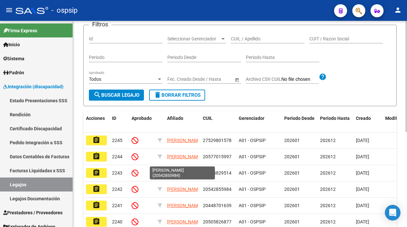
scroll to position [33, 0]
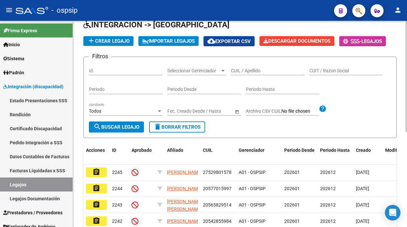
click at [244, 69] on input "CUIL / Apellido" at bounding box center [268, 71] width 74 height 6
type input "9"
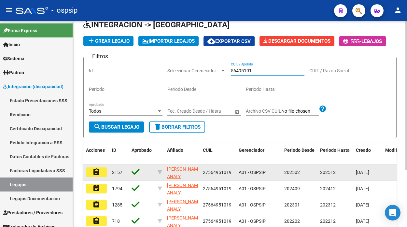
type input "56495101"
click at [99, 167] on button "assignment" at bounding box center [96, 172] width 21 height 10
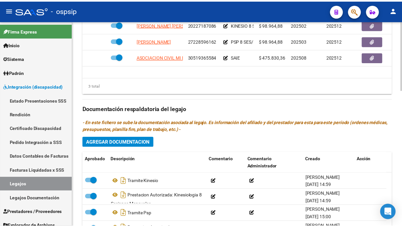
scroll to position [326, 0]
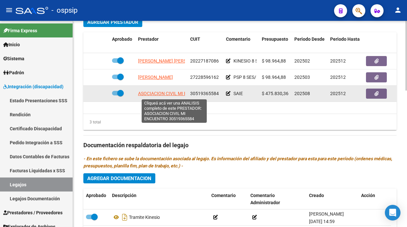
click at [172, 95] on span "ASOCIACION CIVIL MI ENCUENTRO" at bounding box center [174, 93] width 72 height 5
type textarea "30519365584"
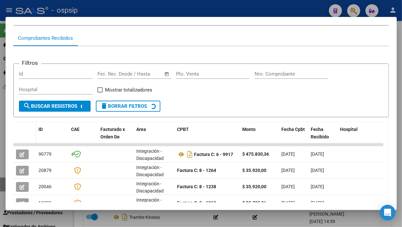
scroll to position [100, 0]
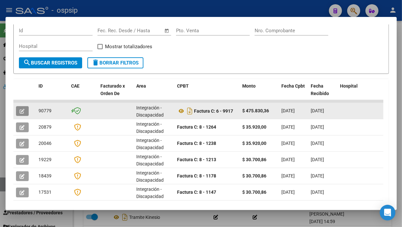
click at [21, 109] on icon "button" at bounding box center [22, 111] width 5 height 5
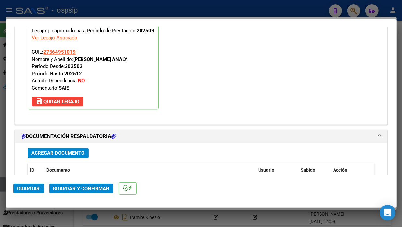
scroll to position [807, 0]
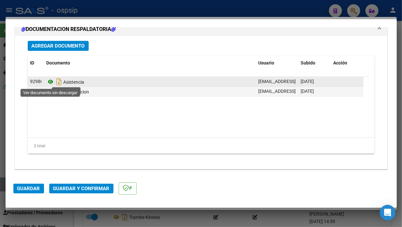
click at [53, 79] on icon at bounding box center [51, 82] width 8 height 8
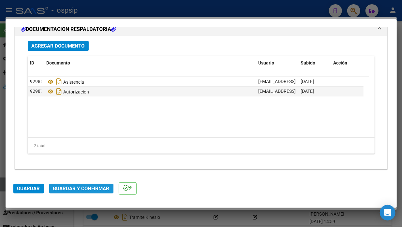
click at [76, 192] on button "Guardar y Confirmar" at bounding box center [81, 189] width 64 height 10
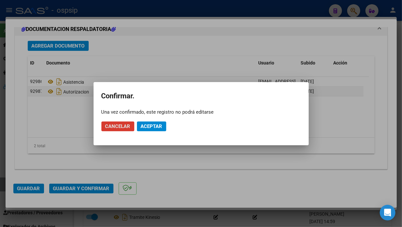
click at [143, 127] on span "Aceptar" at bounding box center [152, 127] width 22 height 6
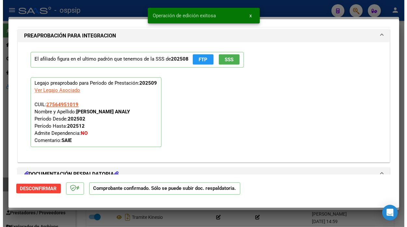
scroll to position [588, 0]
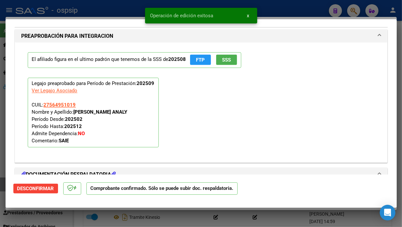
click at [2, 185] on div at bounding box center [201, 113] width 402 height 227
type input "$ 0,00"
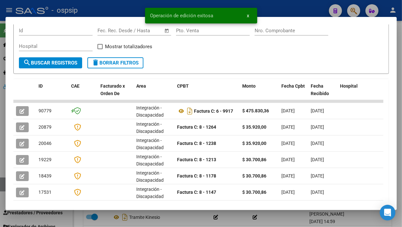
click at [2, 185] on div at bounding box center [201, 113] width 402 height 227
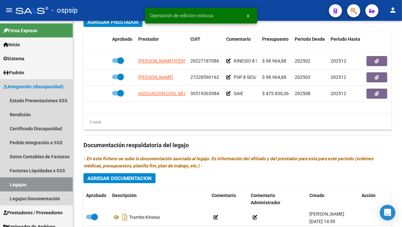
click at [2, 185] on link "Legajos" at bounding box center [36, 185] width 73 height 14
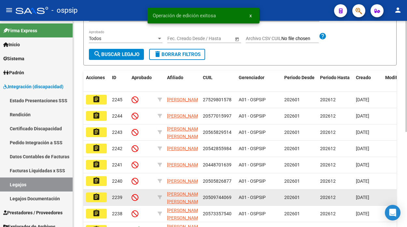
scroll to position [33, 0]
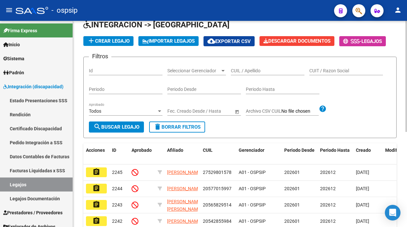
click at [247, 72] on input "CUIL / Apellido" at bounding box center [268, 71] width 74 height 6
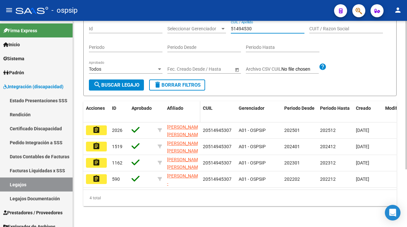
scroll to position [80, 0]
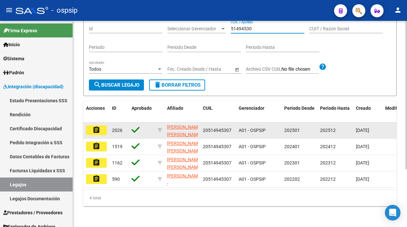
type input "51494530"
click at [99, 126] on mat-icon "assignment" at bounding box center [97, 130] width 8 height 8
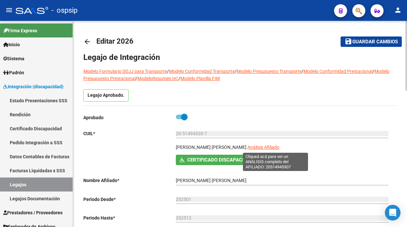
click at [266, 149] on span "Análisis Afiliado" at bounding box center [264, 147] width 32 height 5
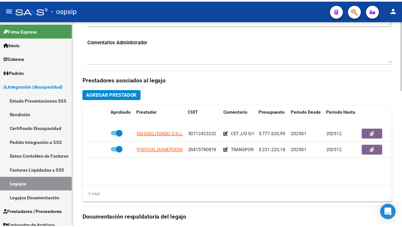
scroll to position [289, 0]
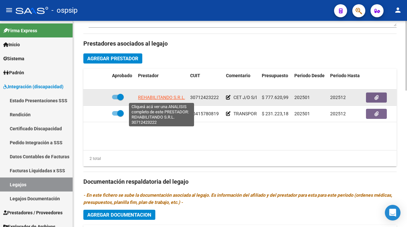
click at [162, 97] on span "REHABILITANDO S.R.L." at bounding box center [162, 97] width 48 height 5
type textarea "30712423222"
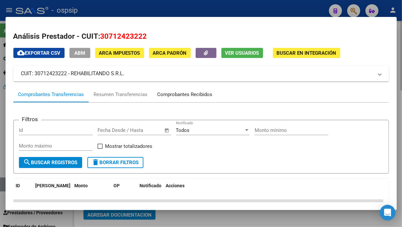
click at [162, 97] on div "Comprobantes Recibidos" at bounding box center [184, 94] width 55 height 7
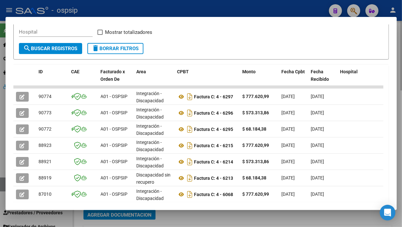
scroll to position [114, 0]
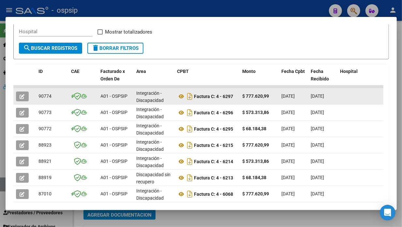
click at [21, 92] on button "button" at bounding box center [22, 97] width 13 height 10
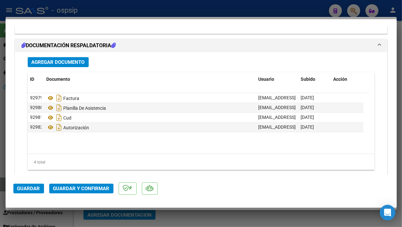
scroll to position [807, 0]
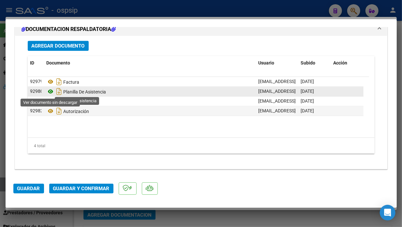
click at [51, 89] on icon at bounding box center [51, 92] width 8 height 8
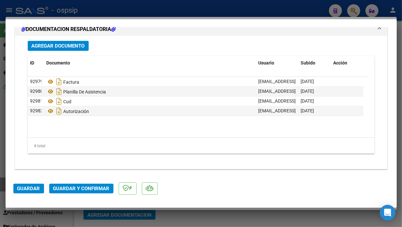
click at [69, 185] on button "Guardar y Confirmar" at bounding box center [81, 189] width 64 height 10
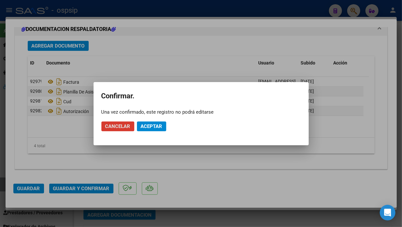
click at [149, 125] on span "Aceptar" at bounding box center [152, 127] width 22 height 6
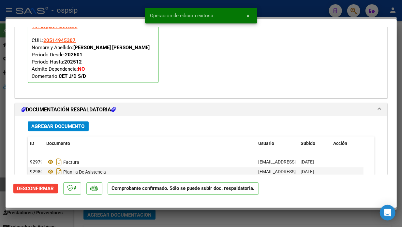
scroll to position [660, 0]
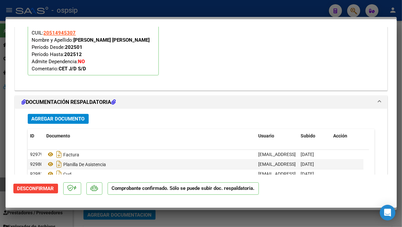
click at [5, 184] on div at bounding box center [201, 113] width 402 height 227
type input "$ 0,00"
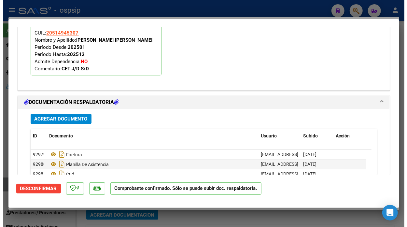
scroll to position [0, 0]
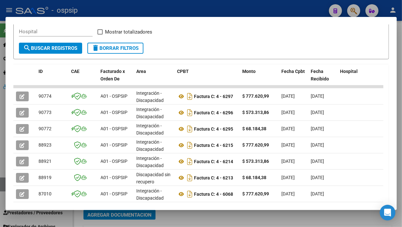
click at [5, 184] on div at bounding box center [201, 113] width 402 height 227
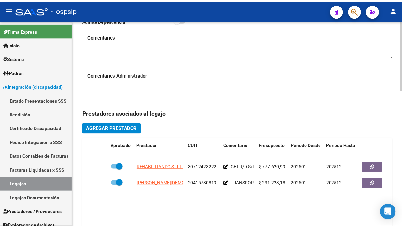
scroll to position [217, 0]
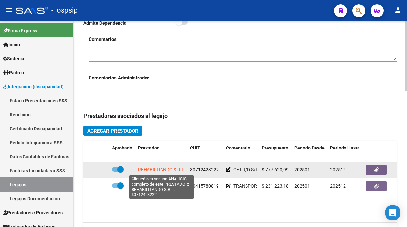
click at [153, 171] on span "REHABILITANDO S.R.L." at bounding box center [162, 169] width 48 height 5
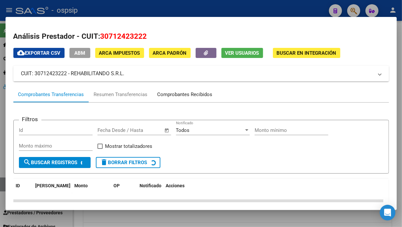
click at [183, 94] on div "Comprobantes Recibidos" at bounding box center [184, 94] width 55 height 7
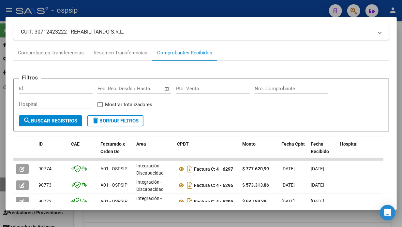
scroll to position [114, 0]
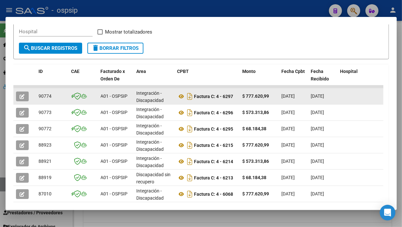
click at [17, 95] on button "button" at bounding box center [22, 97] width 13 height 10
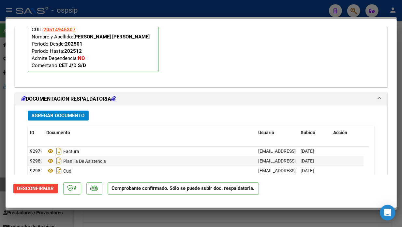
scroll to position [660, 0]
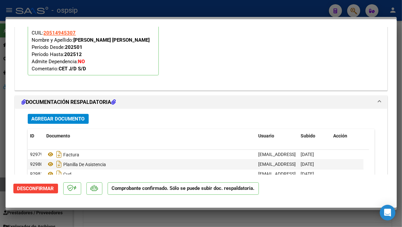
click at [1, 186] on div at bounding box center [201, 113] width 402 height 227
type input "$ 0,00"
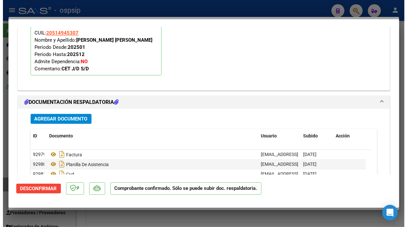
scroll to position [0, 0]
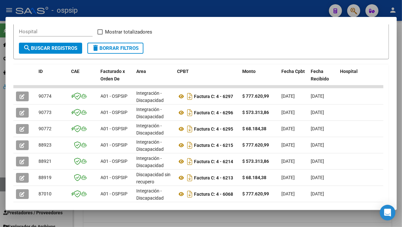
click at [1, 186] on div at bounding box center [201, 113] width 402 height 227
click at [1, 186] on link "Legajos" at bounding box center [36, 185] width 73 height 14
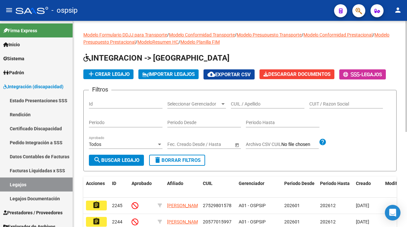
click at [239, 101] on input "CUIL / Apellido" at bounding box center [268, 104] width 74 height 6
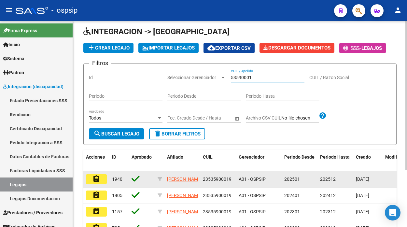
scroll to position [72, 0]
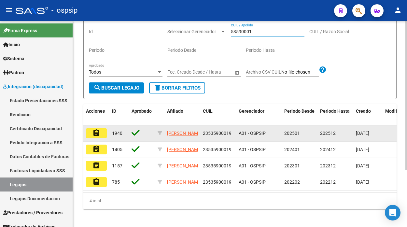
type input "53590001"
click at [96, 128] on button "assignment" at bounding box center [96, 133] width 21 height 10
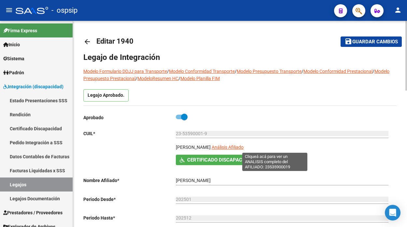
click at [244, 148] on span "Análisis Afiliado" at bounding box center [228, 147] width 32 height 5
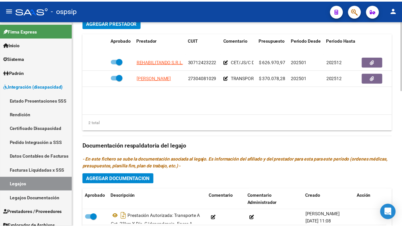
scroll to position [326, 0]
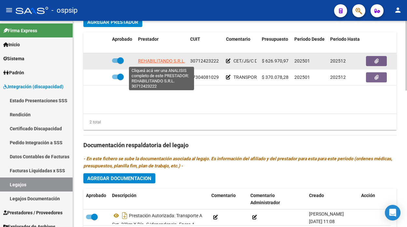
click at [158, 63] on span "REHABILITANDO S.R.L." at bounding box center [162, 60] width 48 height 5
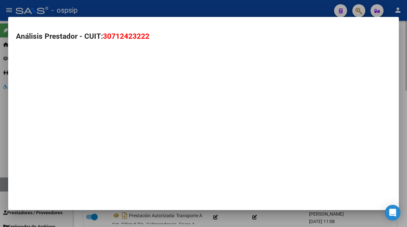
type textarea "30712423222"
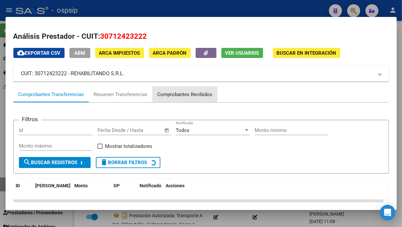
click at [170, 91] on div "Comprobantes Recibidos" at bounding box center [184, 94] width 55 height 7
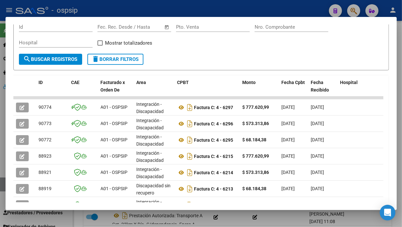
scroll to position [114, 0]
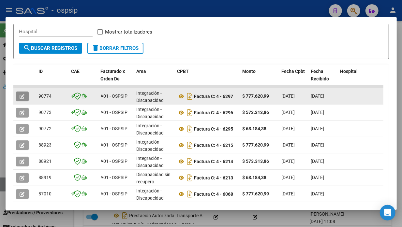
click at [20, 98] on icon "button" at bounding box center [22, 96] width 5 height 5
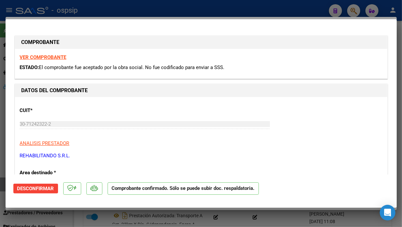
scroll to position [109, 0]
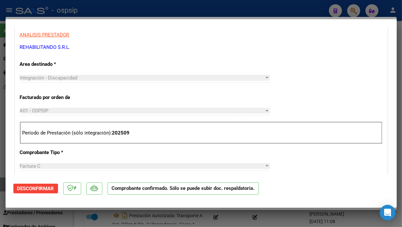
type input "$ 0,00"
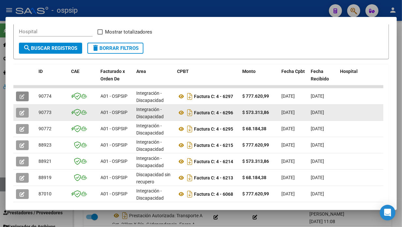
click at [24, 111] on icon "button" at bounding box center [22, 112] width 5 height 5
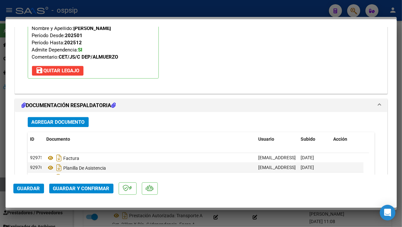
scroll to position [807, 0]
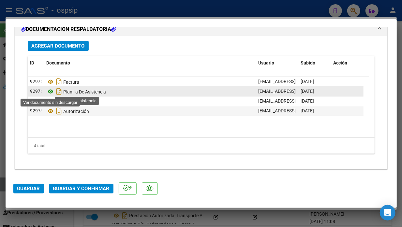
click at [53, 92] on icon at bounding box center [51, 92] width 8 height 8
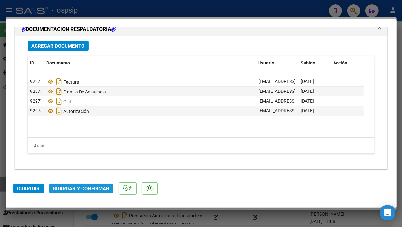
click at [68, 194] on button "Guardar y Confirmar" at bounding box center [81, 189] width 64 height 10
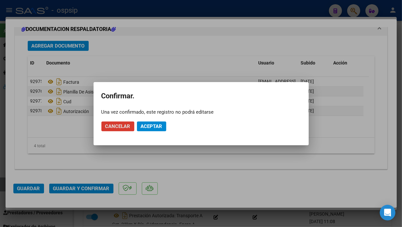
click at [152, 128] on span "Aceptar" at bounding box center [152, 127] width 22 height 6
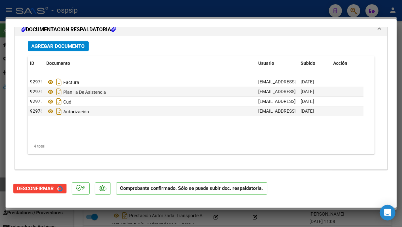
scroll to position [733, 0]
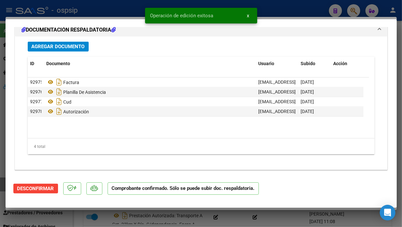
click at [0, 184] on div at bounding box center [201, 113] width 402 height 227
type input "$ 0,00"
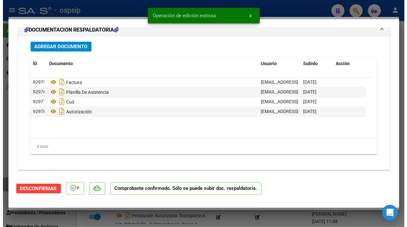
scroll to position [0, 0]
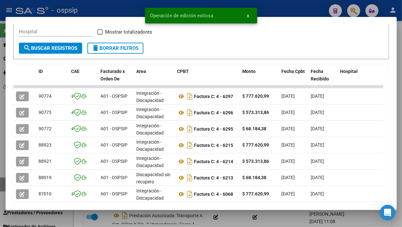
click at [0, 184] on div at bounding box center [201, 113] width 402 height 227
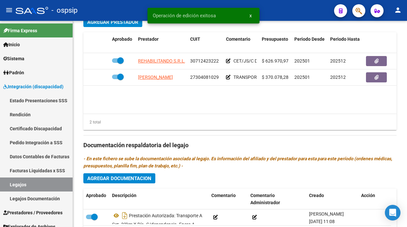
click at [0, 184] on link "Legajos" at bounding box center [36, 185] width 73 height 14
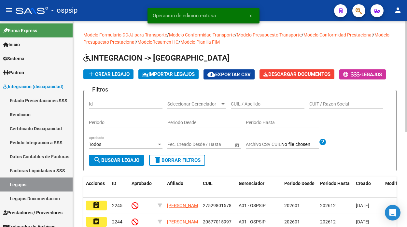
click at [232, 106] on input "CUIL / Apellido" at bounding box center [268, 104] width 74 height 6
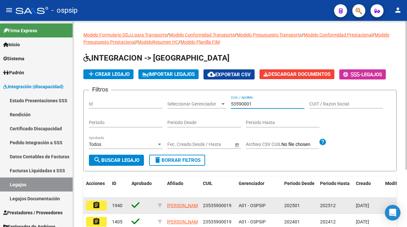
type input "53590001"
click at [102, 201] on button "assignment" at bounding box center [96, 206] width 21 height 10
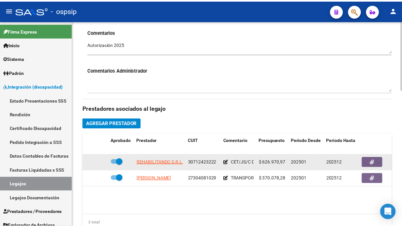
scroll to position [253, 0]
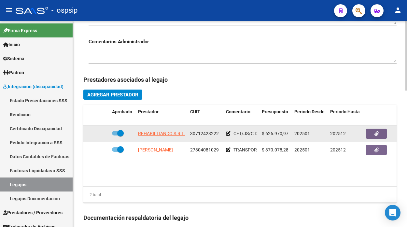
click at [154, 137] on app-link-go-to "REHABILITANDO S.R.L." at bounding box center [162, 133] width 48 height 7
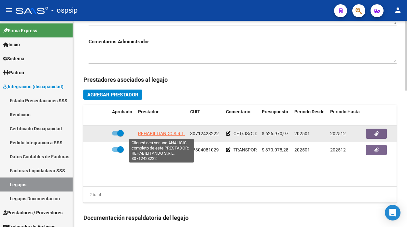
click at [154, 135] on span "REHABILITANDO S.R.L." at bounding box center [162, 133] width 48 height 5
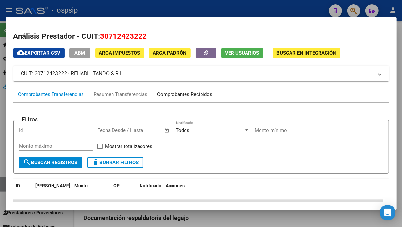
click at [174, 93] on div "Comprobantes Recibidos" at bounding box center [184, 94] width 55 height 7
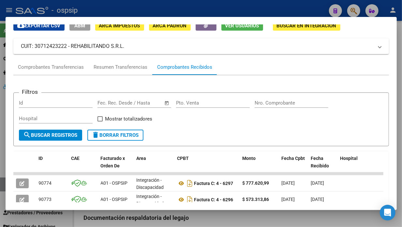
scroll to position [64, 0]
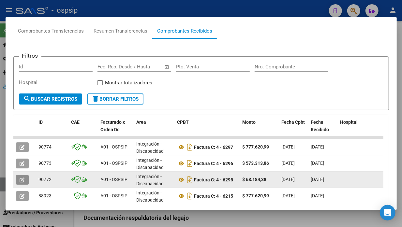
click at [20, 179] on icon "button" at bounding box center [22, 180] width 5 height 5
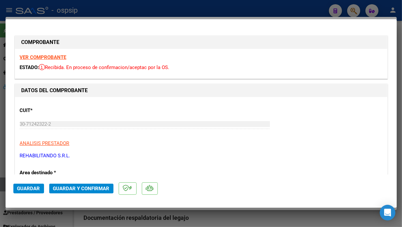
click at [74, 190] on span "Guardar y Confirmar" at bounding box center [81, 189] width 56 height 6
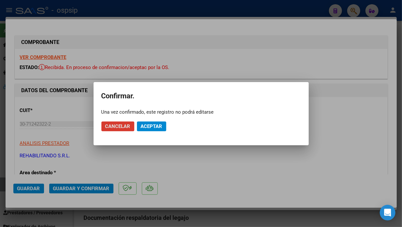
click at [153, 129] on span "Aceptar" at bounding box center [152, 127] width 22 height 6
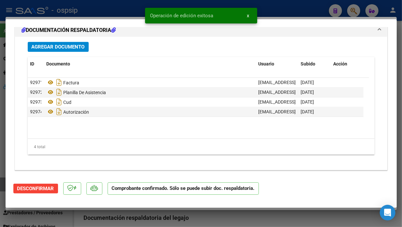
scroll to position [733, 0]
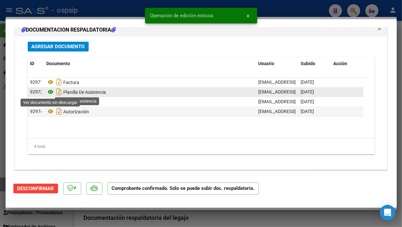
click at [47, 89] on icon at bounding box center [51, 92] width 8 height 8
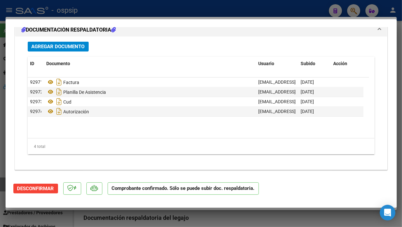
click at [4, 184] on div at bounding box center [201, 113] width 402 height 227
type input "$ 0,00"
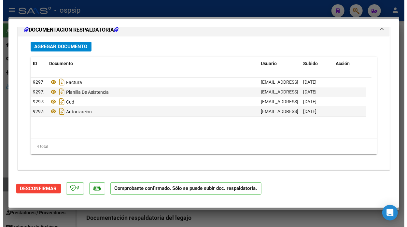
scroll to position [0, 0]
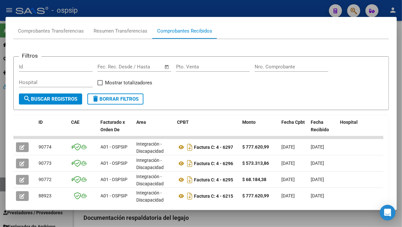
click at [4, 184] on div at bounding box center [201, 113] width 402 height 227
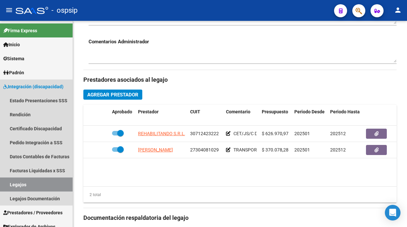
click at [4, 184] on link "Legajos" at bounding box center [36, 185] width 73 height 14
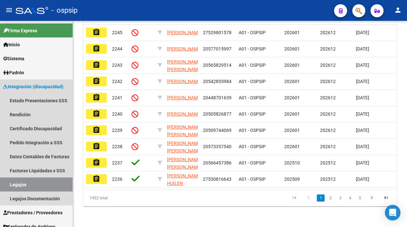
click at [4, 184] on link "Legajos" at bounding box center [36, 185] width 73 height 14
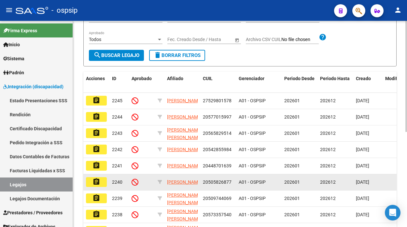
scroll to position [69, 0]
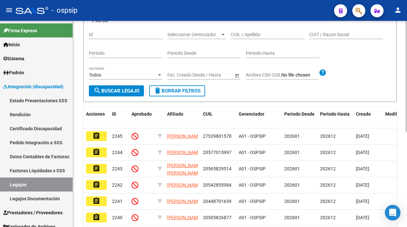
click at [239, 34] on input "CUIL / Apellido" at bounding box center [268, 35] width 74 height 6
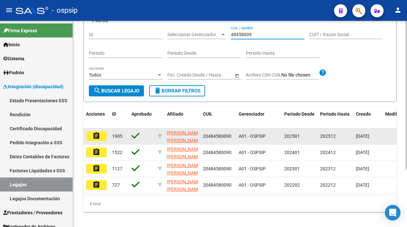
type input "48458009"
click at [99, 135] on mat-icon "assignment" at bounding box center [97, 136] width 8 height 8
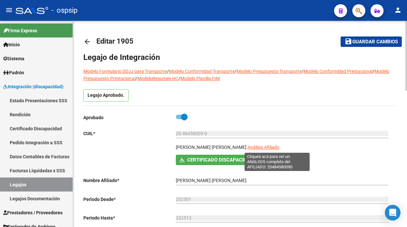
click at [269, 147] on span "Análisis Afiliado" at bounding box center [264, 147] width 32 height 5
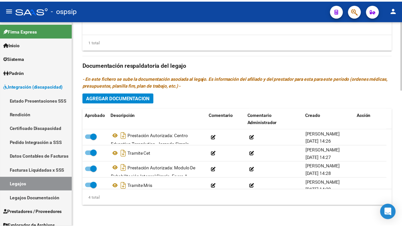
scroll to position [261, 0]
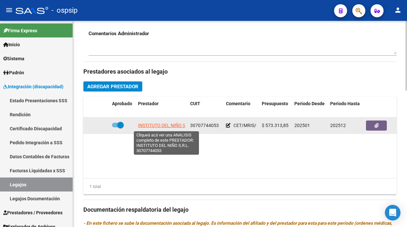
click at [159, 127] on span "INSTITUTO DEL NIÑO S.R.L." at bounding box center [166, 125] width 57 height 5
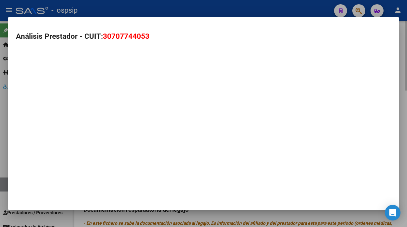
type textarea "30707744053"
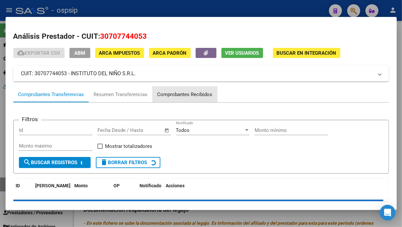
click at [191, 92] on div "Comprobantes Recibidos" at bounding box center [184, 94] width 55 height 7
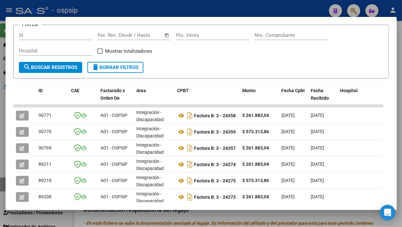
scroll to position [151, 0]
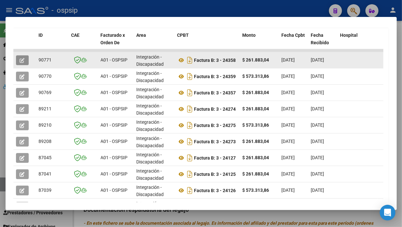
click at [22, 62] on icon "button" at bounding box center [22, 60] width 5 height 5
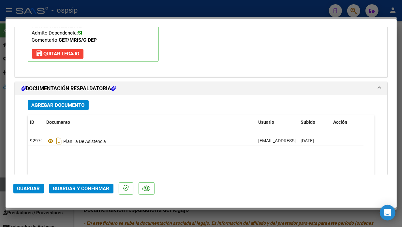
scroll to position [807, 0]
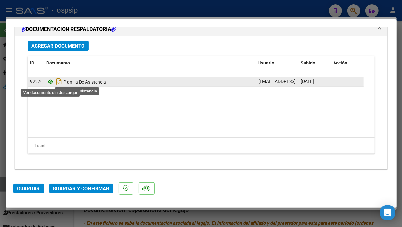
click at [50, 81] on icon at bounding box center [51, 82] width 8 height 8
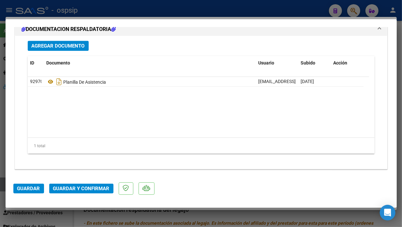
click at [93, 186] on span "Guardar y Confirmar" at bounding box center [81, 189] width 56 height 6
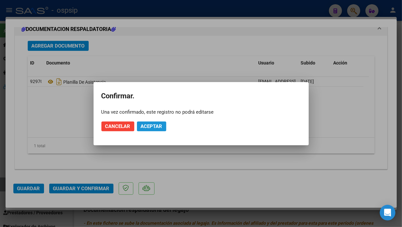
click at [144, 126] on span "Aceptar" at bounding box center [152, 127] width 22 height 6
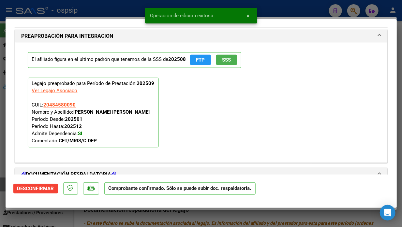
type input "$ 0,00"
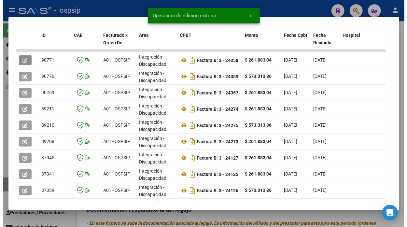
scroll to position [42, 0]
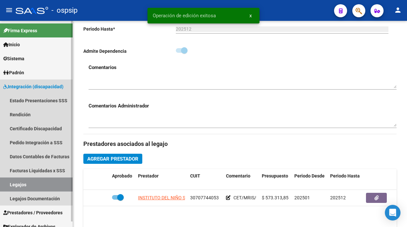
click at [51, 182] on link "Legajos" at bounding box center [36, 185] width 73 height 14
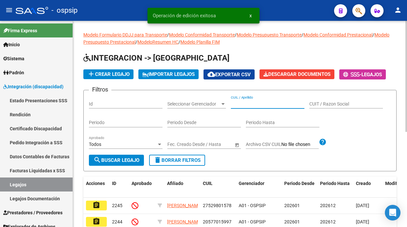
click at [246, 104] on input "CUIL / Apellido" at bounding box center [268, 104] width 74 height 6
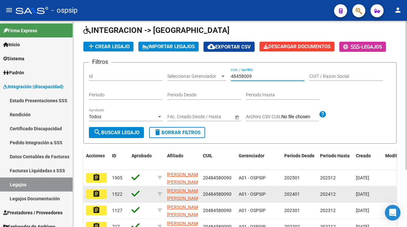
scroll to position [72, 0]
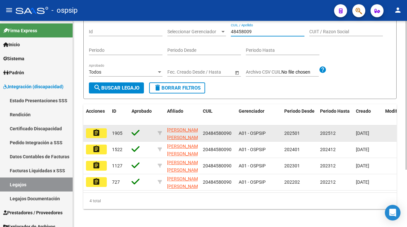
type input "48458009"
click at [93, 131] on mat-icon "assignment" at bounding box center [97, 133] width 8 height 8
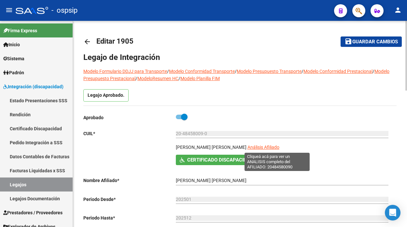
click at [269, 147] on span "Análisis Afiliado" at bounding box center [264, 147] width 32 height 5
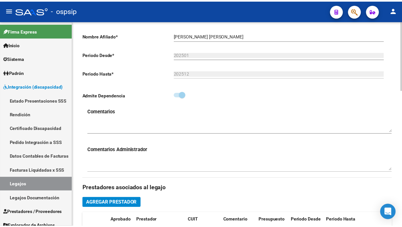
scroll to position [253, 0]
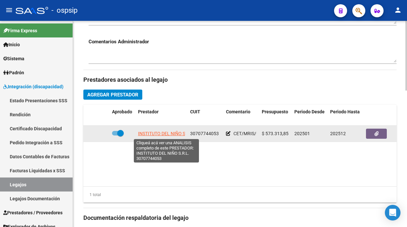
click at [154, 136] on span "INSTITUTO DEL NIÑO S.R.L." at bounding box center [166, 133] width 57 height 5
type textarea "30707744053"
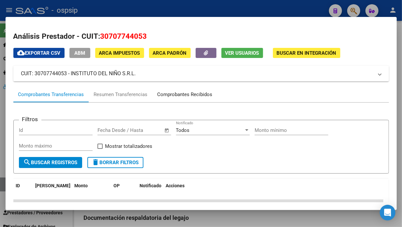
click at [177, 93] on div "Comprobantes Recibidos" at bounding box center [184, 94] width 55 height 7
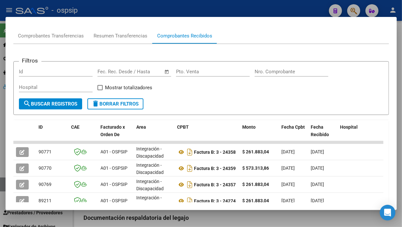
scroll to position [100, 0]
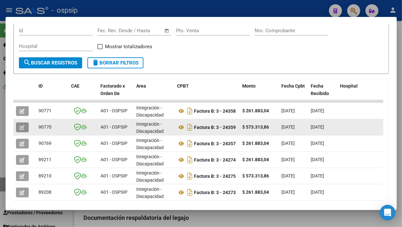
click at [19, 126] on button "button" at bounding box center [22, 128] width 13 height 10
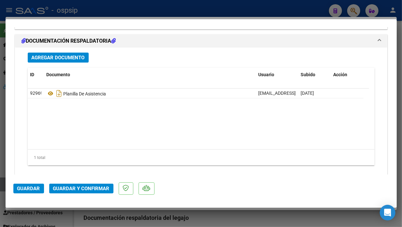
scroll to position [796, 0]
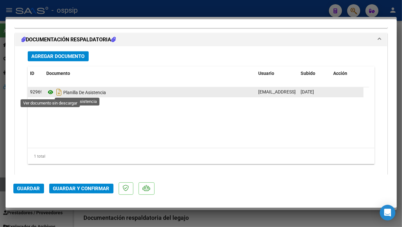
click at [51, 95] on icon at bounding box center [51, 92] width 8 height 8
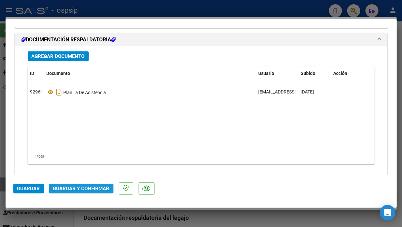
click at [74, 184] on button "Guardar y Confirmar" at bounding box center [81, 189] width 64 height 10
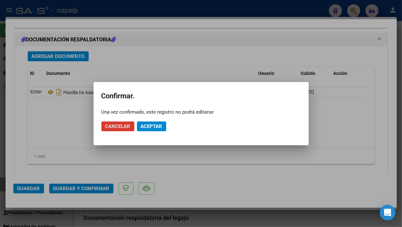
click at [153, 124] on span "Aceptar" at bounding box center [152, 127] width 22 height 6
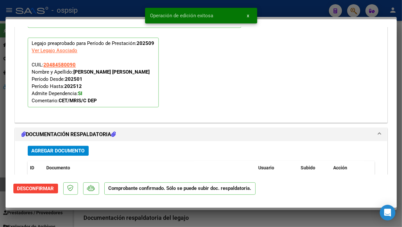
scroll to position [624, 0]
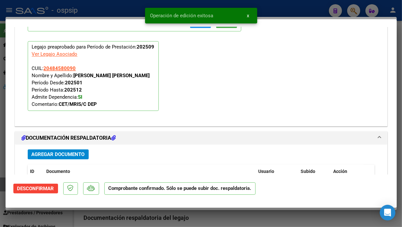
type input "$ 0,00"
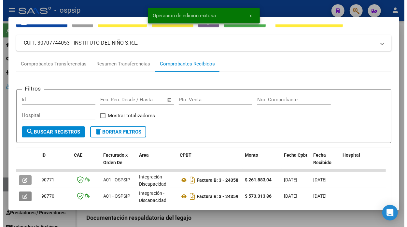
scroll to position [27, 0]
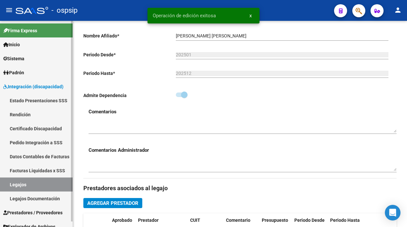
click at [24, 188] on link "Legajos" at bounding box center [36, 185] width 73 height 14
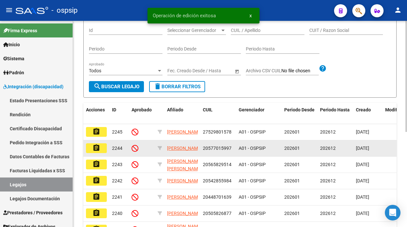
scroll to position [36, 0]
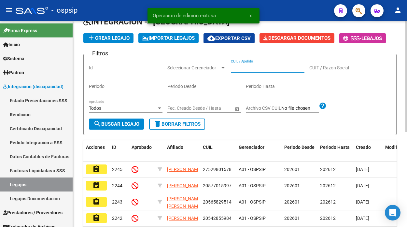
click at [242, 67] on input "CUIL / Apellido" at bounding box center [268, 68] width 74 height 6
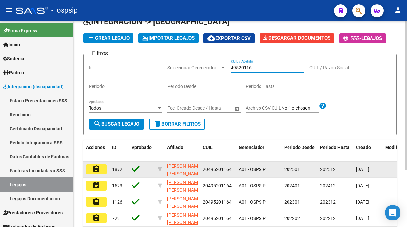
type input "49520116"
click at [100, 170] on mat-icon "assignment" at bounding box center [97, 169] width 8 height 8
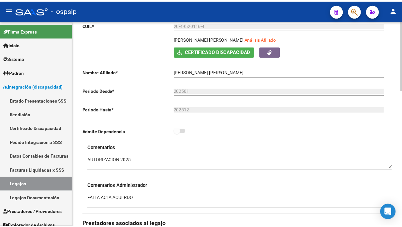
scroll to position [217, 0]
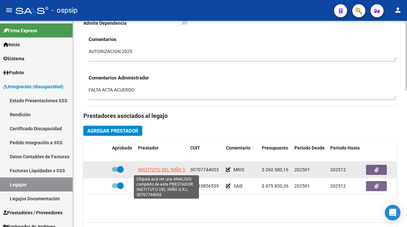
click at [160, 171] on span "INSTITUTO DEL NIÑO S.R.L." at bounding box center [166, 169] width 57 height 5
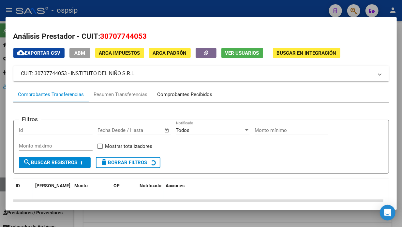
click at [181, 97] on div "Comprobantes Recibidos" at bounding box center [184, 94] width 55 height 7
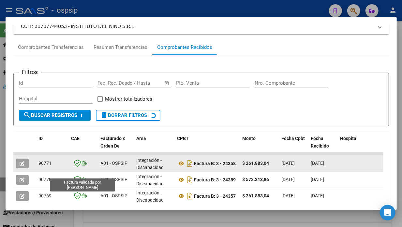
scroll to position [64, 0]
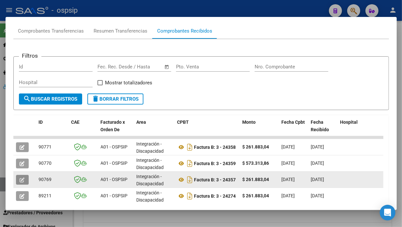
click at [24, 178] on icon "button" at bounding box center [22, 180] width 5 height 5
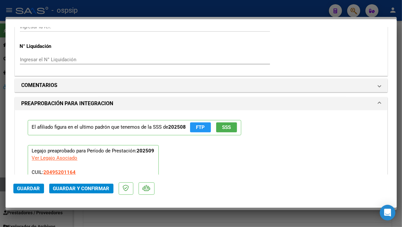
scroll to position [724, 0]
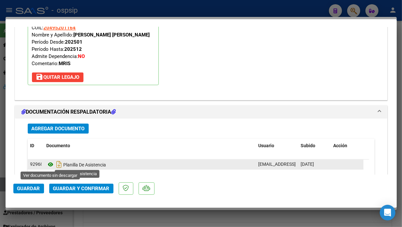
click at [53, 164] on icon at bounding box center [51, 165] width 8 height 8
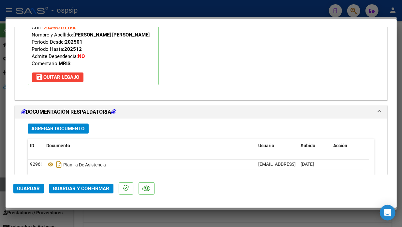
click at [77, 186] on span "Guardar y Confirmar" at bounding box center [81, 189] width 56 height 6
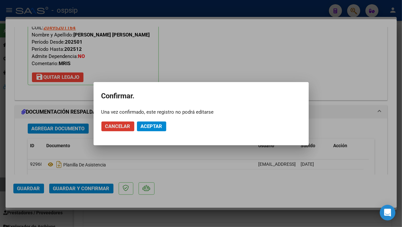
click at [146, 126] on span "Aceptar" at bounding box center [152, 127] width 22 height 6
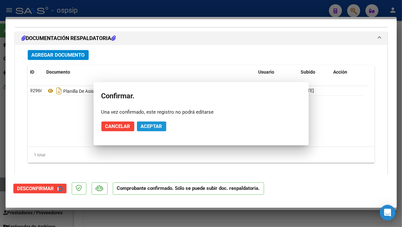
scroll to position [665, 0]
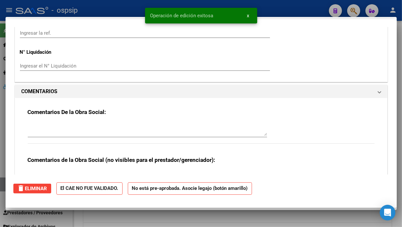
type input "$ 0,00"
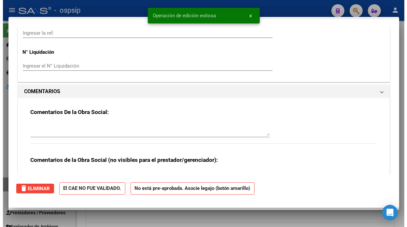
scroll to position [0, 0]
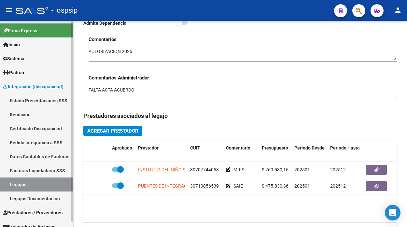
click at [0, 182] on link "Legajos" at bounding box center [36, 185] width 73 height 14
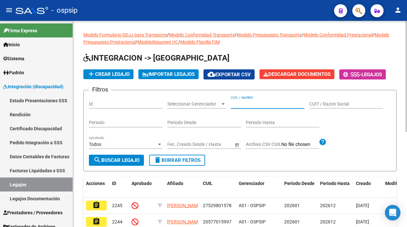
click at [239, 102] on input "CUIL / Apellido" at bounding box center [268, 104] width 74 height 6
type input "5"
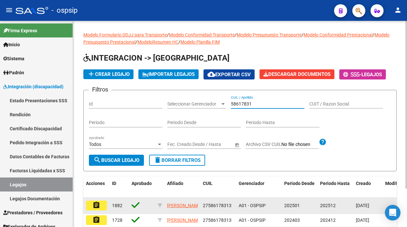
type input "58617831"
click at [95, 206] on mat-icon "assignment" at bounding box center [97, 205] width 8 height 8
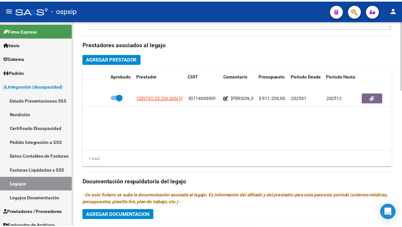
scroll to position [289, 0]
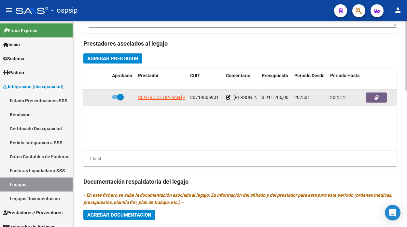
click at [152, 100] on app-link-go-to "CENTRO DE DIA SAN [PERSON_NAME] S.R.L." at bounding box center [183, 97] width 91 height 7
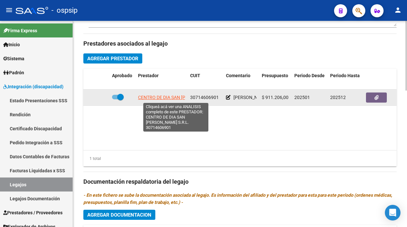
click at [152, 96] on span "CENTRO DE DIA SAN [PERSON_NAME] S.R.L." at bounding box center [183, 97] width 91 height 5
type textarea "30714606901"
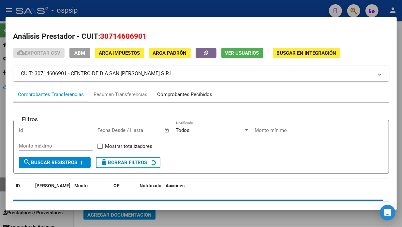
click at [202, 95] on div "Comprobantes Recibidos" at bounding box center [184, 94] width 55 height 7
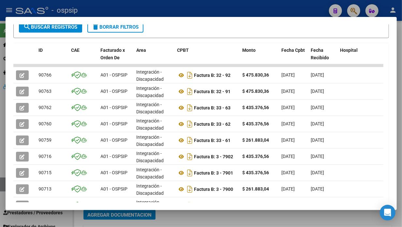
scroll to position [151, 0]
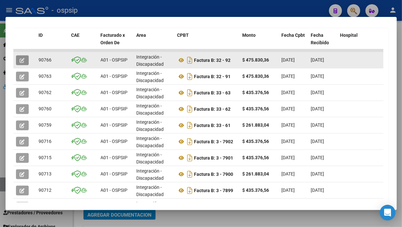
click at [24, 59] on icon "button" at bounding box center [22, 60] width 5 height 5
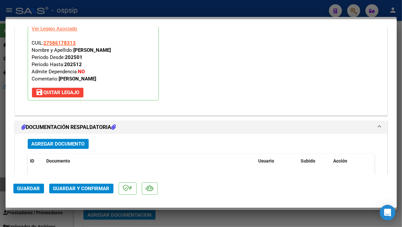
scroll to position [760, 0]
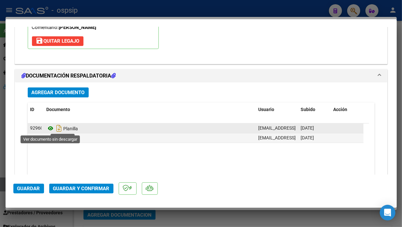
click at [52, 125] on icon at bounding box center [51, 128] width 8 height 8
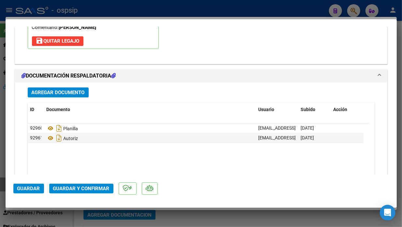
click at [83, 184] on button "Guardar y Confirmar" at bounding box center [81, 189] width 64 height 10
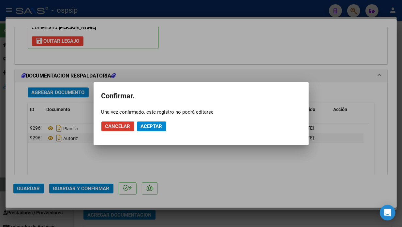
click at [152, 122] on button "Aceptar" at bounding box center [151, 127] width 29 height 10
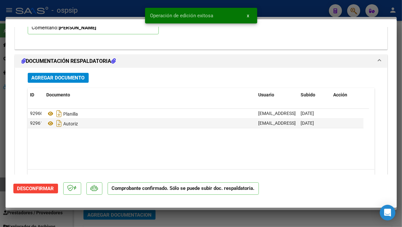
scroll to position [629, 0]
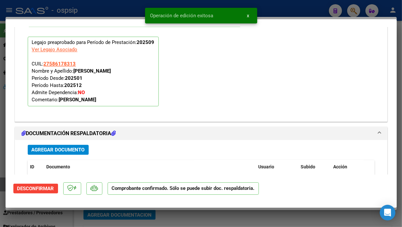
type input "$ 0,00"
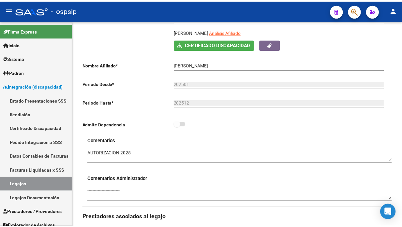
scroll to position [72, 0]
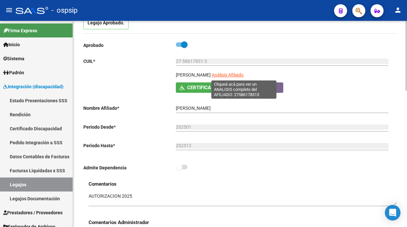
click at [234, 74] on span "Análisis Afiliado" at bounding box center [228, 74] width 32 height 5
type textarea "27586178313"
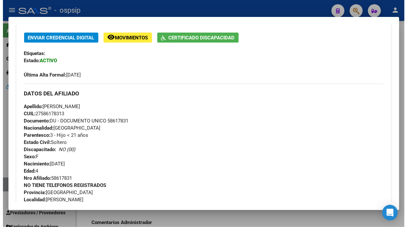
scroll to position [85, 0]
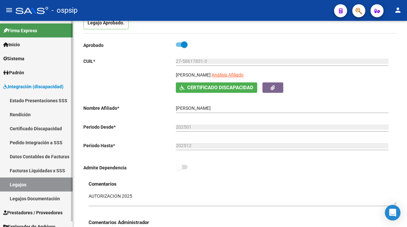
click at [22, 186] on link "Legajos" at bounding box center [36, 185] width 73 height 14
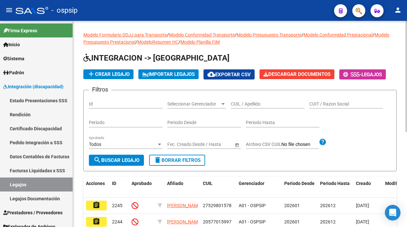
click at [240, 100] on div "CUIL / Apellido" at bounding box center [268, 101] width 74 height 13
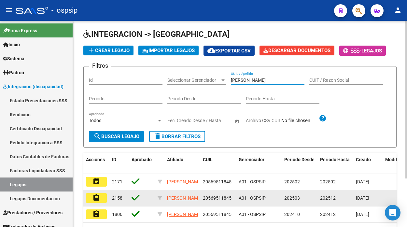
scroll to position [36, 0]
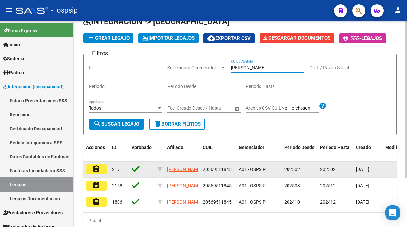
type input "[PERSON_NAME]"
click at [96, 169] on mat-icon "assignment" at bounding box center [97, 169] width 8 height 8
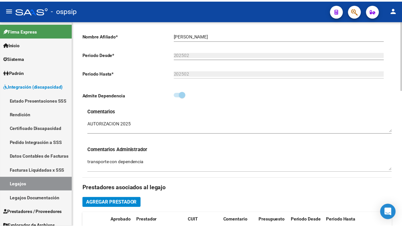
scroll to position [217, 0]
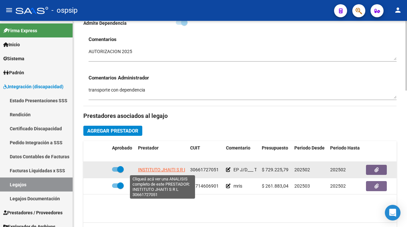
click at [162, 171] on span "INSTITUTO JHAITI S R L" at bounding box center [162, 169] width 49 height 5
type textarea "30661727051"
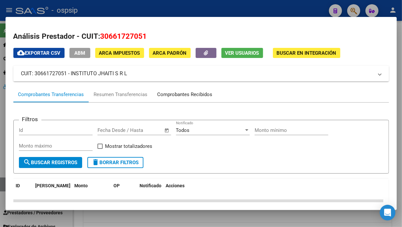
click at [180, 96] on div "Comprobantes Recibidos" at bounding box center [184, 94] width 55 height 7
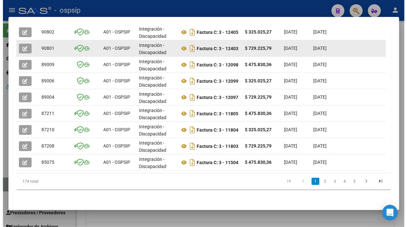
scroll to position [199, 0]
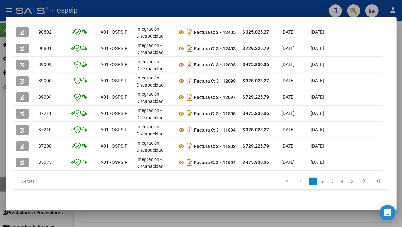
click at [353, 11] on div at bounding box center [201, 113] width 402 height 227
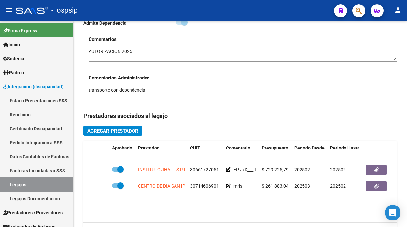
click at [353, 11] on button "button" at bounding box center [359, 10] width 13 height 13
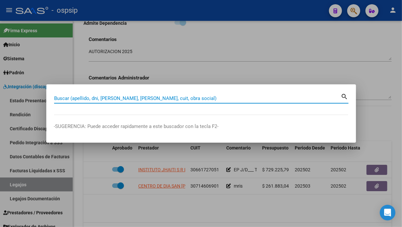
click at [17, 182] on div at bounding box center [201, 113] width 402 height 227
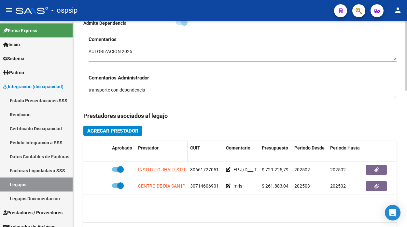
scroll to position [109, 0]
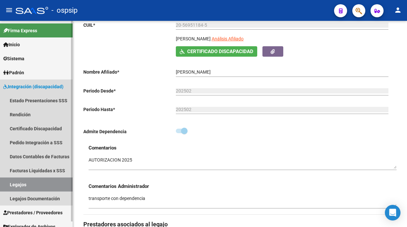
click at [17, 184] on link "Legajos" at bounding box center [36, 185] width 73 height 14
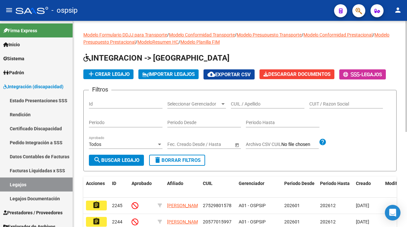
click at [235, 102] on input "CUIL / Apellido" at bounding box center [268, 104] width 74 height 6
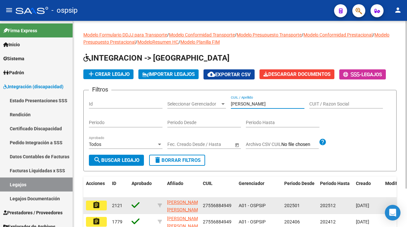
type input "[PERSON_NAME]"
click at [98, 204] on mat-icon "assignment" at bounding box center [97, 205] width 8 height 8
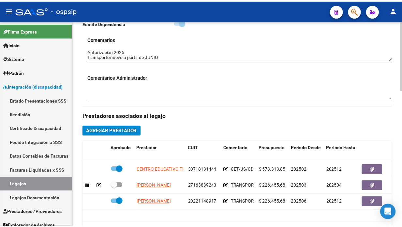
scroll to position [253, 0]
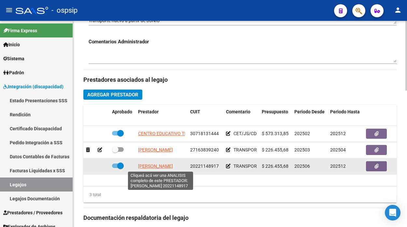
click at [170, 167] on span "[PERSON_NAME]" at bounding box center [155, 166] width 35 height 5
type textarea "20221148917"
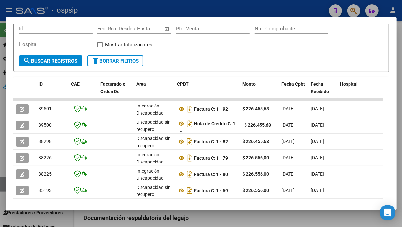
scroll to position [134, 0]
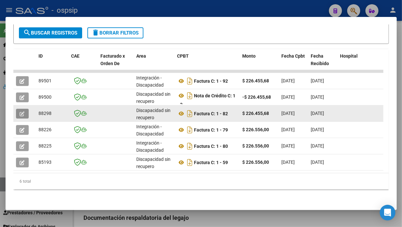
click at [20, 112] on button "button" at bounding box center [22, 114] width 13 height 10
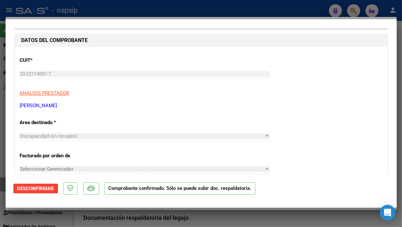
scroll to position [0, 0]
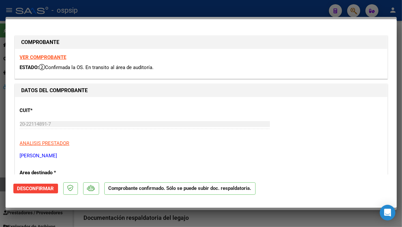
type input "$ 0,00"
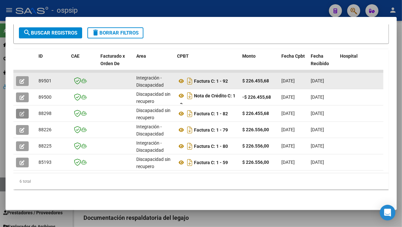
click at [21, 76] on button "button" at bounding box center [22, 81] width 13 height 10
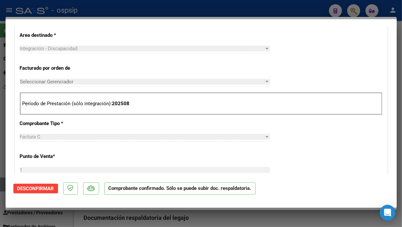
scroll to position [289, 0]
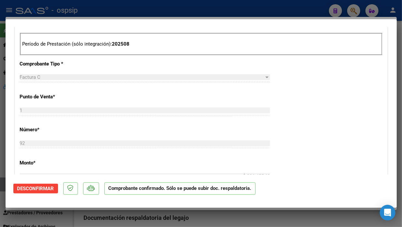
type input "$ 0,00"
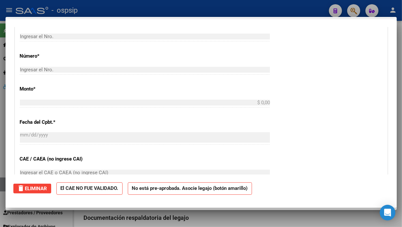
scroll to position [0, 0]
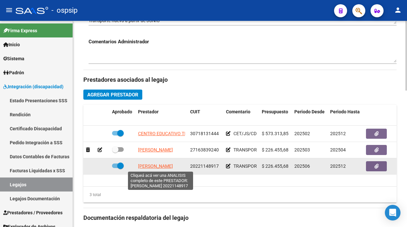
click at [160, 168] on span "[PERSON_NAME]" at bounding box center [155, 166] width 35 height 5
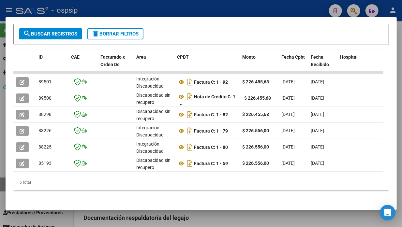
scroll to position [134, 0]
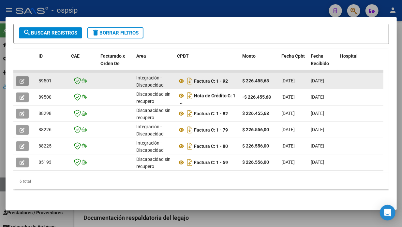
click at [19, 76] on button "button" at bounding box center [22, 81] width 13 height 10
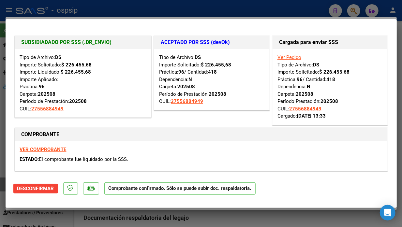
type input "$ 0,00"
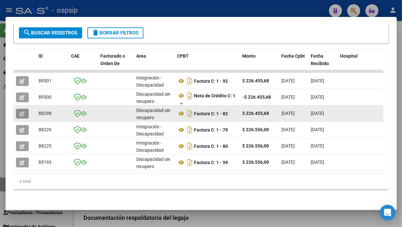
click at [23, 111] on icon "button" at bounding box center [22, 113] width 5 height 5
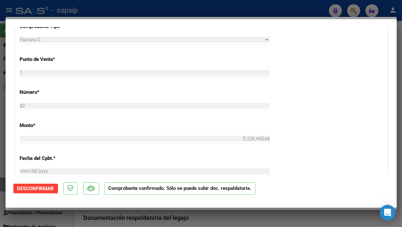
scroll to position [109, 0]
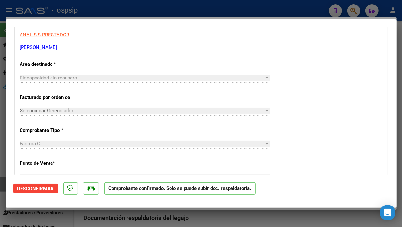
type input "$ 0,00"
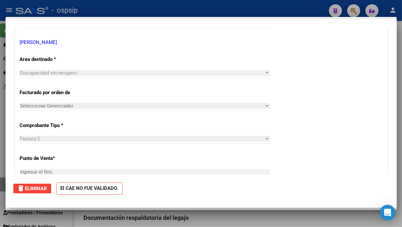
scroll to position [0, 0]
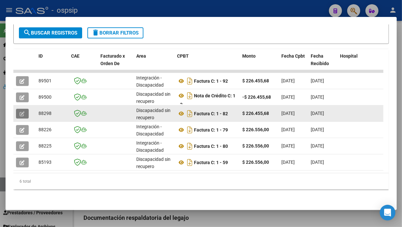
click at [25, 109] on button "button" at bounding box center [22, 114] width 13 height 10
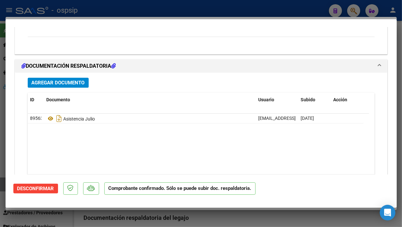
scroll to position [696, 0]
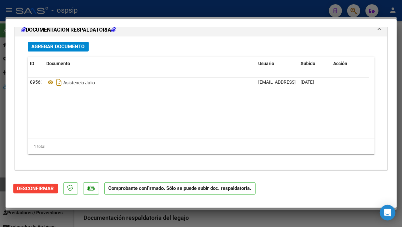
type input "$ 0,00"
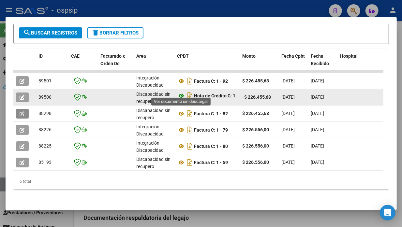
click at [181, 92] on icon at bounding box center [181, 96] width 8 height 8
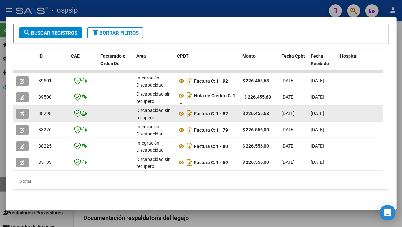
click at [24, 111] on icon "button" at bounding box center [22, 113] width 5 height 5
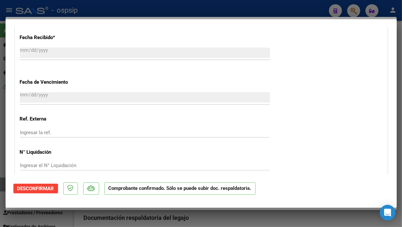
scroll to position [628, 0]
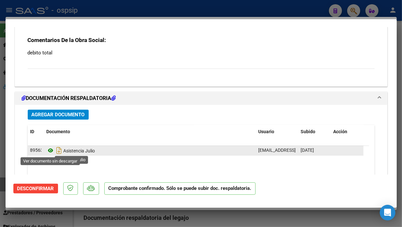
click at [51, 150] on icon at bounding box center [51, 151] width 8 height 8
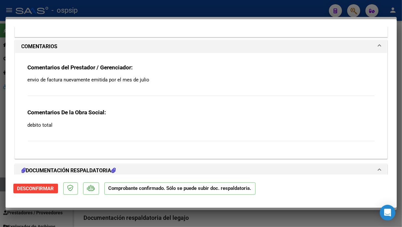
scroll to position [0, 0]
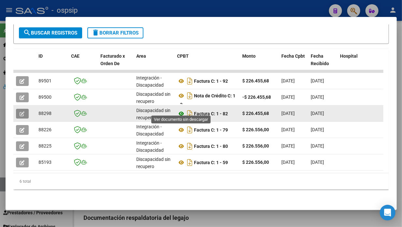
click at [180, 110] on icon at bounding box center [181, 114] width 8 height 8
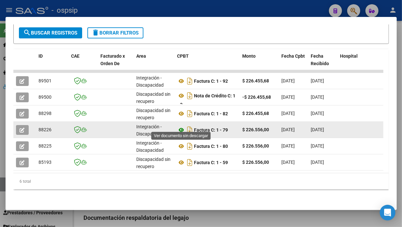
click at [180, 126] on icon at bounding box center [181, 130] width 8 height 8
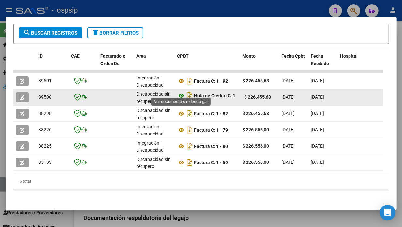
click at [178, 92] on icon at bounding box center [181, 96] width 8 height 8
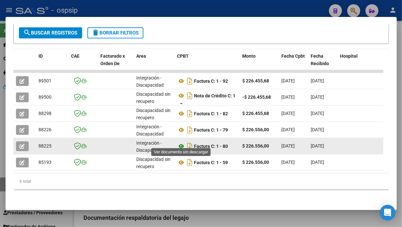
click at [181, 142] on icon at bounding box center [181, 146] width 8 height 8
click at [22, 144] on icon "button" at bounding box center [22, 146] width 5 height 5
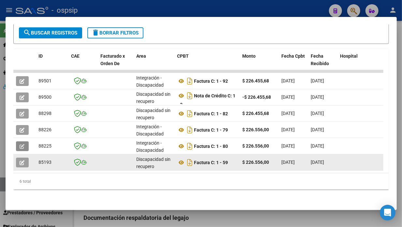
click at [21, 160] on icon "button" at bounding box center [22, 162] width 5 height 5
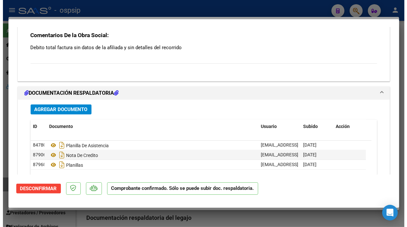
scroll to position [651, 0]
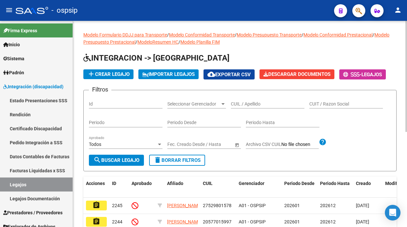
click at [242, 107] on input "CUIL / Apellido" at bounding box center [268, 104] width 74 height 6
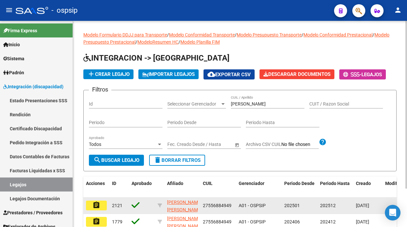
click at [97, 200] on datatable-body-cell "assignment" at bounding box center [96, 206] width 26 height 16
click at [92, 207] on button "assignment" at bounding box center [96, 206] width 21 height 10
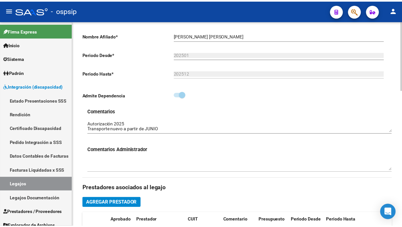
scroll to position [253, 0]
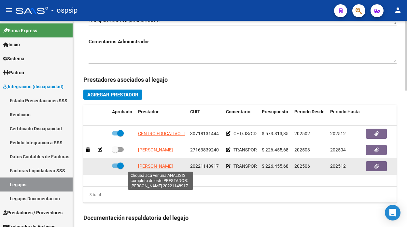
click at [165, 167] on span "[PERSON_NAME]" at bounding box center [155, 166] width 35 height 5
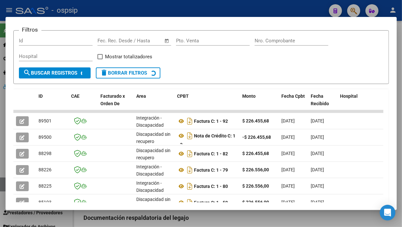
scroll to position [109, 0]
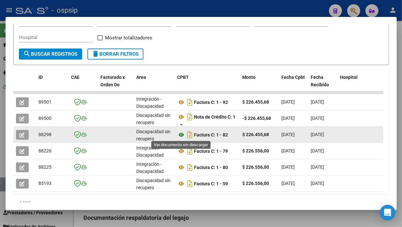
click at [180, 133] on icon at bounding box center [181, 135] width 8 height 8
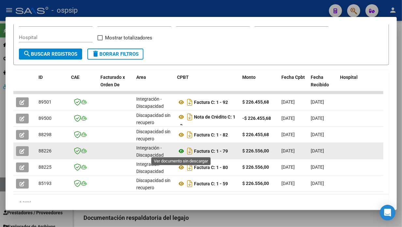
click at [181, 149] on icon at bounding box center [181, 151] width 8 height 8
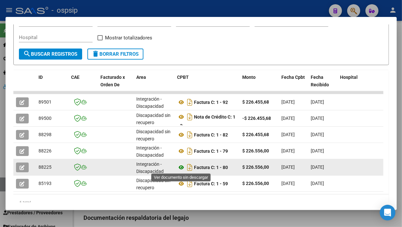
click at [182, 166] on icon at bounding box center [181, 168] width 8 height 8
click at [22, 165] on icon "button" at bounding box center [22, 167] width 5 height 5
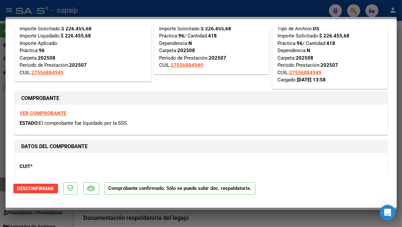
scroll to position [0, 0]
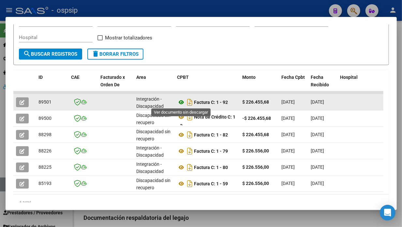
click at [181, 101] on icon at bounding box center [181, 102] width 8 height 8
click at [24, 100] on icon "button" at bounding box center [22, 102] width 5 height 5
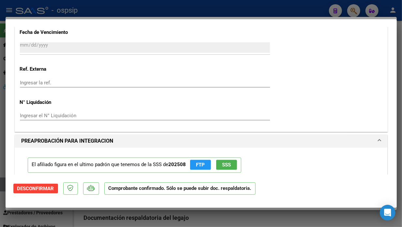
scroll to position [499, 0]
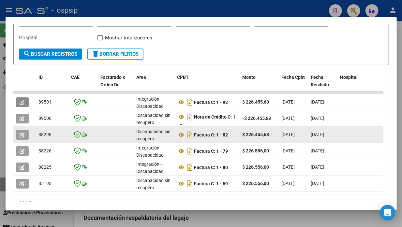
click at [25, 131] on button "button" at bounding box center [22, 135] width 13 height 10
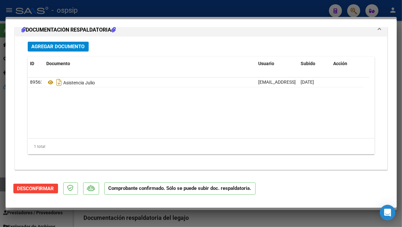
scroll to position [0, 0]
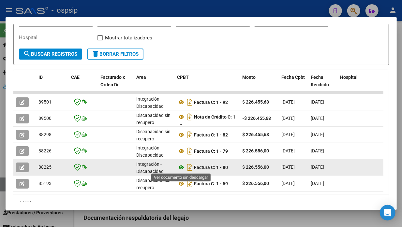
click at [180, 168] on icon at bounding box center [181, 168] width 8 height 8
click at [18, 167] on button "button" at bounding box center [22, 168] width 13 height 10
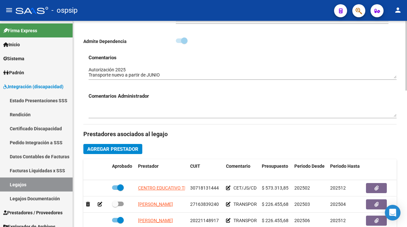
scroll to position [253, 0]
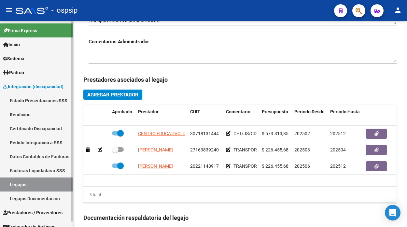
click at [38, 184] on link "Legajos" at bounding box center [36, 185] width 73 height 14
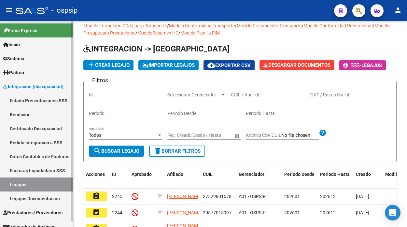
scroll to position [178, 0]
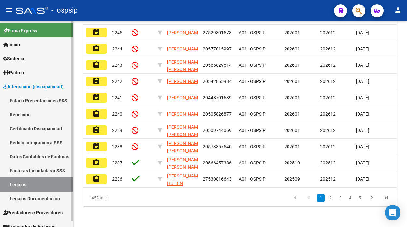
click at [40, 178] on link "Legajos" at bounding box center [36, 185] width 73 height 14
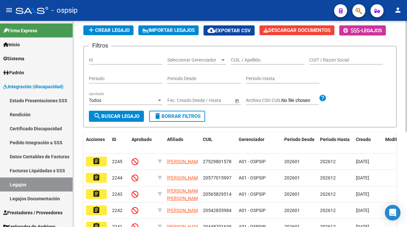
scroll to position [33, 0]
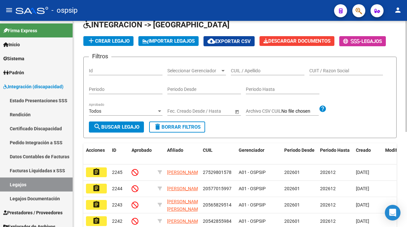
click at [242, 70] on input "CUIL / Apellido" at bounding box center [268, 71] width 74 height 6
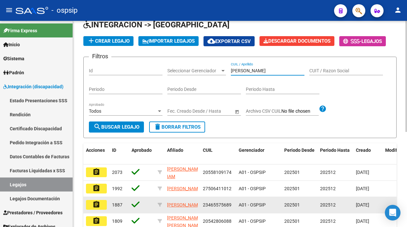
click at [97, 200] on button "assignment" at bounding box center [96, 205] width 21 height 10
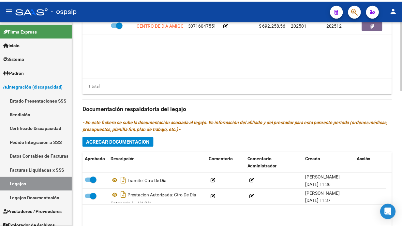
scroll to position [289, 0]
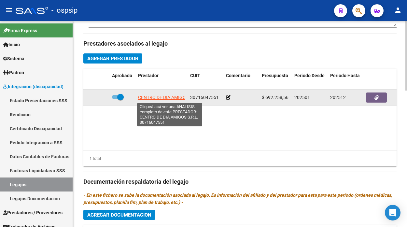
click at [169, 99] on span "CENTRO DE DIA AMIGOS S.R.L." at bounding box center [170, 97] width 64 height 5
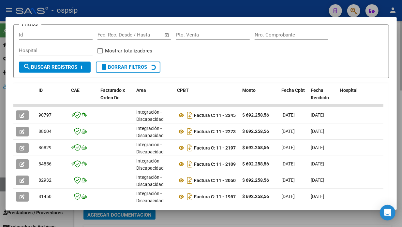
scroll to position [100, 0]
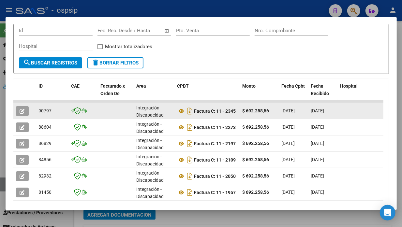
click at [19, 111] on button "button" at bounding box center [22, 111] width 13 height 10
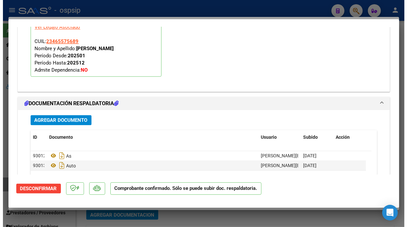
scroll to position [726, 0]
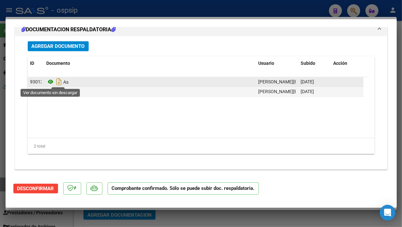
click at [51, 82] on icon at bounding box center [51, 82] width 8 height 8
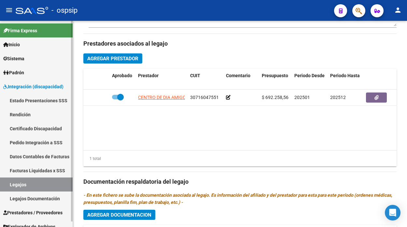
click at [10, 188] on link "Legajos" at bounding box center [36, 185] width 73 height 14
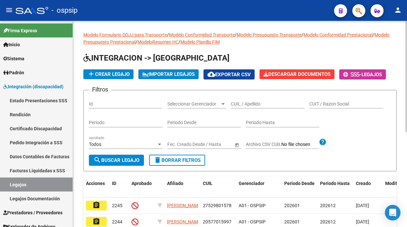
click at [249, 108] on div "CUIL / Apellido" at bounding box center [268, 101] width 74 height 13
click at [249, 107] on div "CUIL / Apellido" at bounding box center [268, 101] width 74 height 13
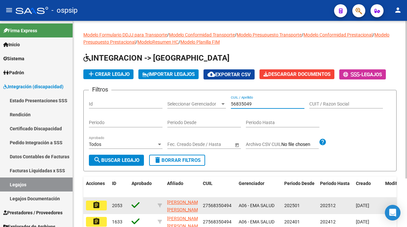
click at [96, 206] on mat-icon "assignment" at bounding box center [97, 205] width 8 height 8
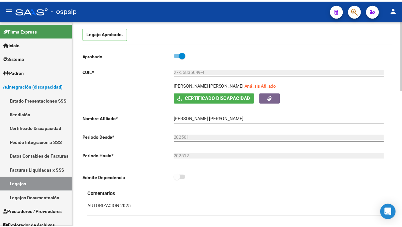
scroll to position [72, 0]
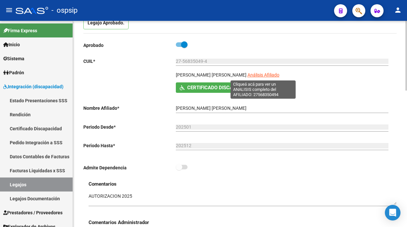
click at [259, 73] on span "Análisis Afiliado" at bounding box center [264, 74] width 32 height 5
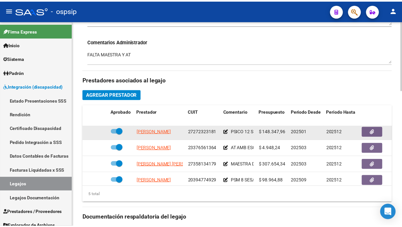
scroll to position [28, 0]
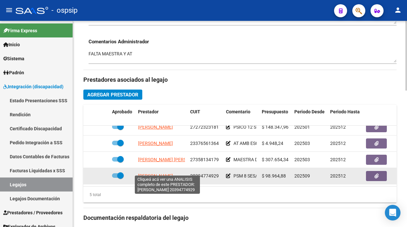
click at [156, 173] on span "[PERSON_NAME]" at bounding box center [155, 175] width 35 height 5
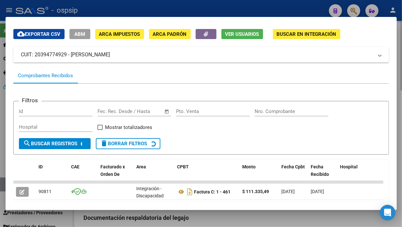
scroll to position [27, 0]
